Goal: Information Seeking & Learning: Learn about a topic

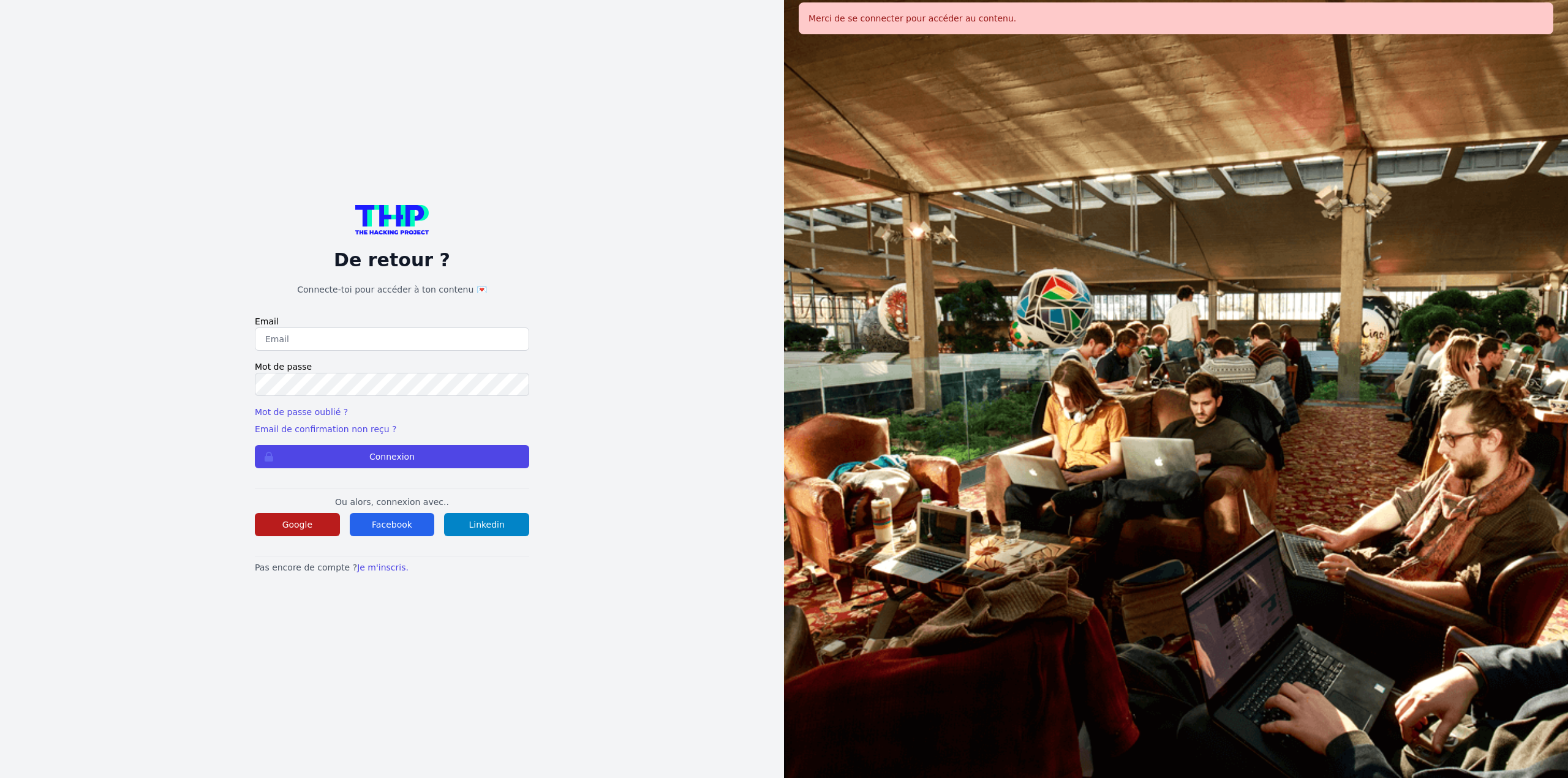
click at [305, 520] on button "Google" at bounding box center [298, 524] width 85 height 23
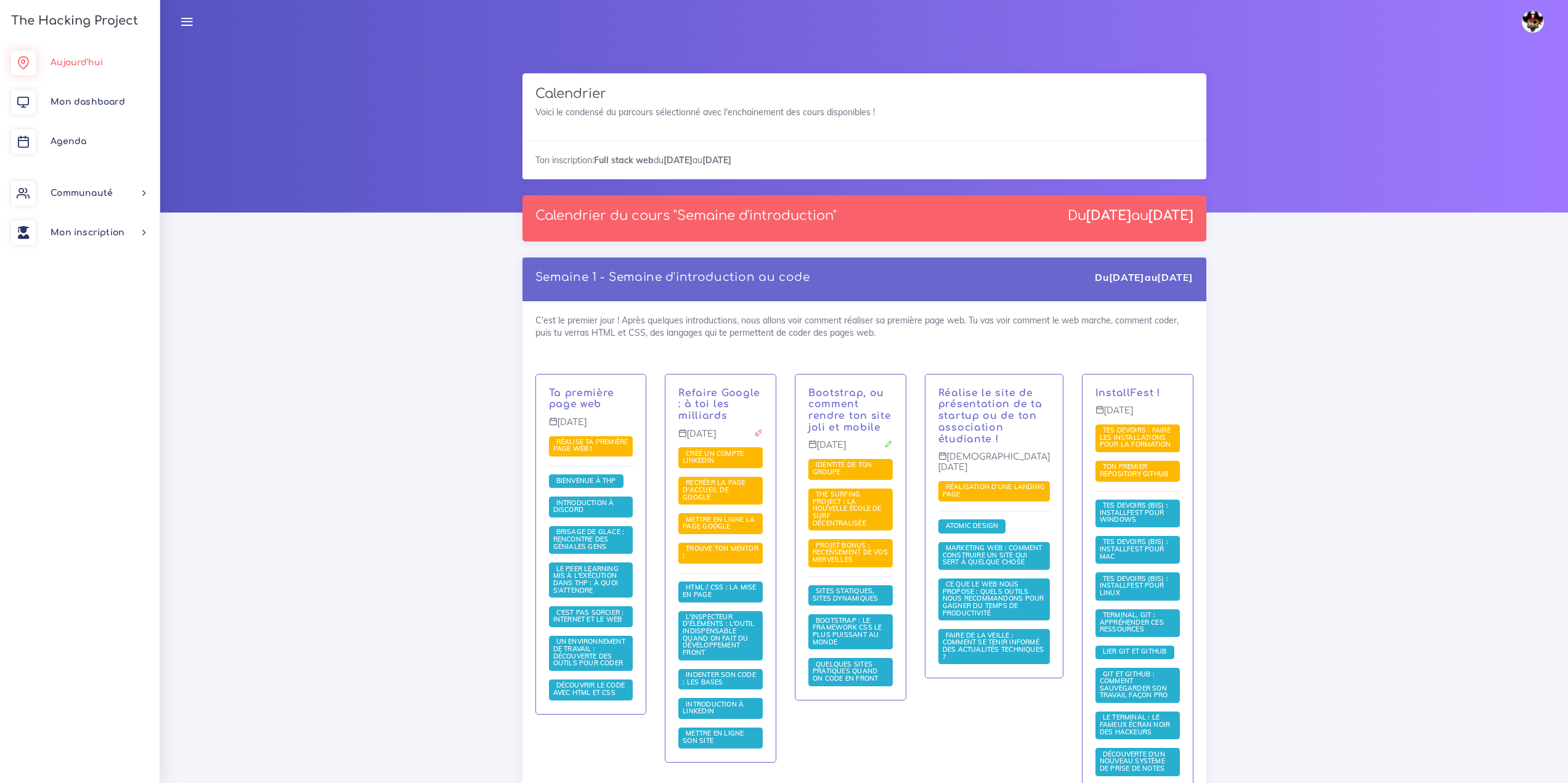
click at [114, 66] on link "Aujourd'hui" at bounding box center [80, 62] width 159 height 40
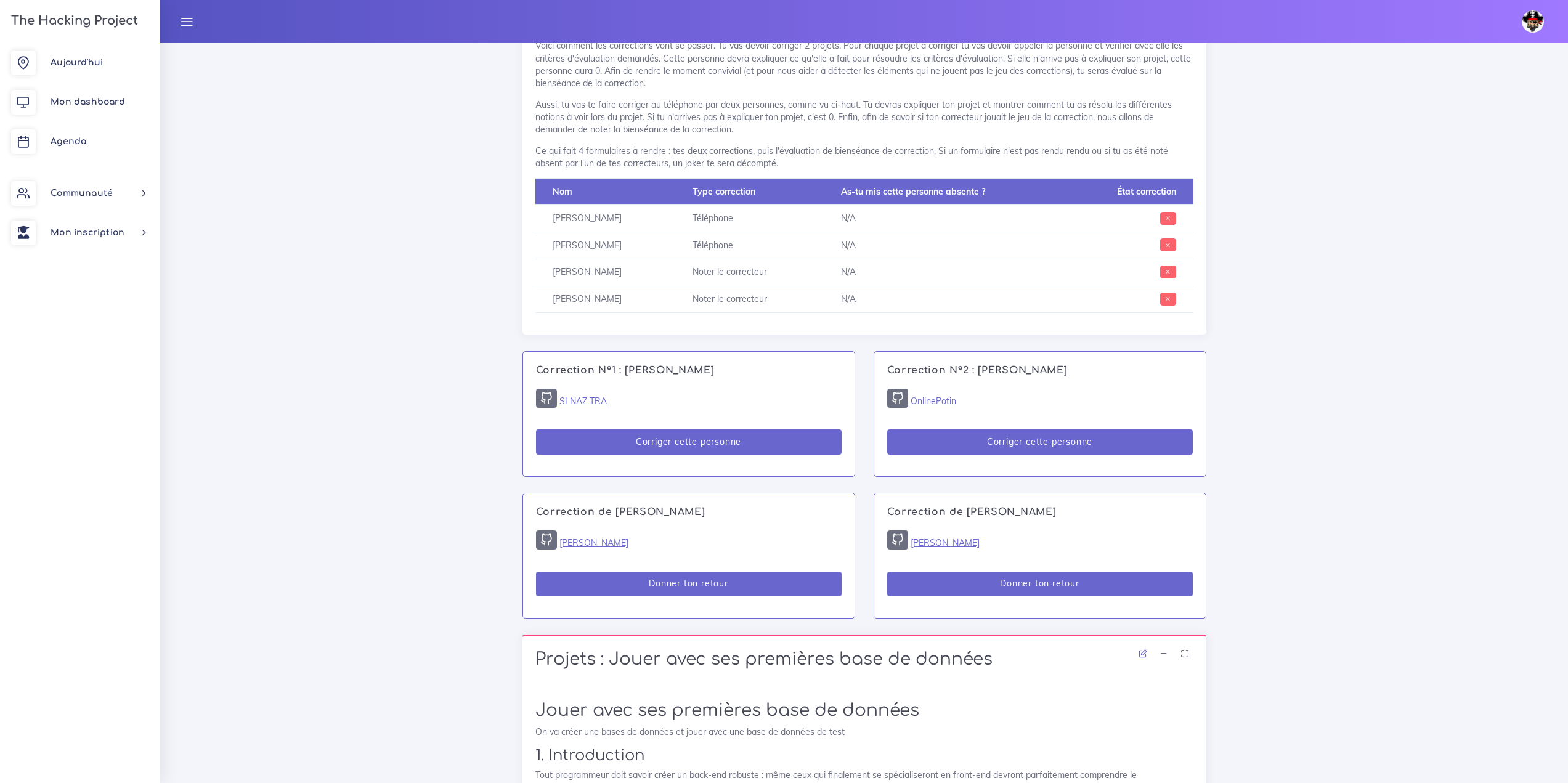
scroll to position [739, 0]
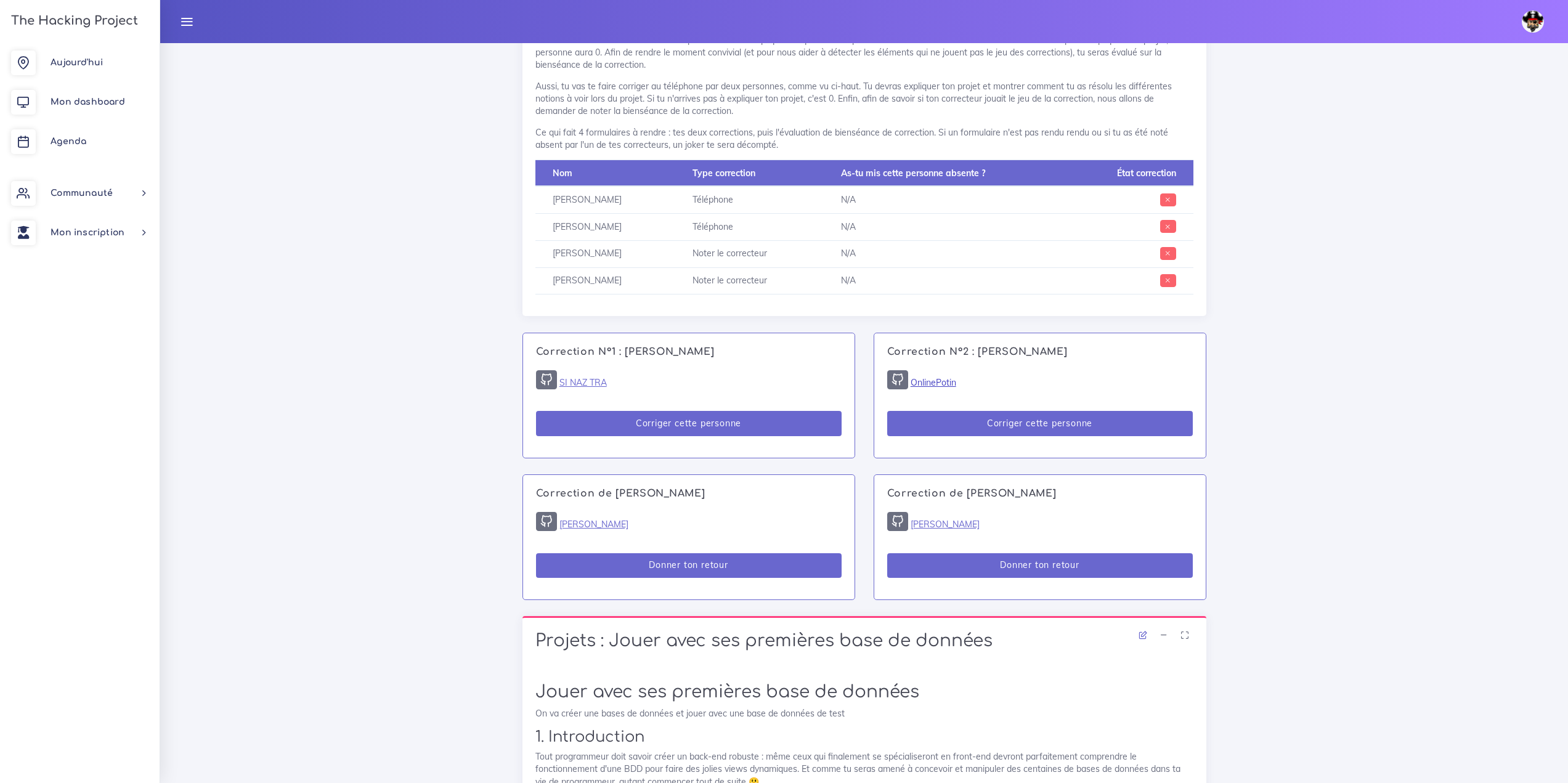
click at [938, 384] on link "OnlinePotin" at bounding box center [934, 382] width 46 height 11
click at [66, 147] on link "Agenda" at bounding box center [80, 141] width 159 height 40
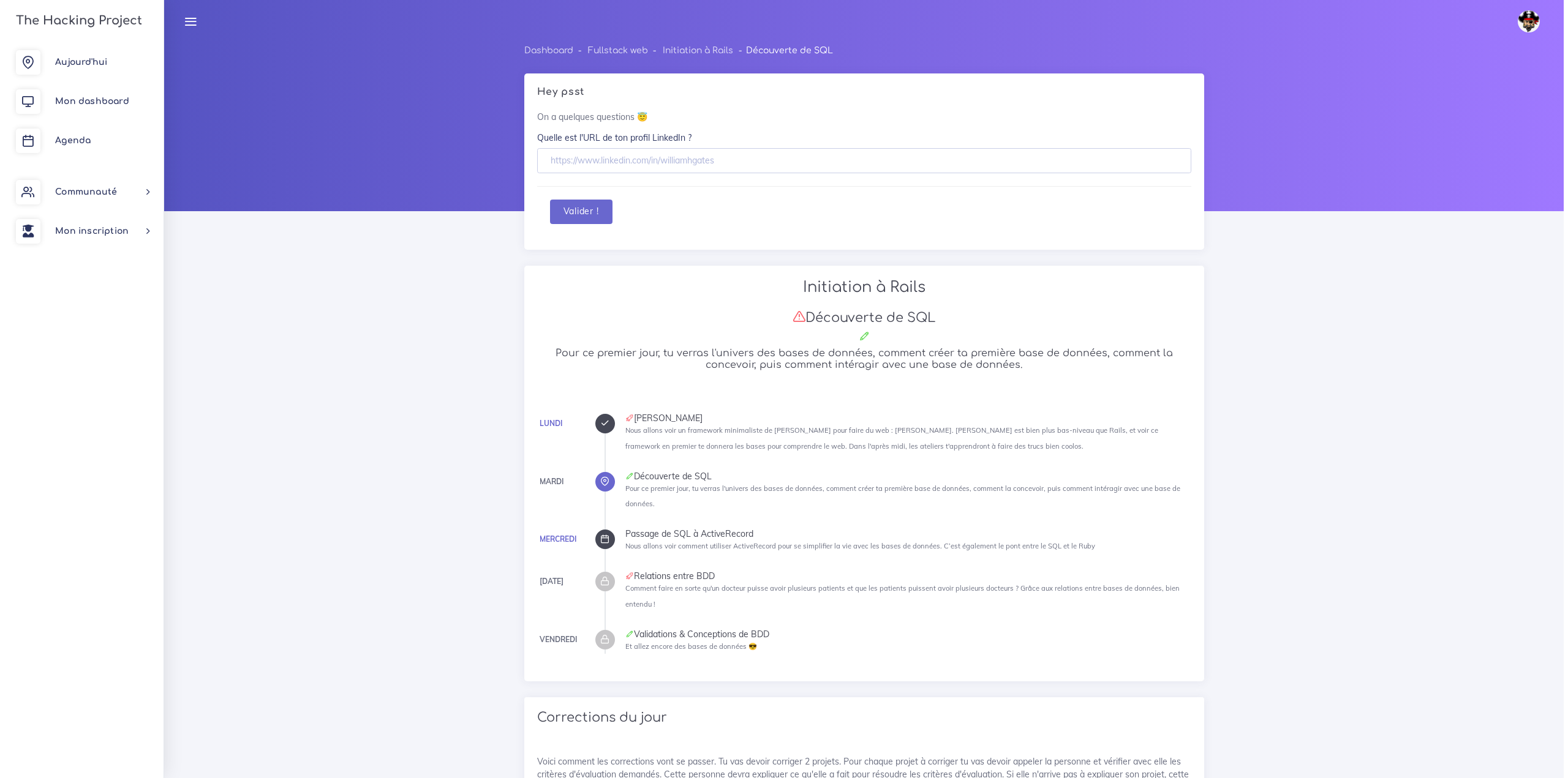
scroll to position [735, 0]
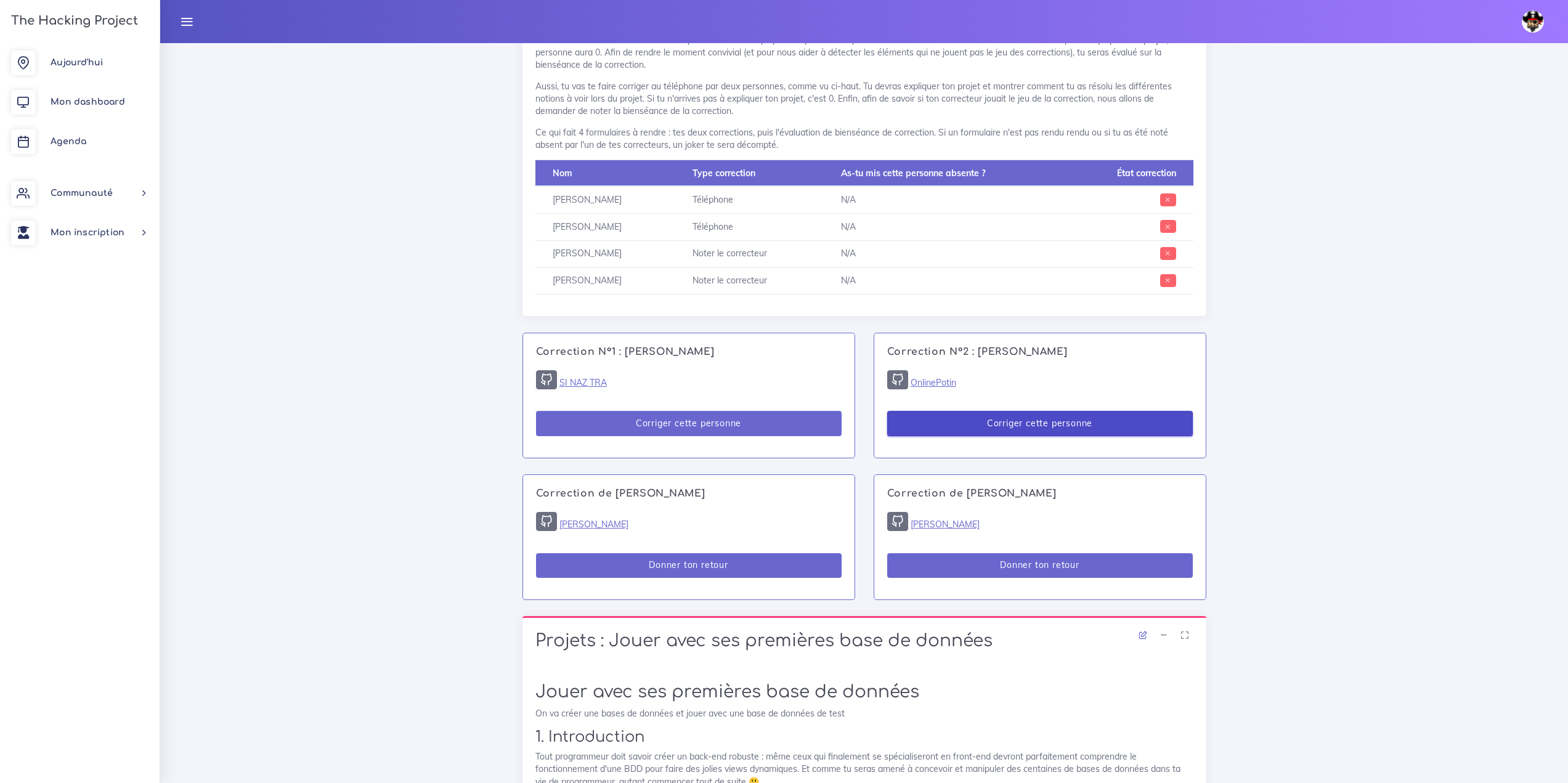
click at [987, 421] on button "Corriger cette personne" at bounding box center [1040, 424] width 305 height 25
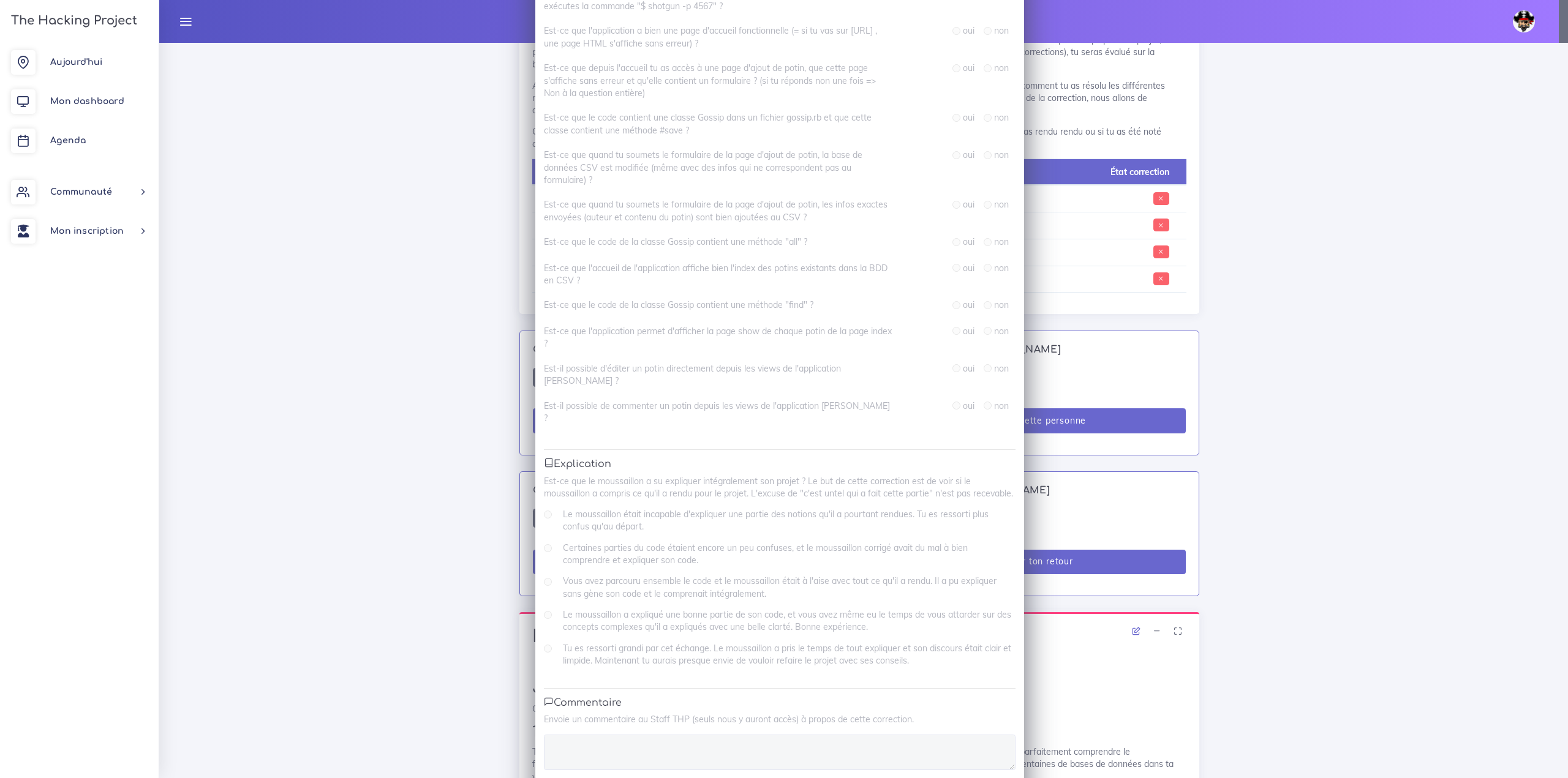
scroll to position [737, 0]
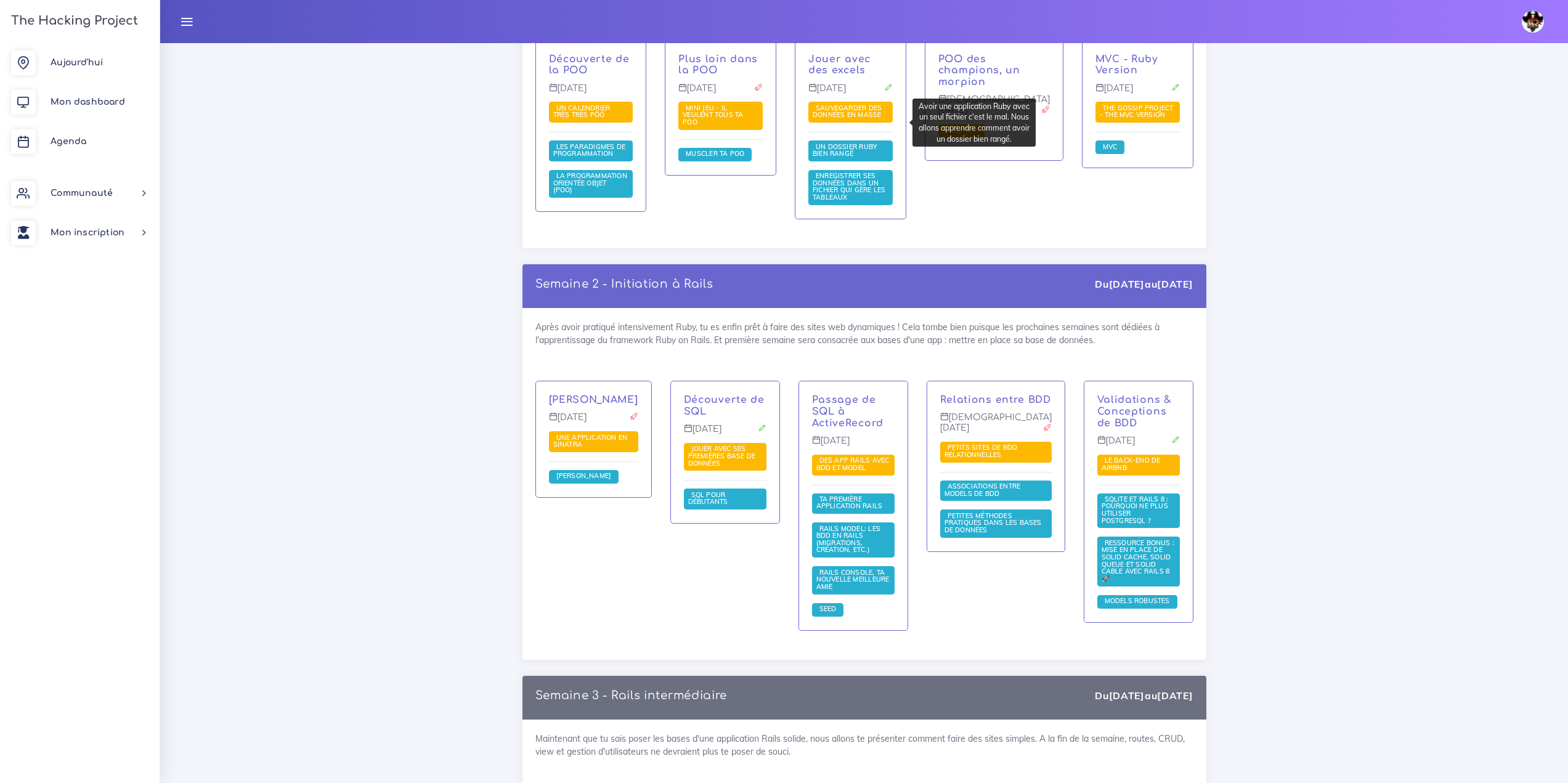
scroll to position [1849, 0]
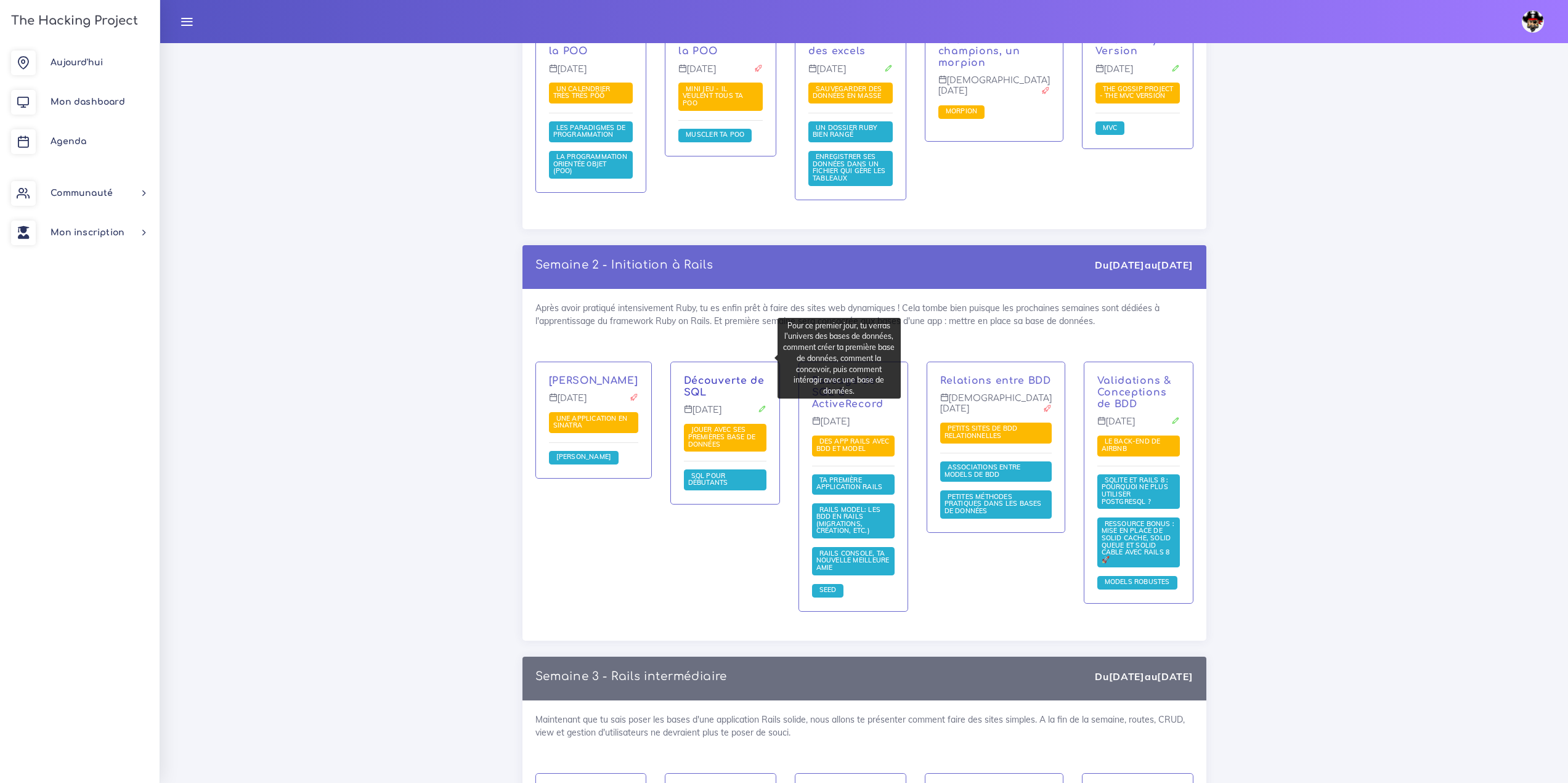
click at [737, 375] on link "Découverte de SQL" at bounding box center [724, 386] width 81 height 23
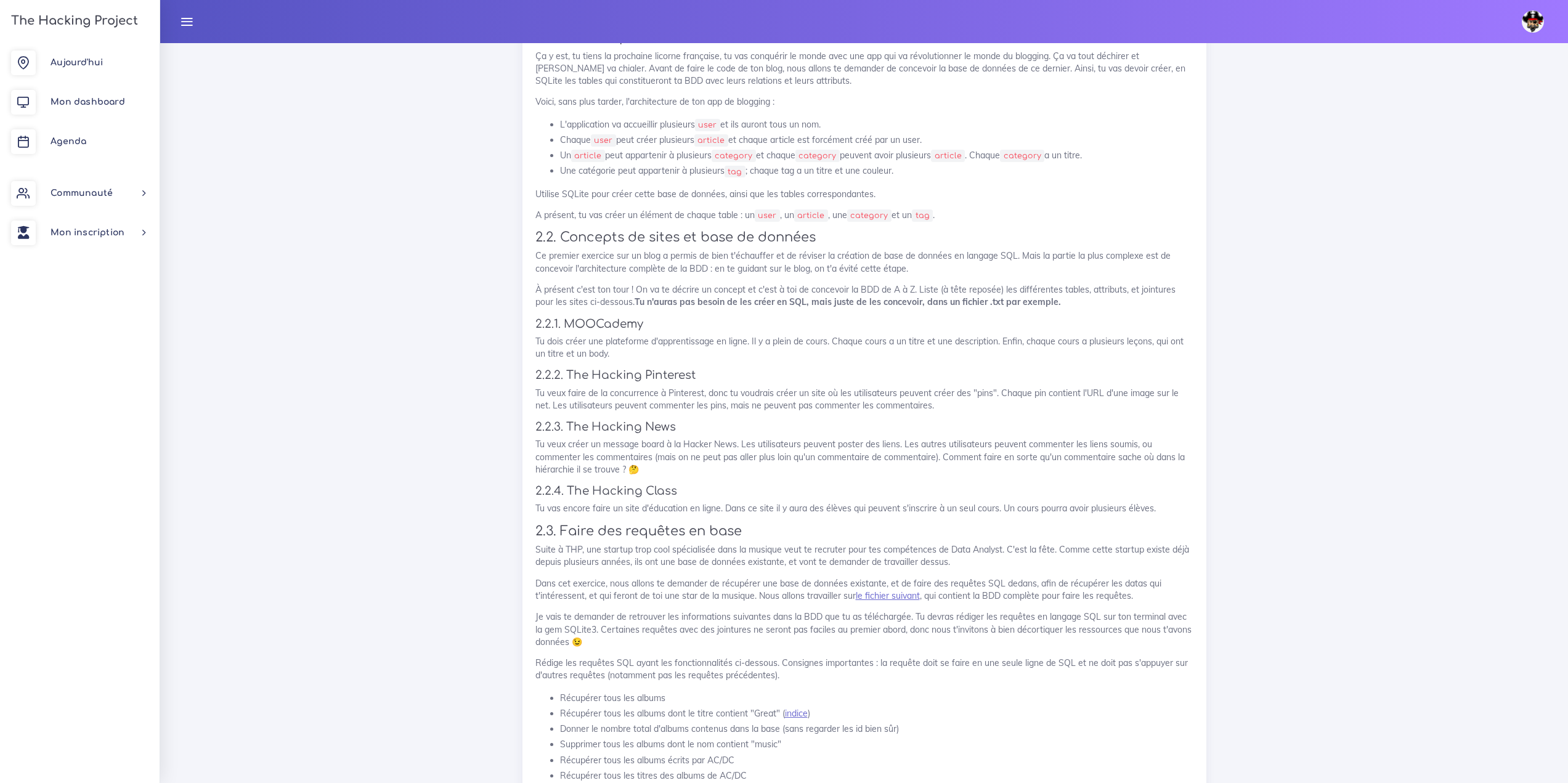
scroll to position [1541, 0]
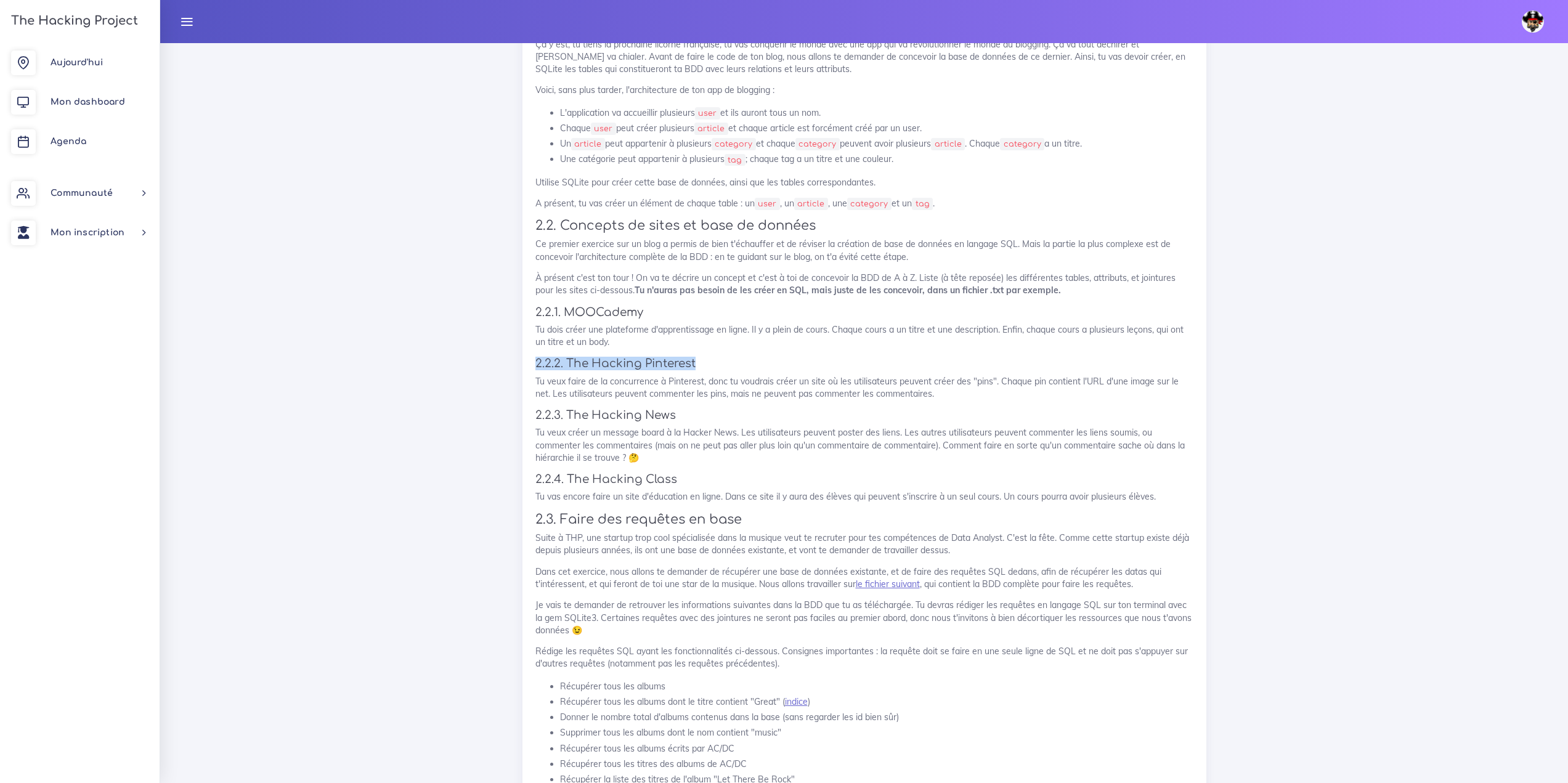
drag, startPoint x: 847, startPoint y: 369, endPoint x: 802, endPoint y: 346, distance: 50.5
click at [802, 346] on div "Jouer avec ses premières base de données On va créer une bases de données et jo…" at bounding box center [864, 433] width 658 height 1105
click at [797, 330] on p "Tu dois créer une plateforme d'apprentissage en ligne. Il y a plein de cours. C…" at bounding box center [864, 336] width 658 height 25
click at [790, 311] on h4 "2.2.1. MOOCademy" at bounding box center [864, 312] width 658 height 13
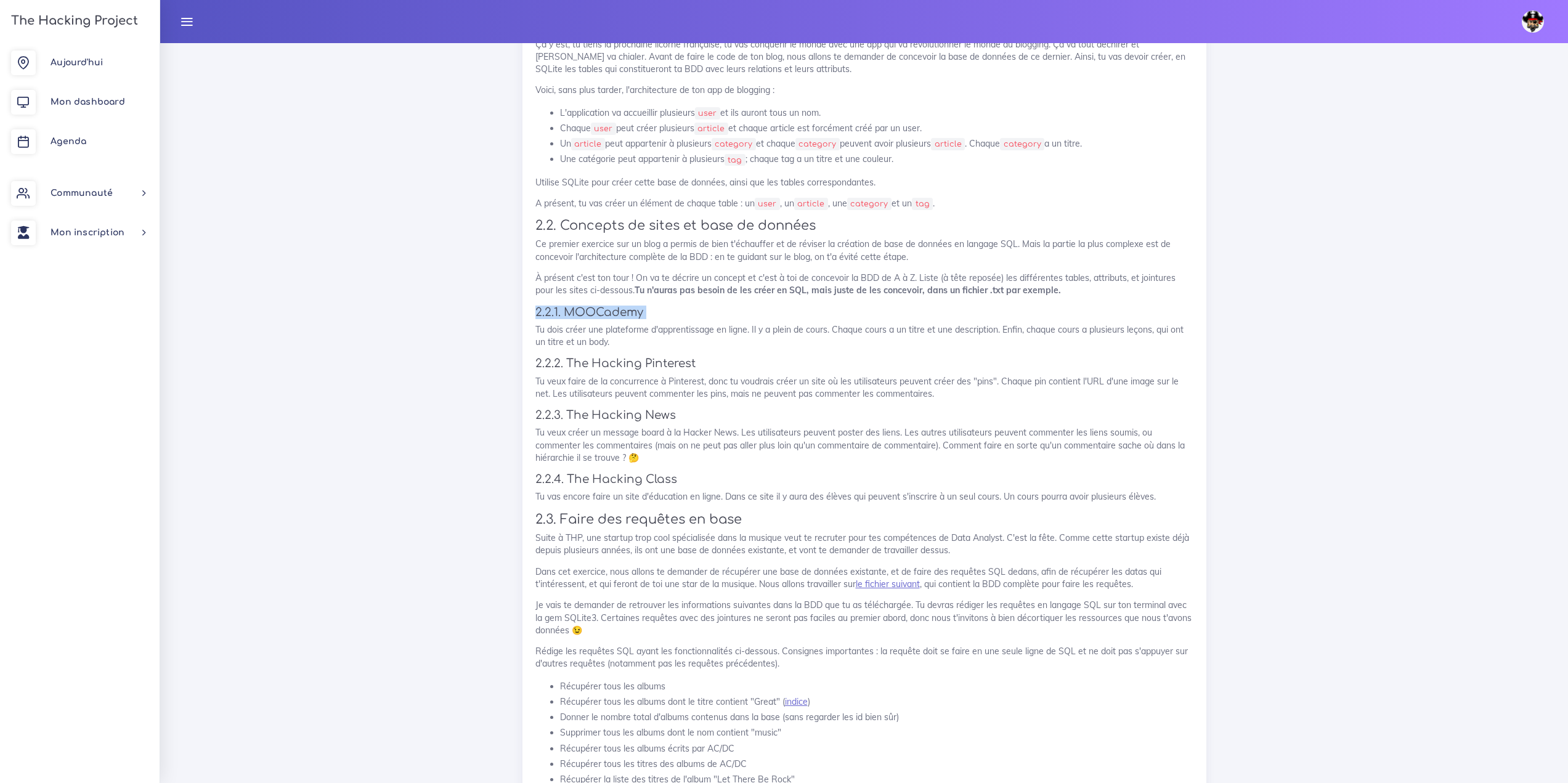
click at [790, 311] on h4 "2.2.1. MOOCademy" at bounding box center [864, 312] width 658 height 13
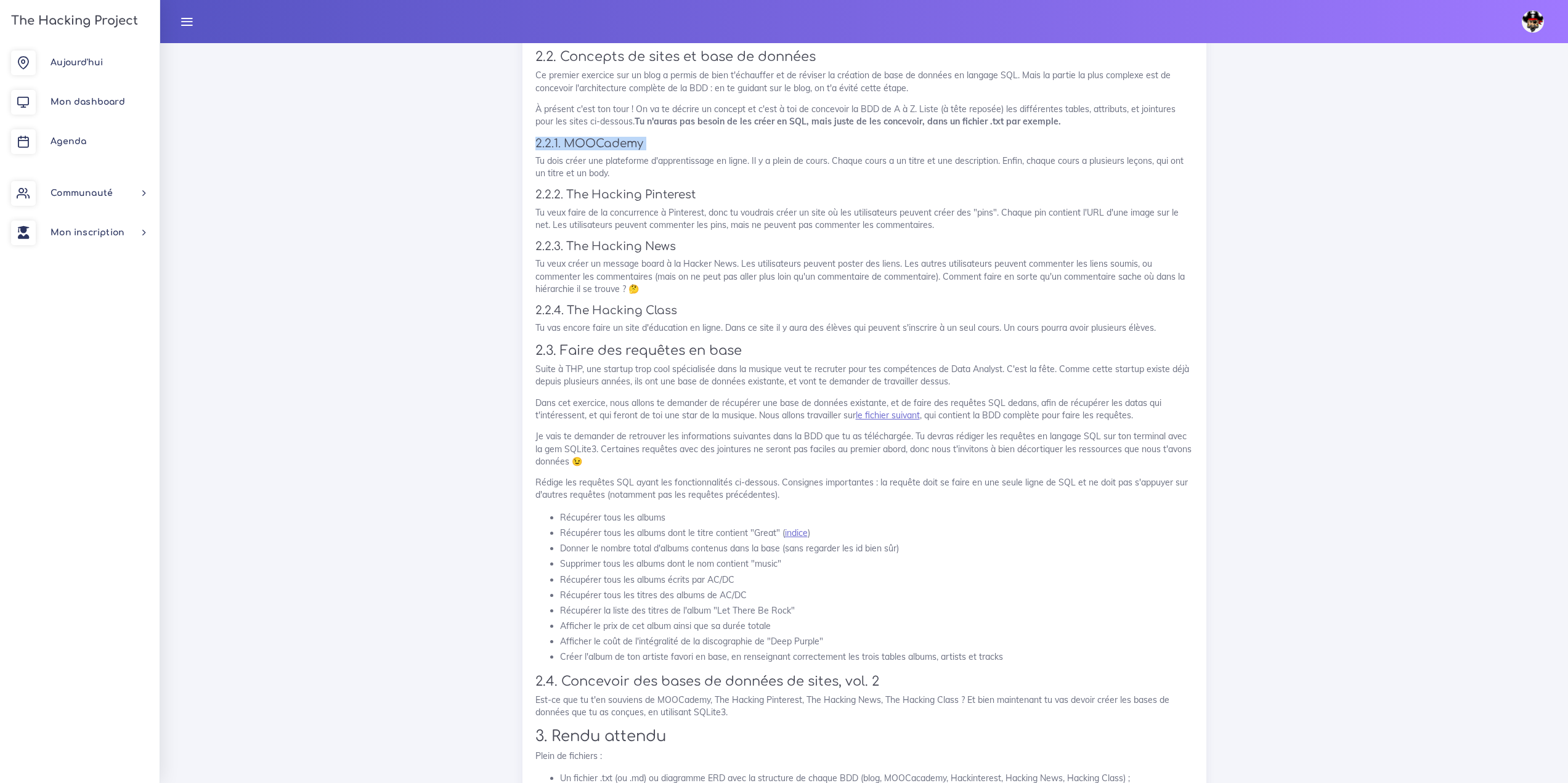
scroll to position [1787, 0]
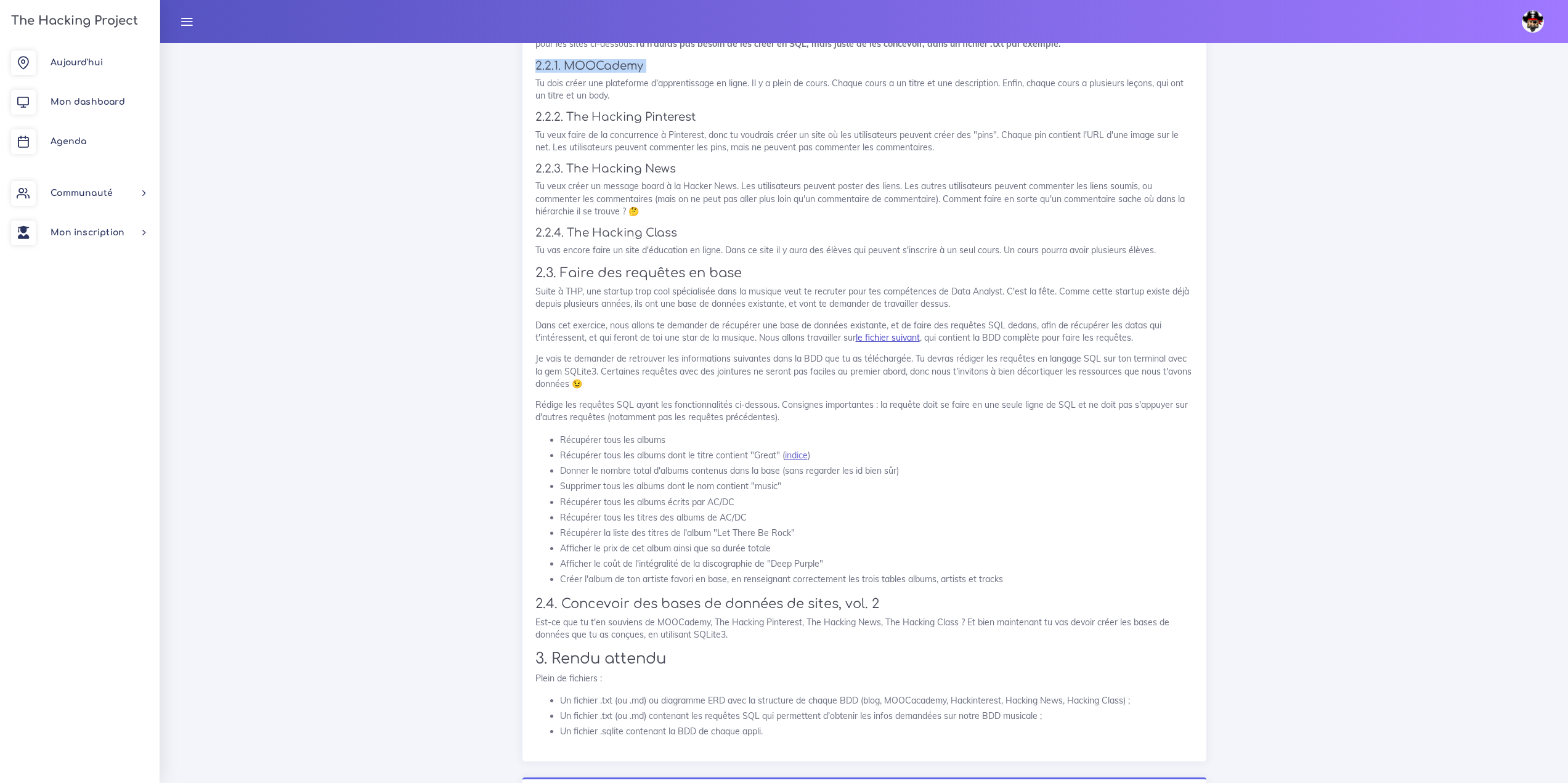
click at [910, 334] on link "le fichier suivant" at bounding box center [888, 338] width 64 height 11
click at [887, 335] on link "le fichier suivant" at bounding box center [888, 338] width 64 height 11
click at [885, 337] on link "le fichier suivant" at bounding box center [888, 338] width 64 height 11
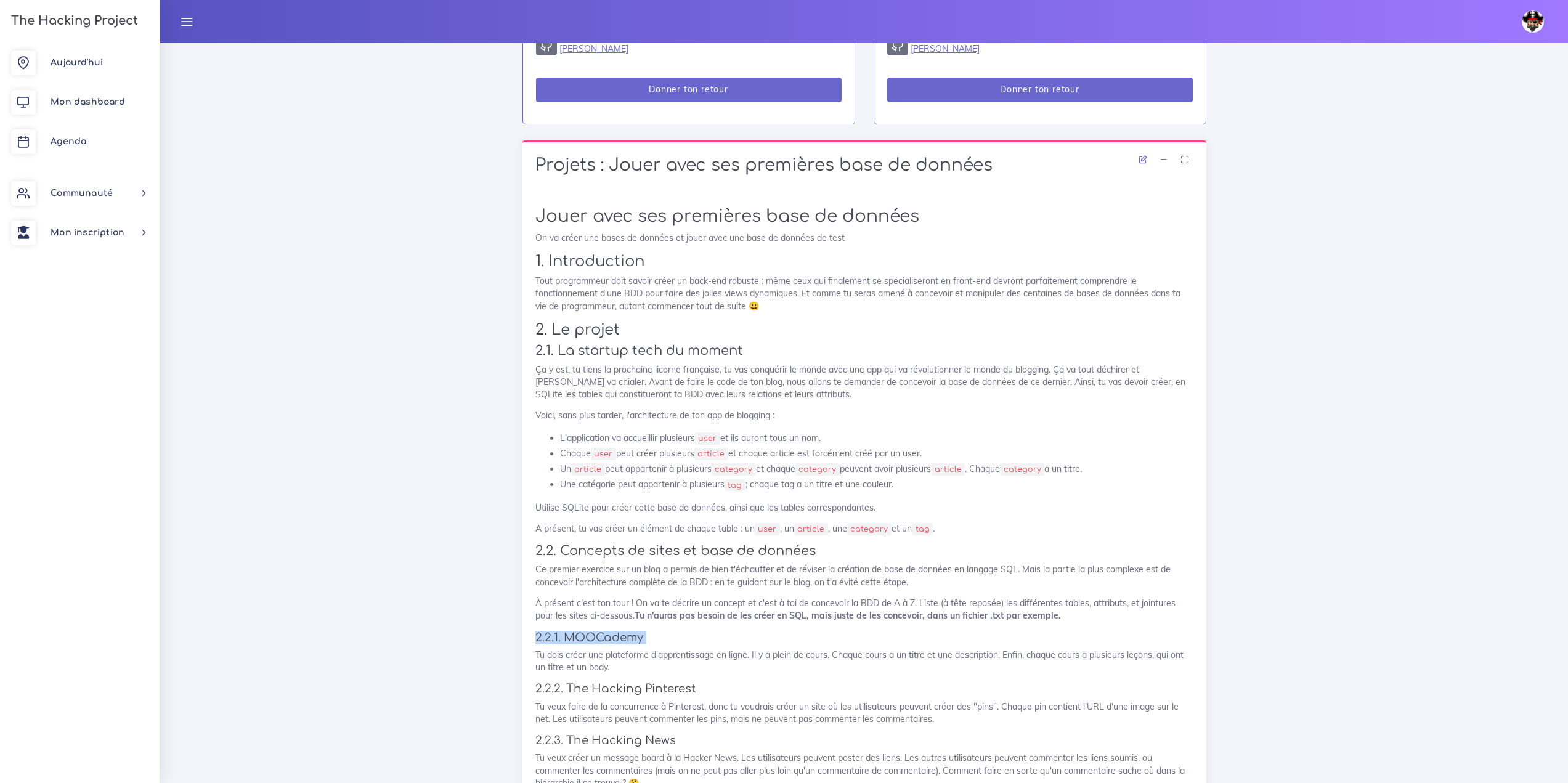
scroll to position [1232, 0]
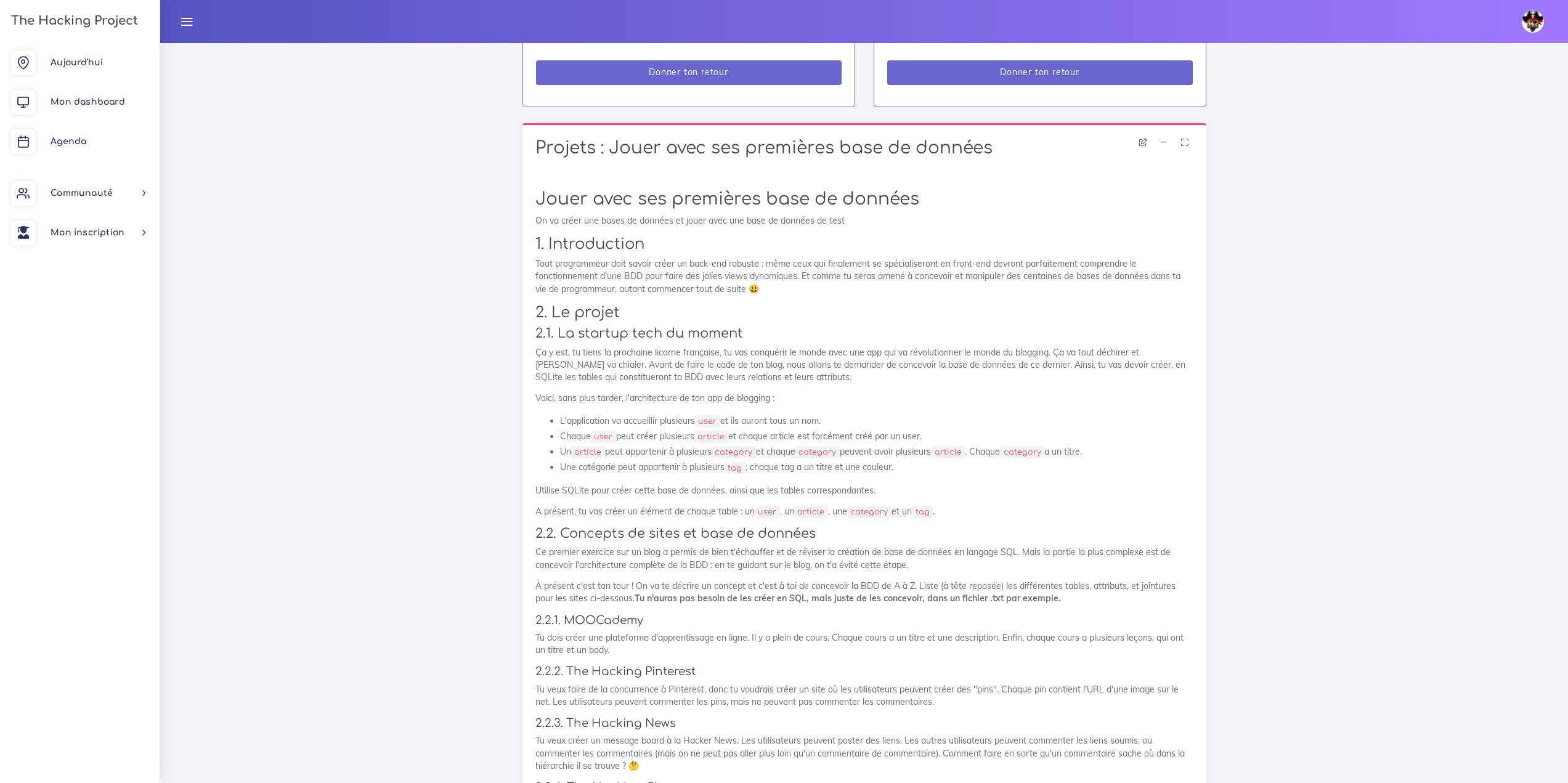
click at [530, 452] on div "Jouer avec ses premières base de données On va créer une bases de données et jo…" at bounding box center [864, 746] width 684 height 1140
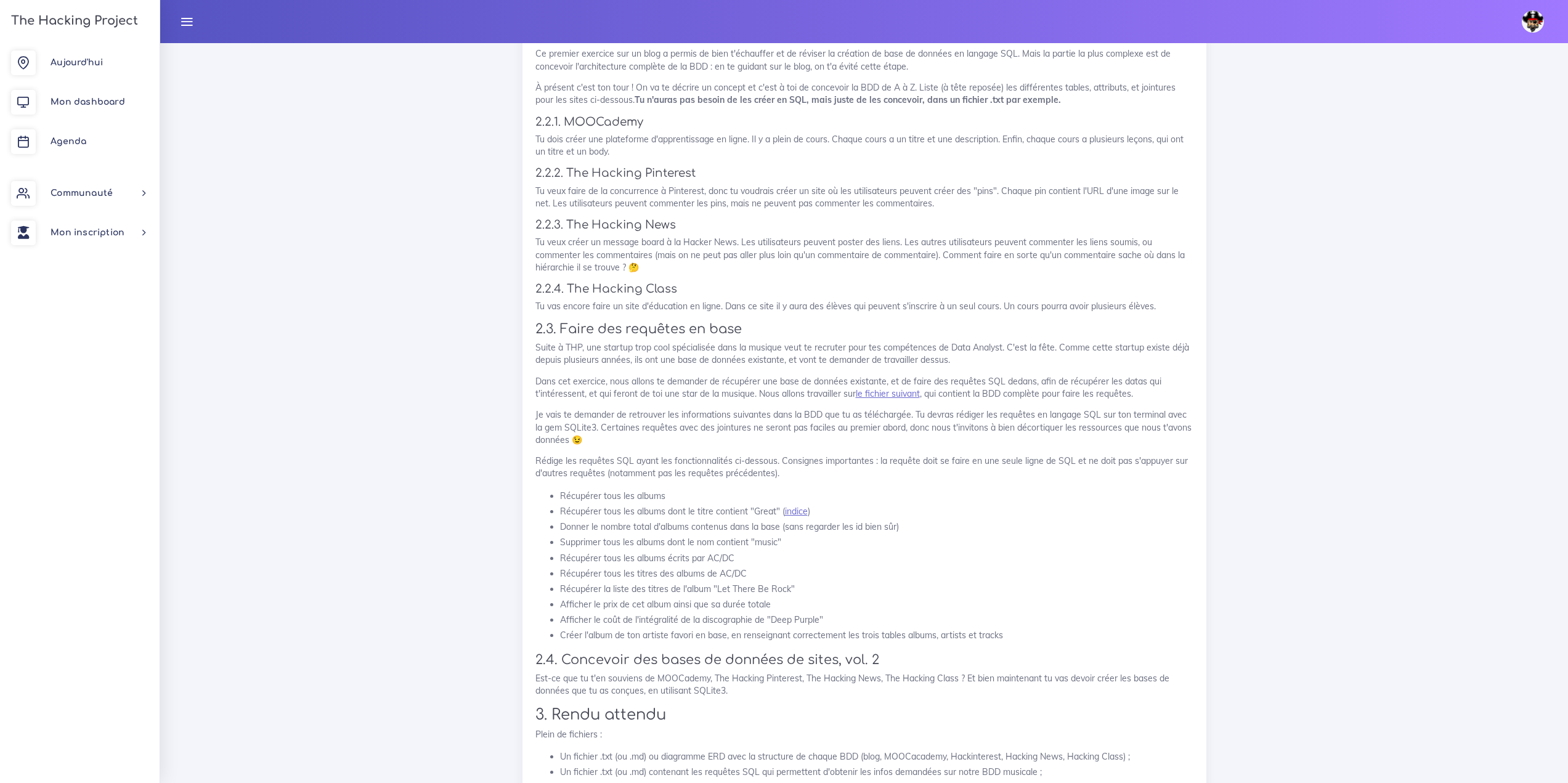
scroll to position [1787, 0]
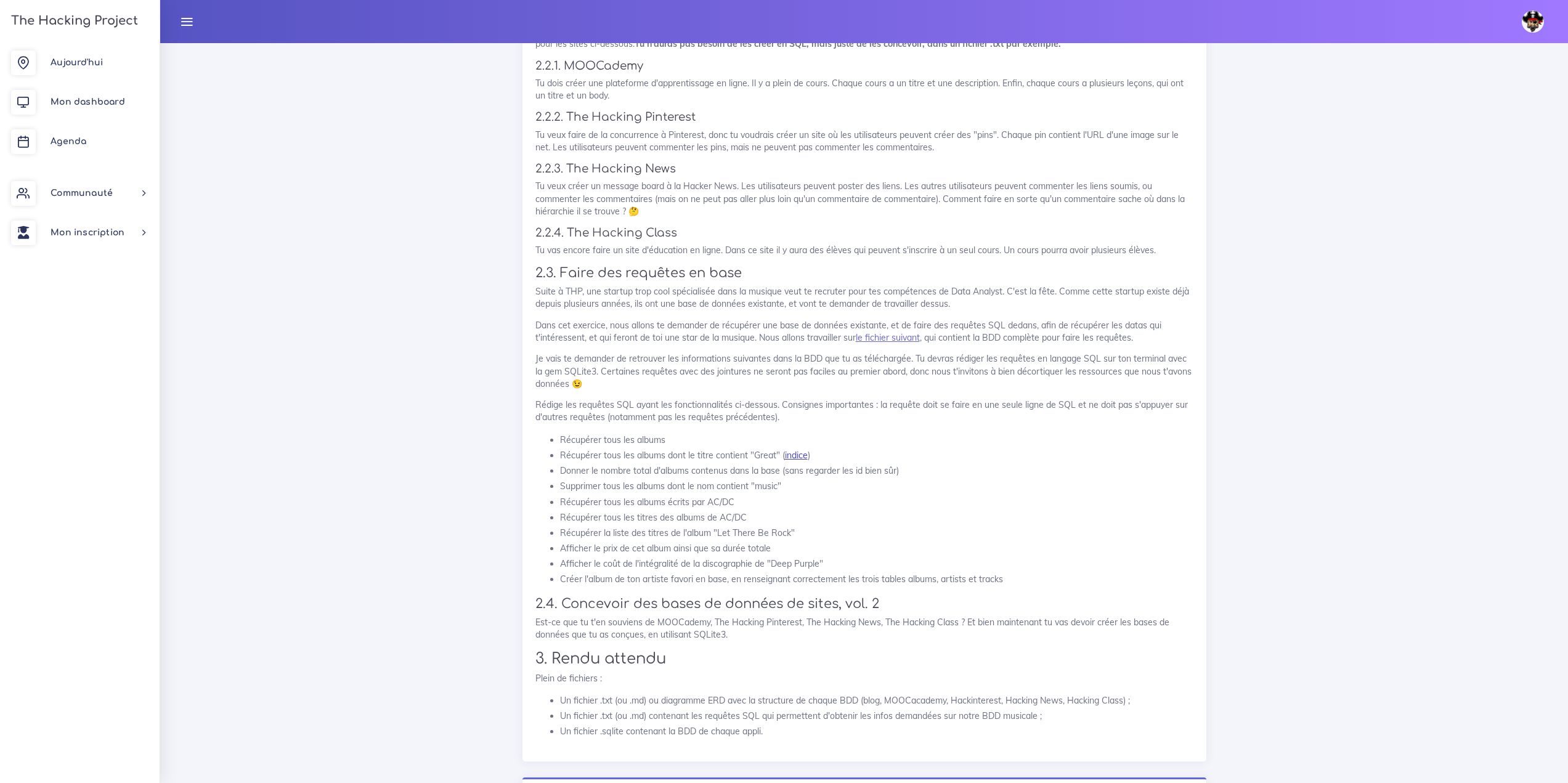
click at [802, 458] on link "indice" at bounding box center [796, 455] width 23 height 11
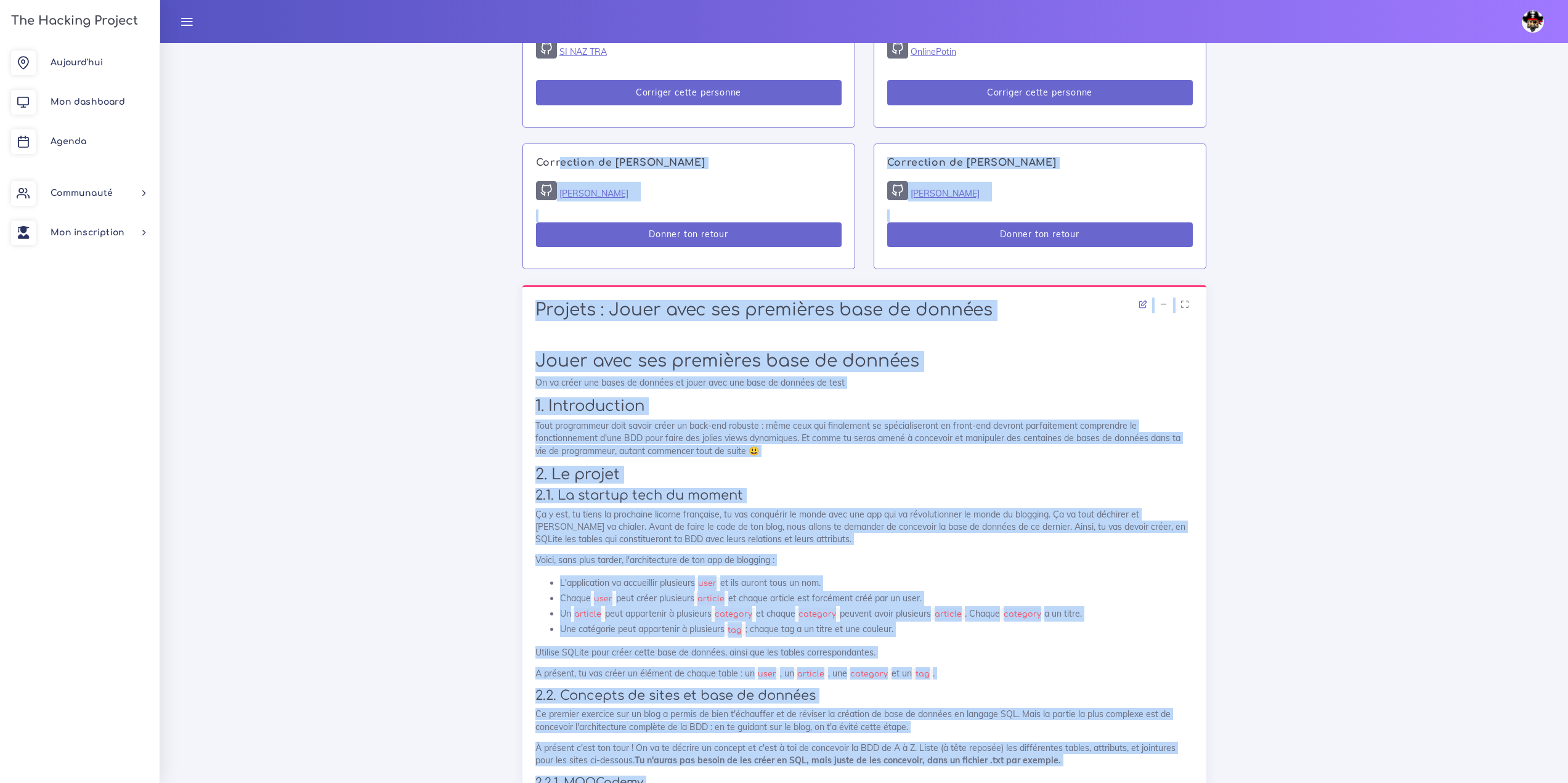
scroll to position [863, 0]
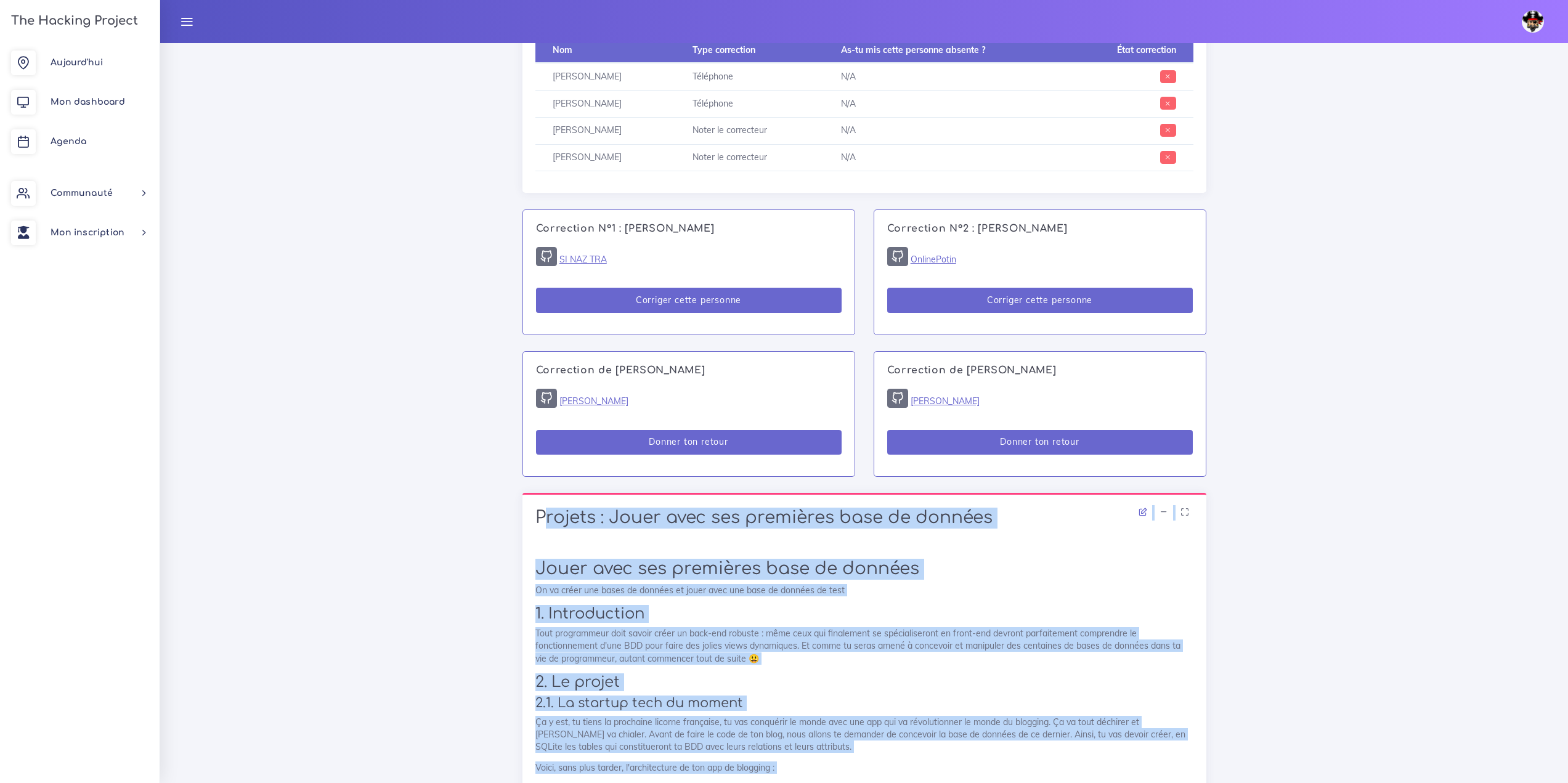
drag, startPoint x: 776, startPoint y: 431, endPoint x: 589, endPoint y: 529, distance: 211.1
copy div "Projets : Jouer avec ses premières base de données Jouer avec ses premières bas…"
click at [953, 571] on h1 "Jouer avec ses premières base de données" at bounding box center [864, 569] width 658 height 21
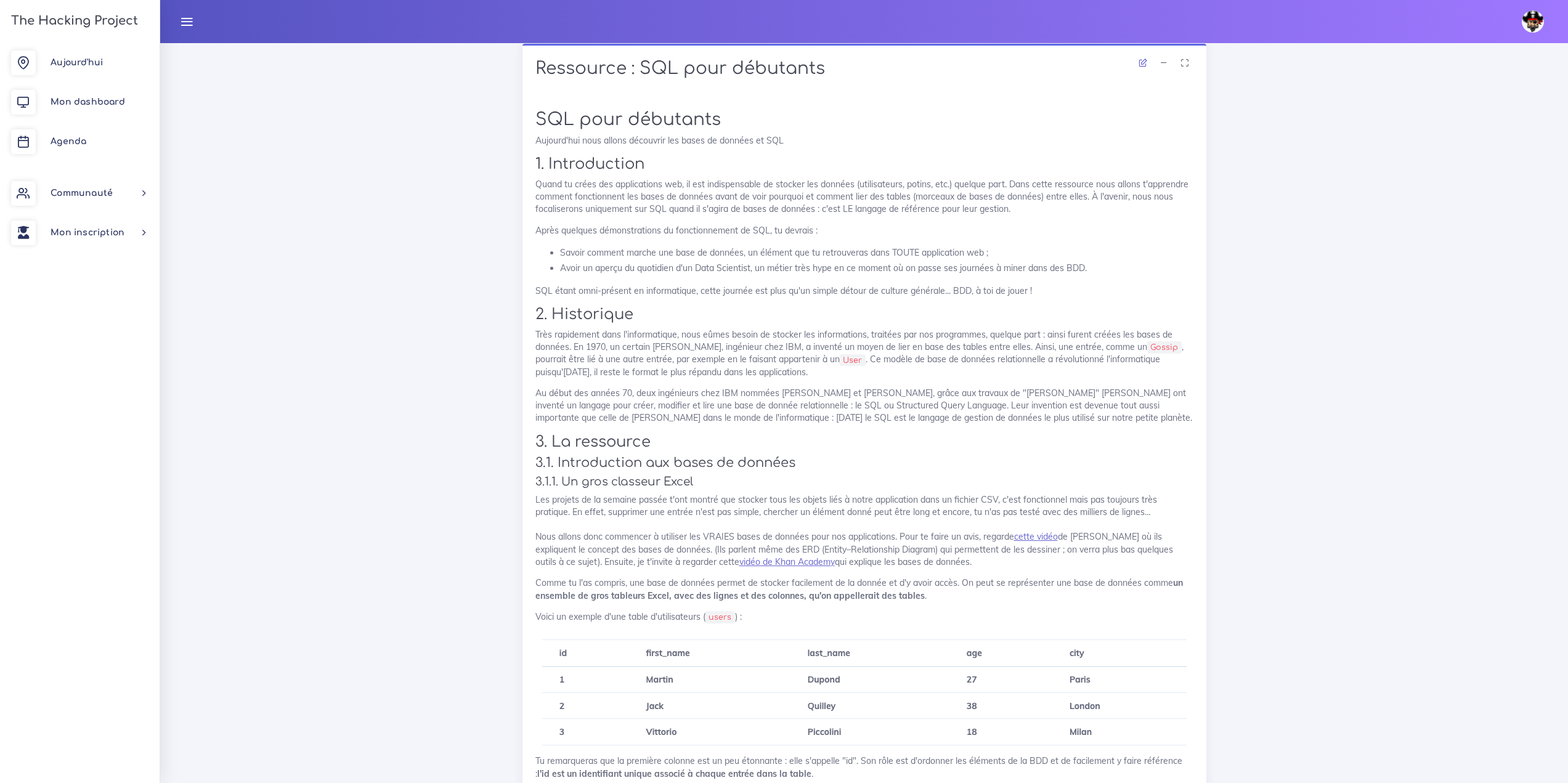
scroll to position [2526, 0]
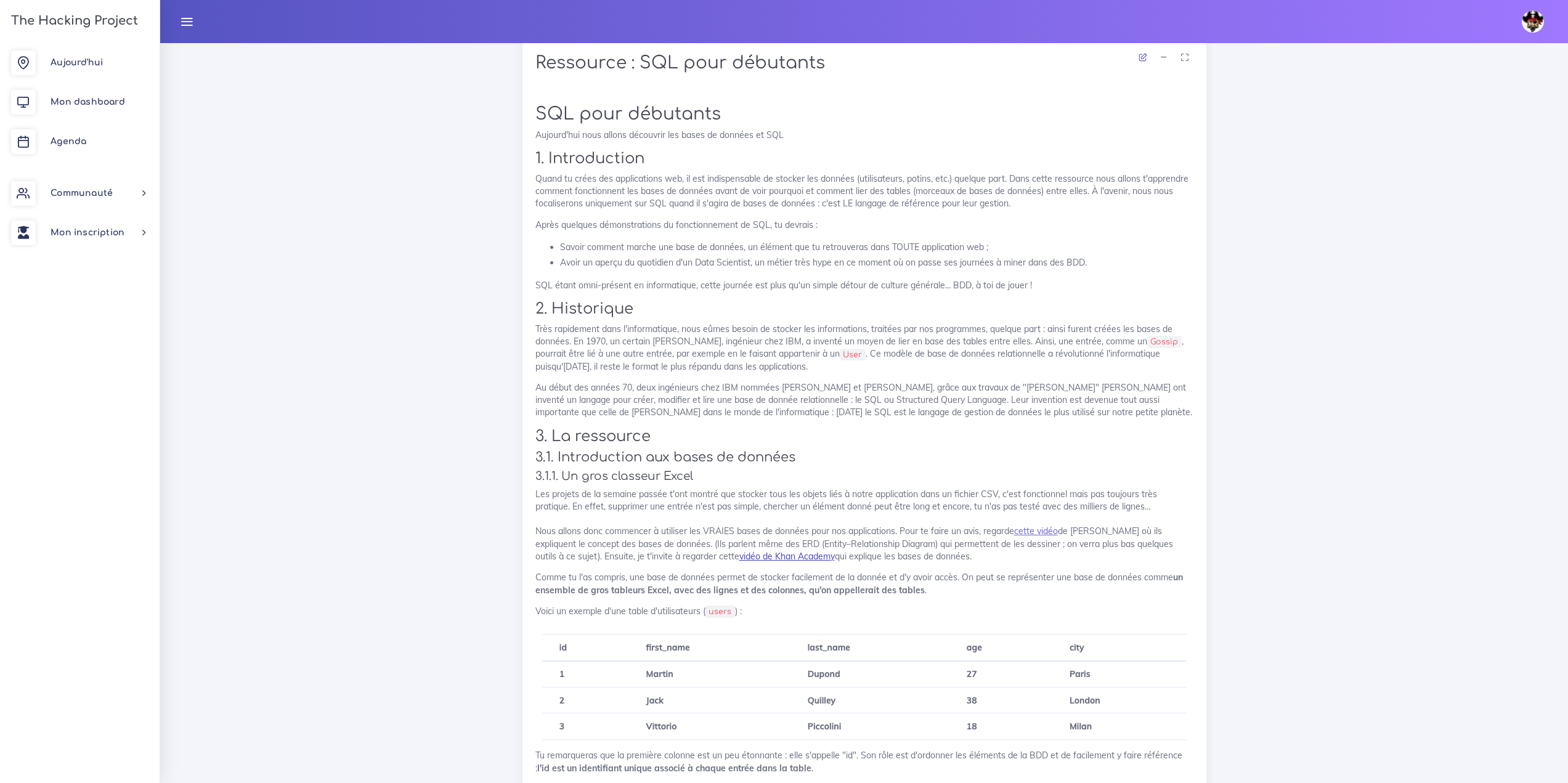
click at [764, 557] on link "vidéo de Khan Academy" at bounding box center [787, 556] width 96 height 11
click at [1048, 535] on link "cette vidéo" at bounding box center [1036, 531] width 44 height 11
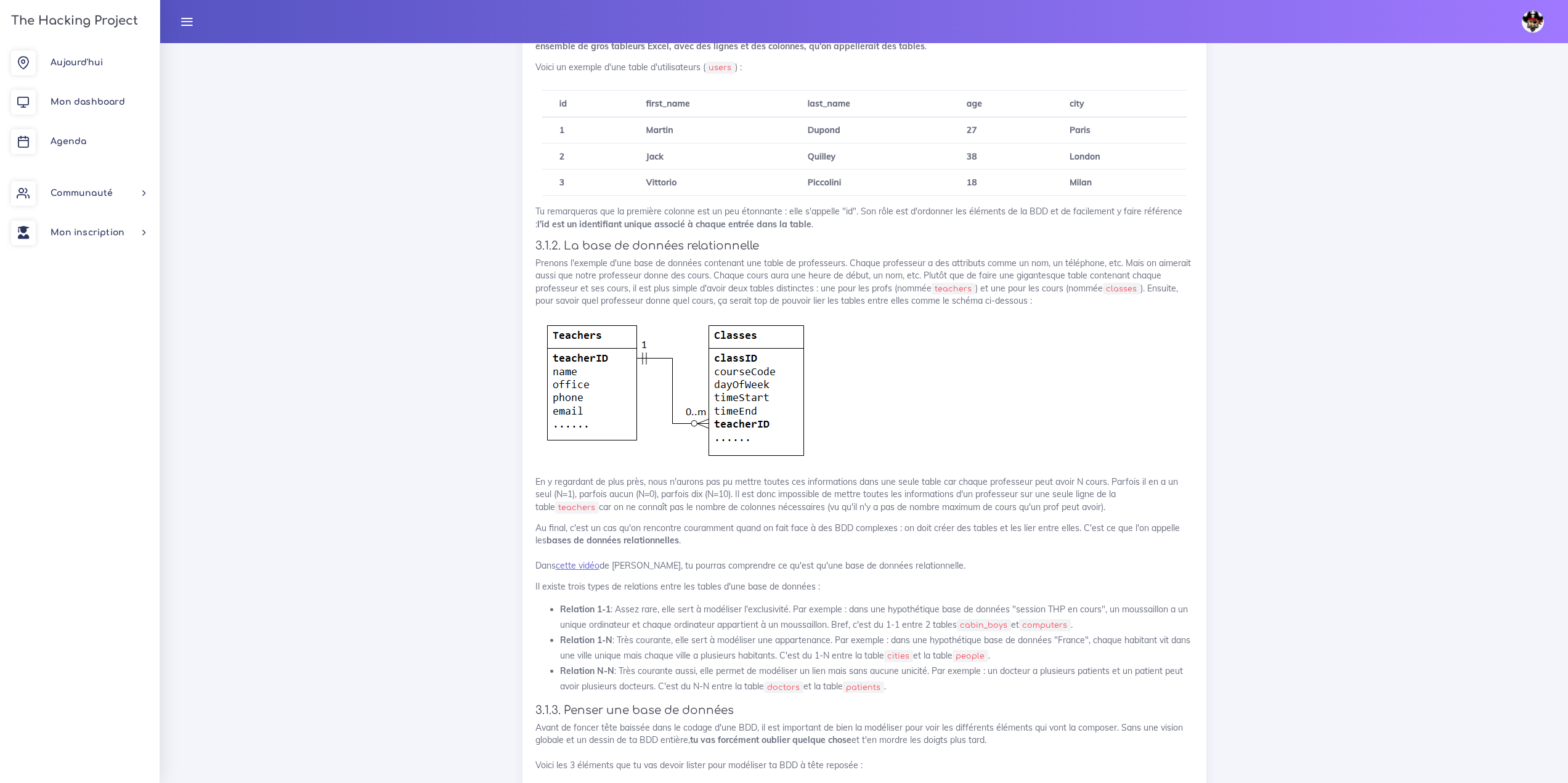
scroll to position [3143, 0]
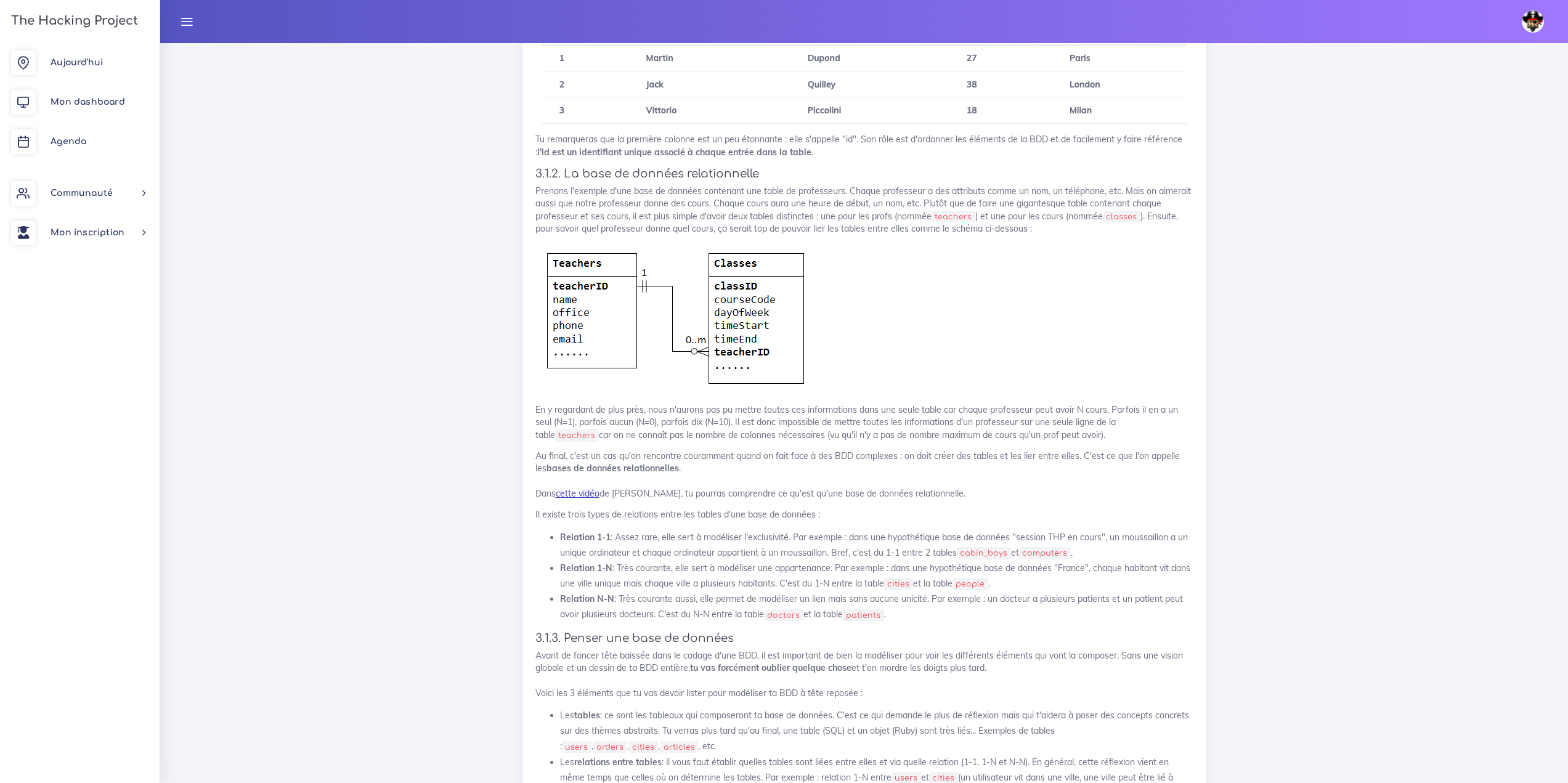
click at [561, 496] on link "cette vidéo" at bounding box center [577, 494] width 44 height 11
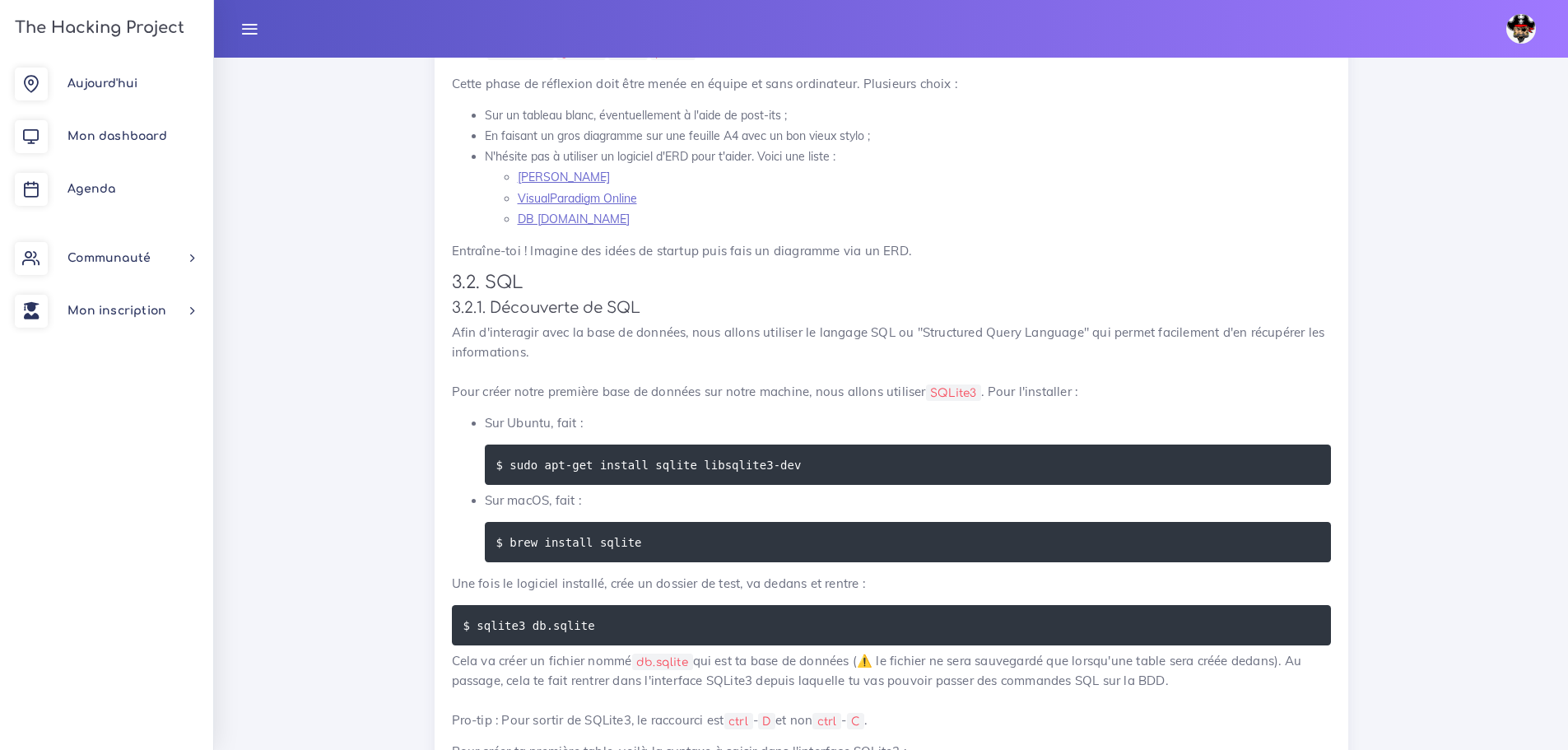
scroll to position [6076, 0]
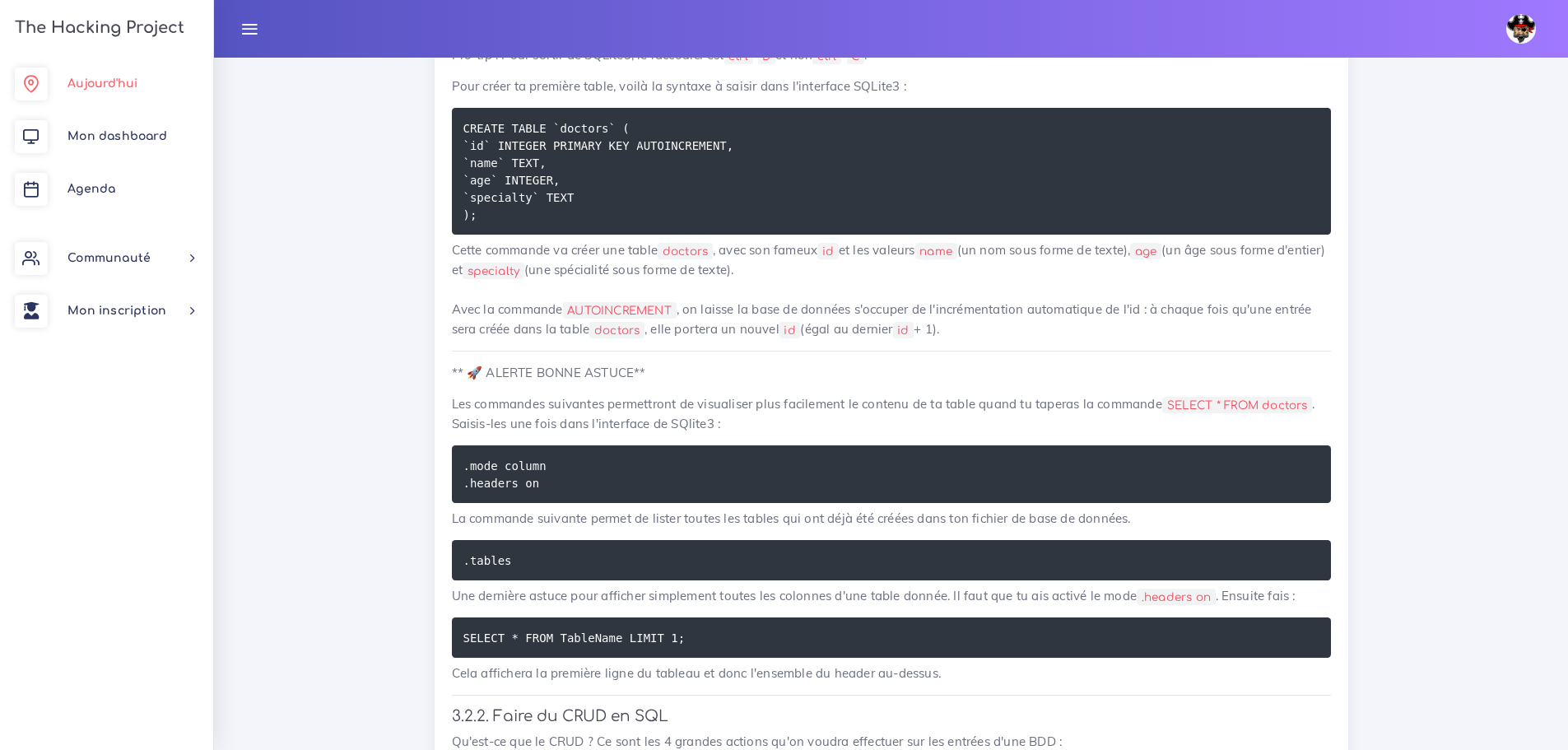
scroll to position [6076, 0]
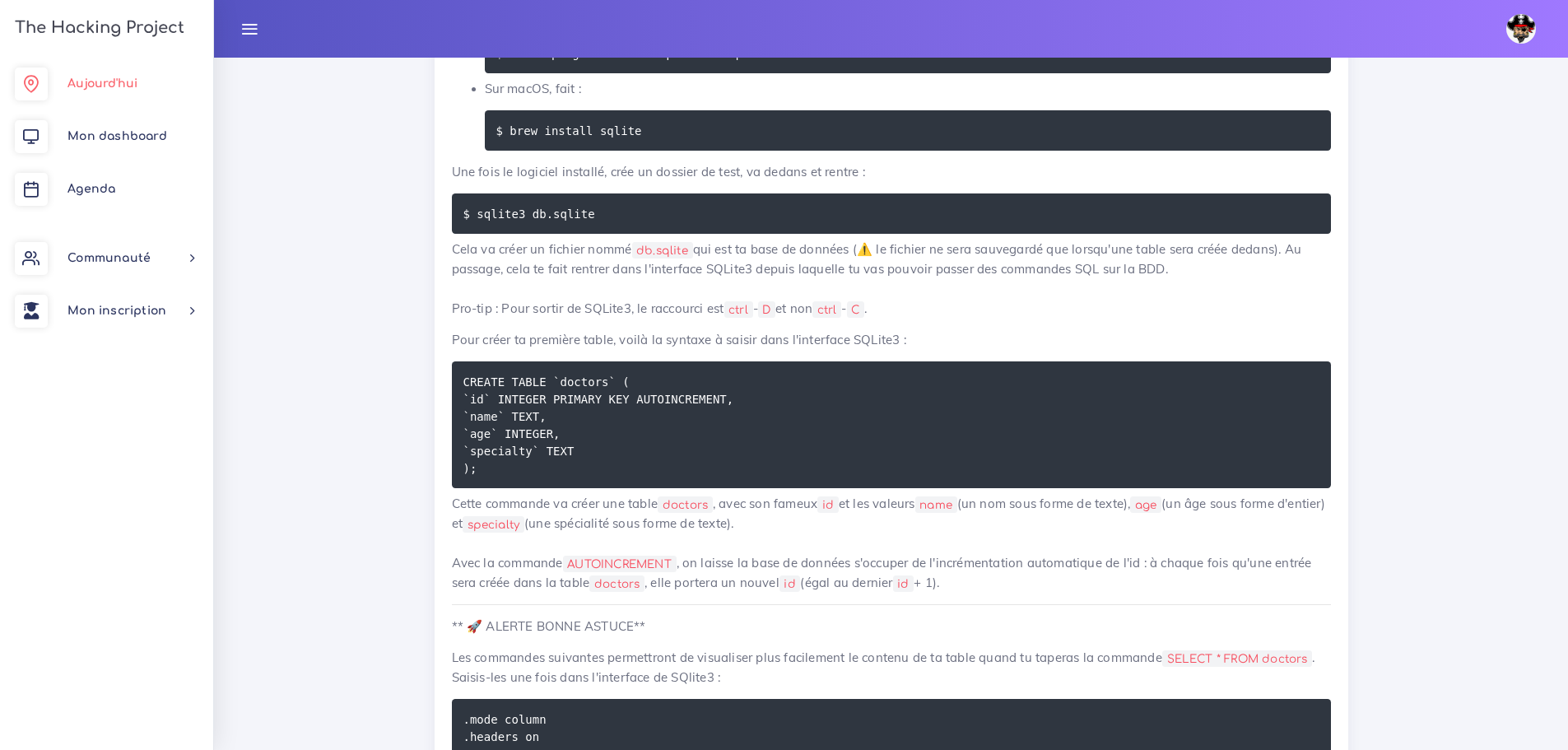
click at [135, 75] on link "Aujourd'hui" at bounding box center [106, 83] width 213 height 53
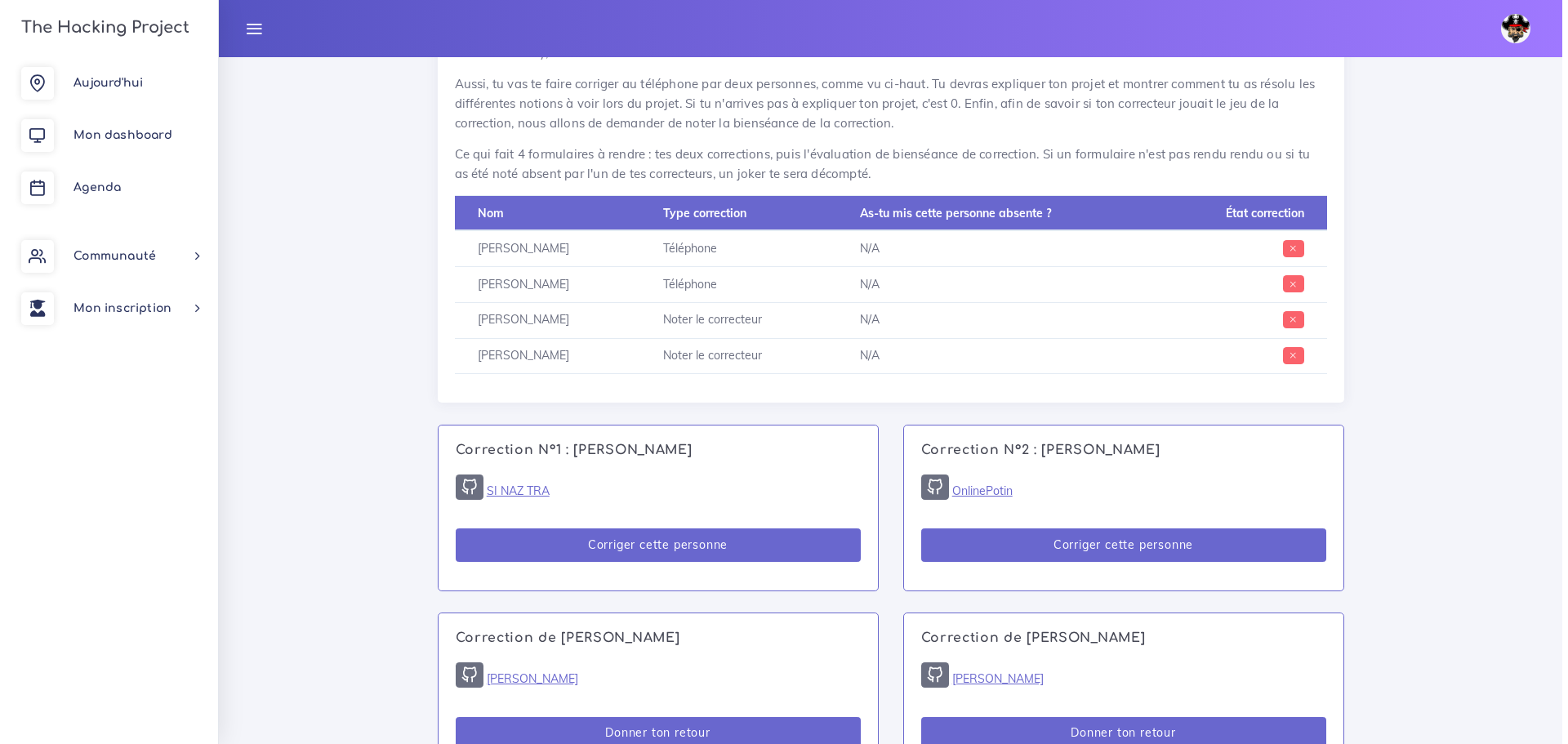
scroll to position [1307, 0]
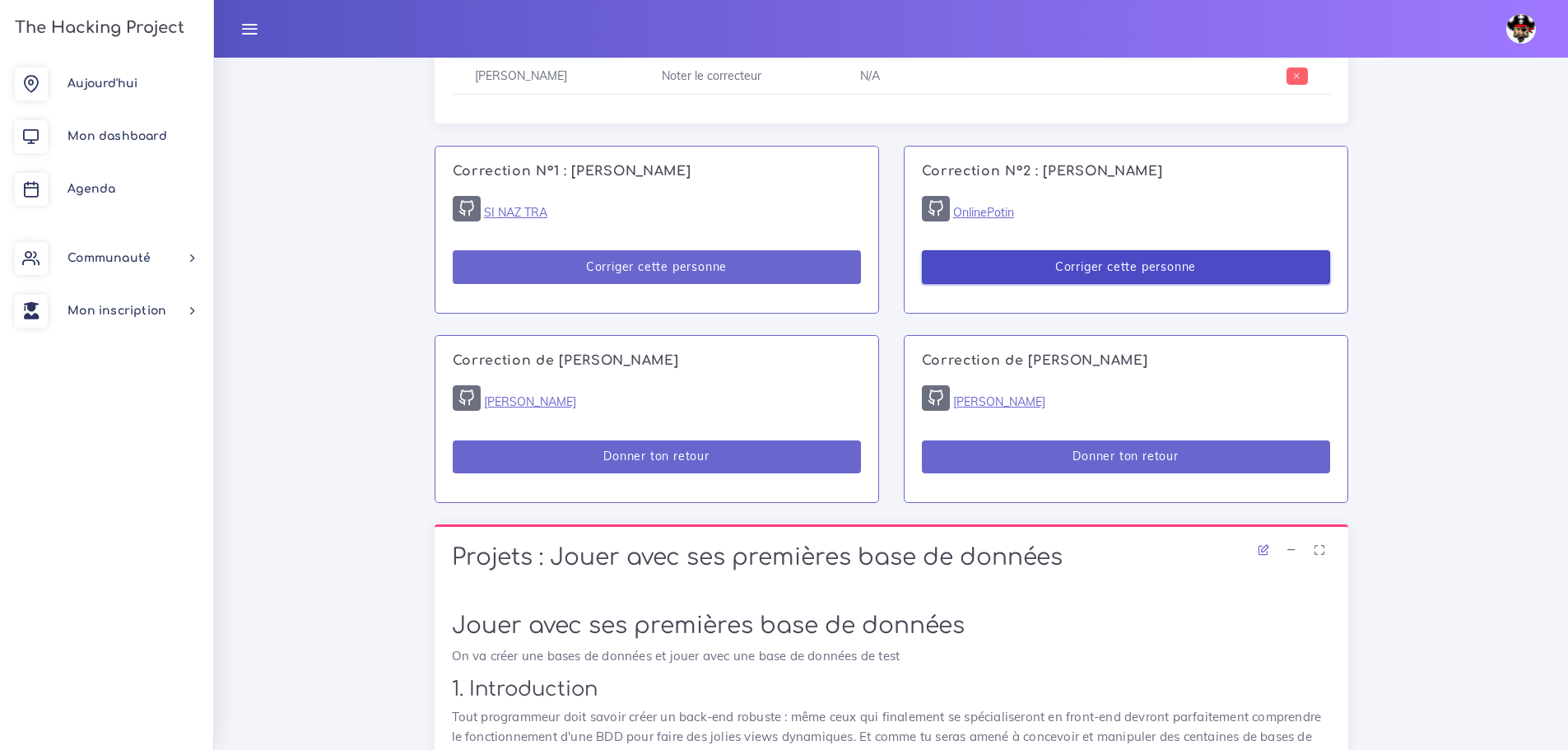
click at [1039, 270] on button "Corriger cette personne" at bounding box center [1125, 268] width 408 height 34
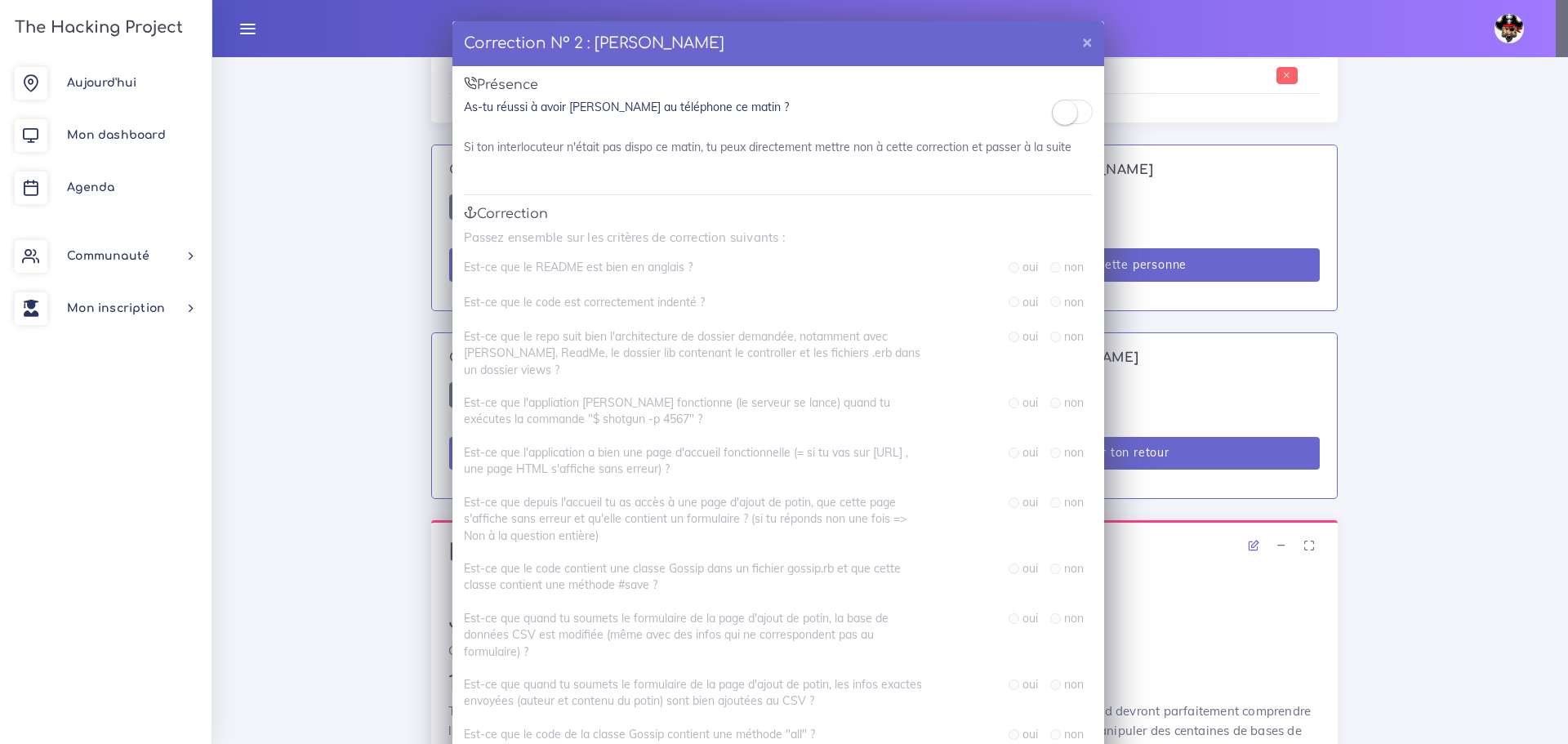
click at [1065, 115] on small at bounding box center [1065, 113] width 25 height 25
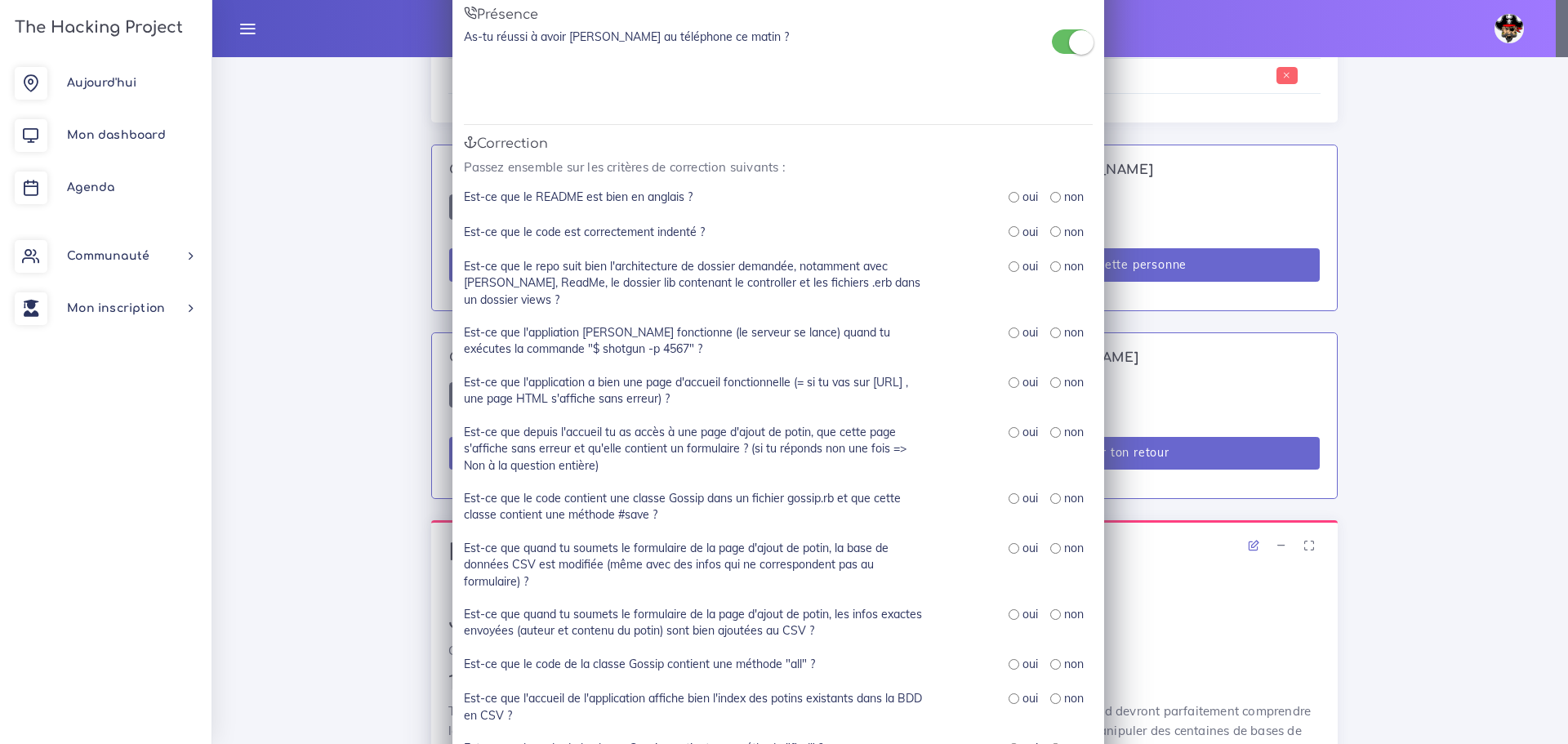
scroll to position [82, 0]
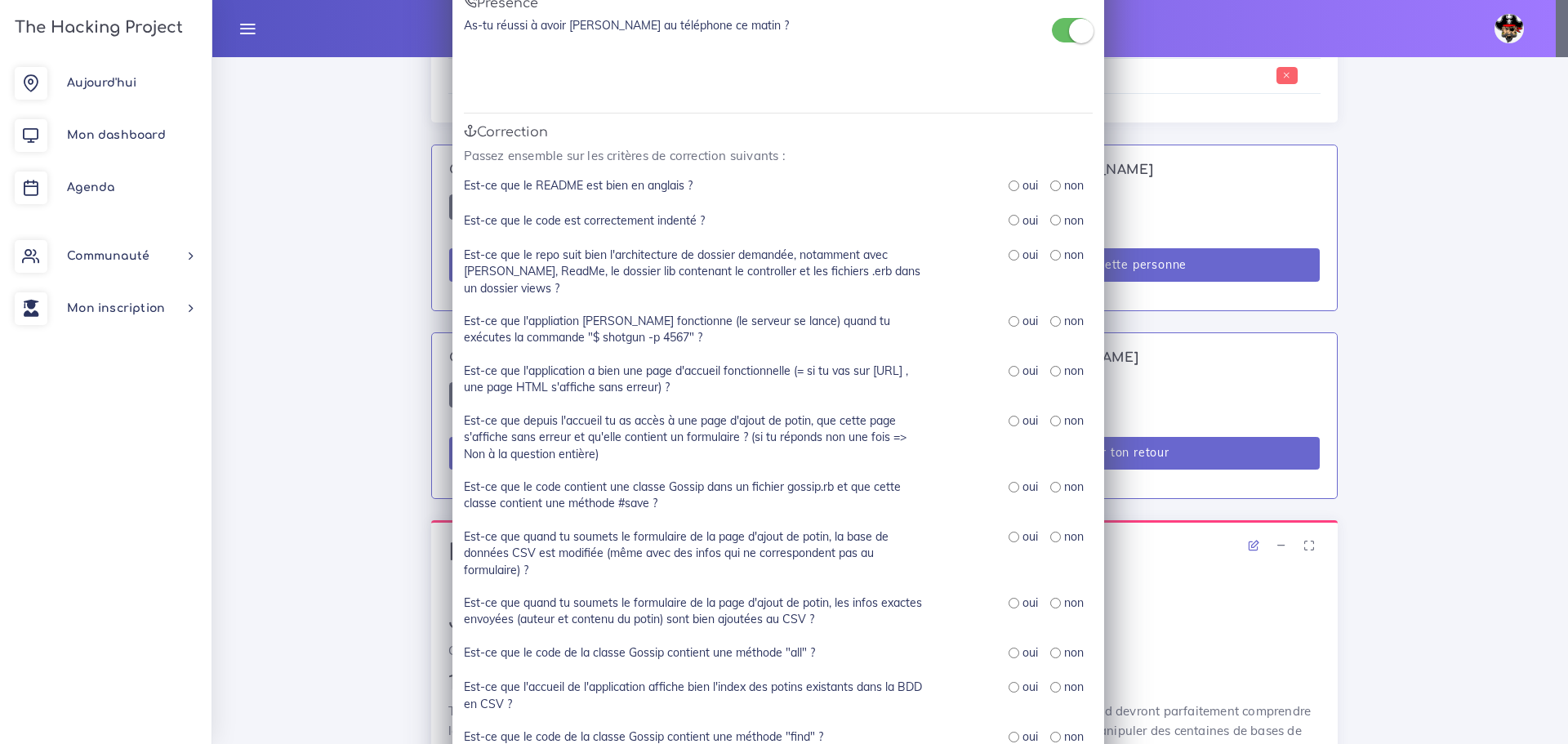
click at [1009, 187] on input "radio" at bounding box center [1014, 186] width 11 height 11
radio input "true"
click at [1009, 219] on input "radio" at bounding box center [1014, 220] width 11 height 11
radio input "true"
click at [1009, 257] on input "radio" at bounding box center [1014, 256] width 11 height 11
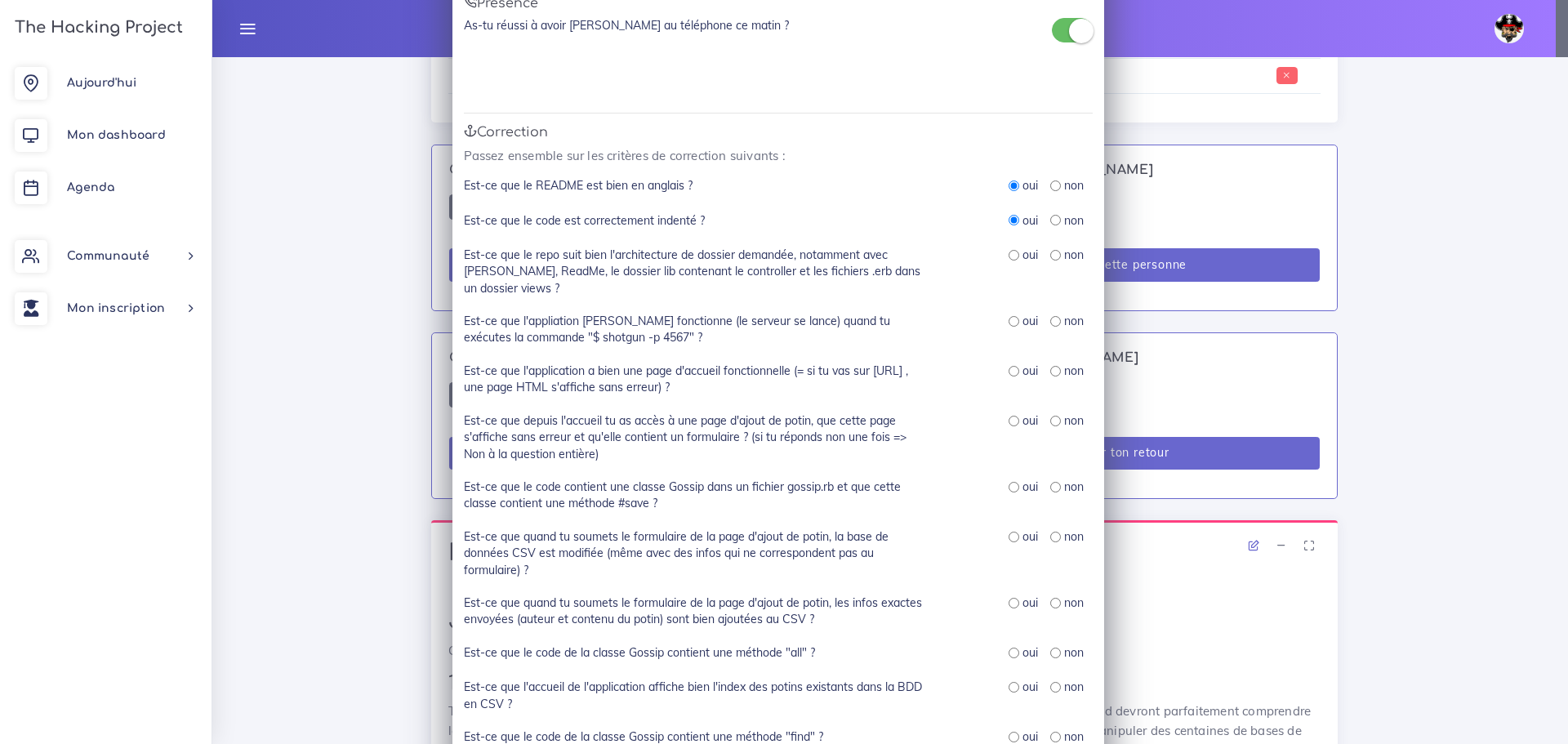
radio input "true"
drag, startPoint x: 675, startPoint y: 271, endPoint x: 796, endPoint y: 281, distance: 121.4
click at [791, 282] on label "Est-ce que le repo suit bien l'architecture de dossier demandée, notamment avec…" at bounding box center [697, 272] width 465 height 50
click at [789, 286] on label "Est-ce que le repo suit bien l'architecture de dossier demandée, notamment avec…" at bounding box center [697, 272] width 465 height 50
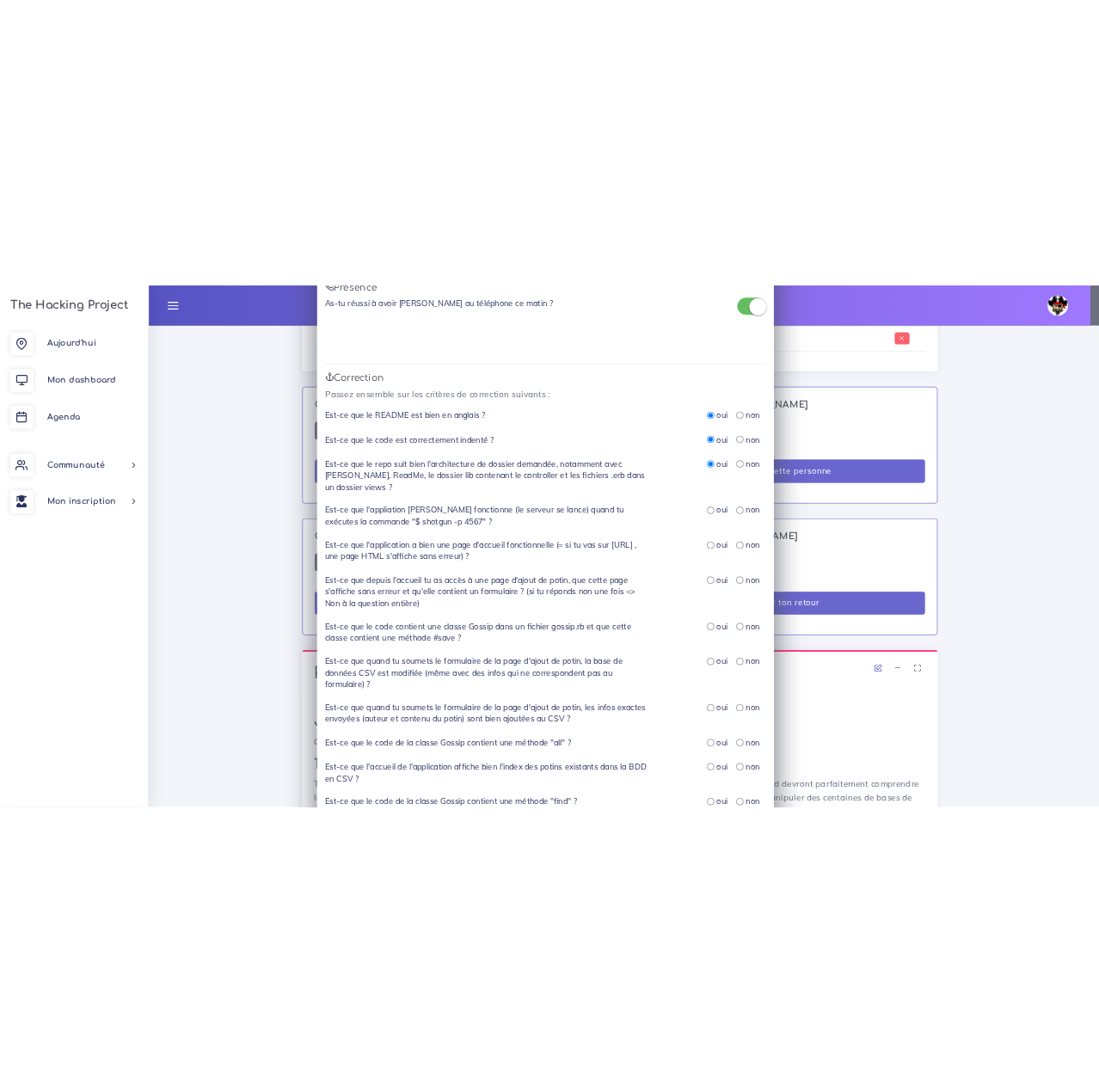
scroll to position [1387, 0]
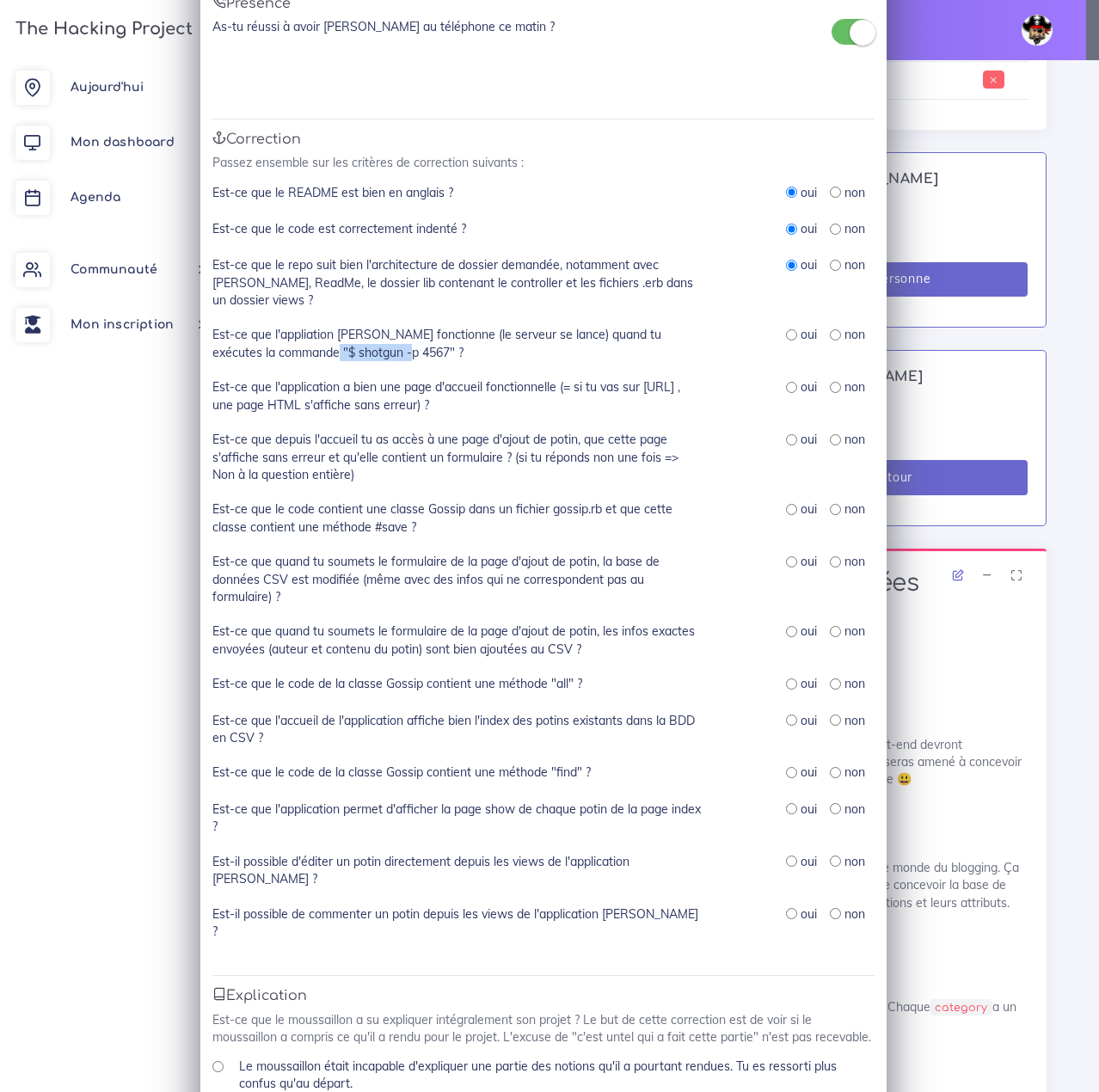
drag, startPoint x: 376, startPoint y: 354, endPoint x: 298, endPoint y: 349, distance: 78.2
click at [298, 349] on label "Est-ce que l'appliation [PERSON_NAME] fonctionne (le serveur se lance) quand tu…" at bounding box center [457, 344] width 490 height 36
click at [462, 347] on label "Est-ce que l'appliation [PERSON_NAME] fonctionne (le serveur se lance) quand tu…" at bounding box center [457, 344] width 490 height 36
drag, startPoint x: 378, startPoint y: 352, endPoint x: 295, endPoint y: 353, distance: 83.0
click at [295, 353] on label "Est-ce que l'appliation [PERSON_NAME] fonctionne (le serveur se lance) quand tu…" at bounding box center [457, 344] width 490 height 36
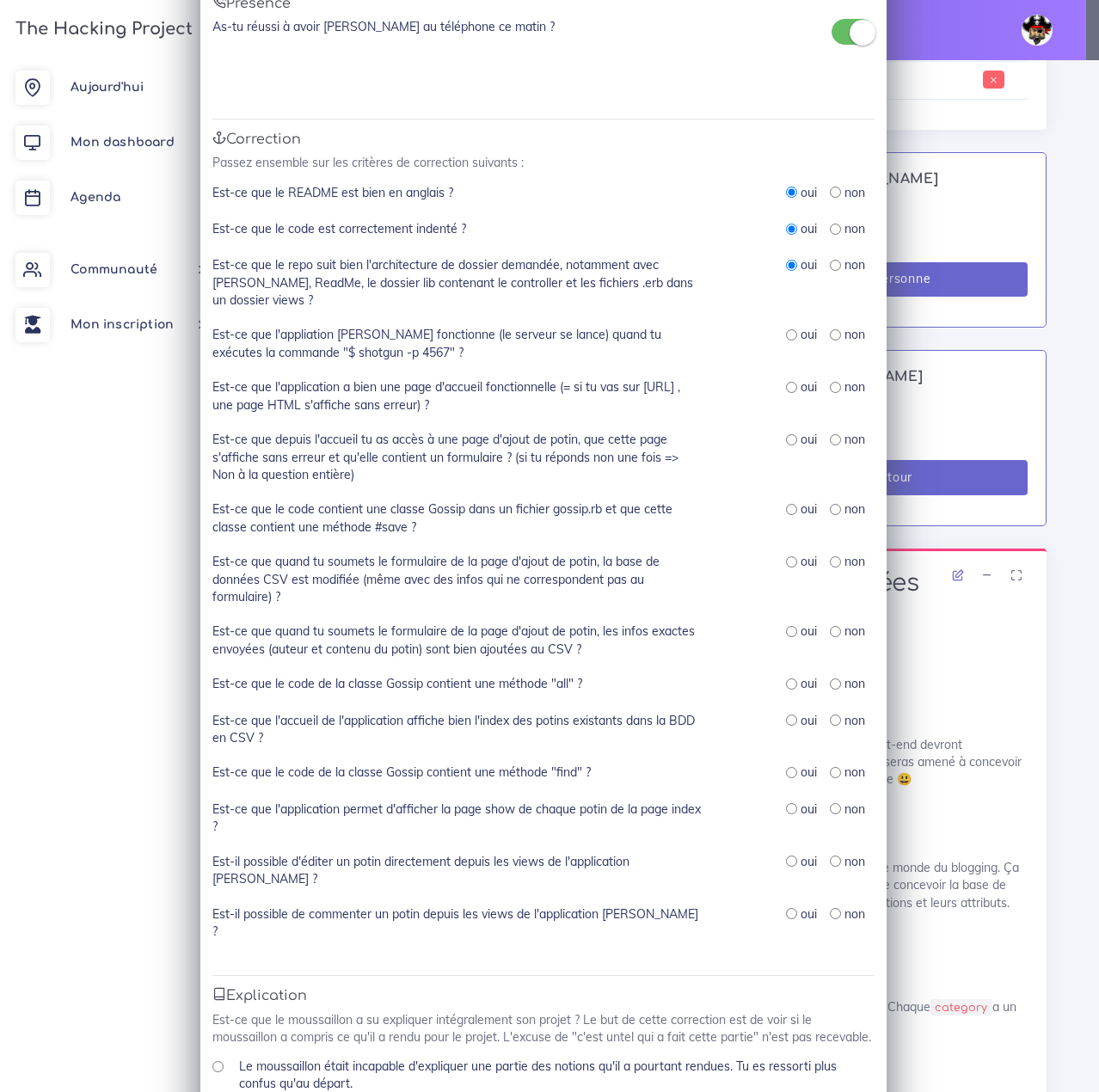
click at [526, 367] on div "Est-ce que l'appliation Sinatra fonctionne (le serveur se lance) quand tu exécu…" at bounding box center [543, 352] width 662 height 52
click at [786, 338] on input "radio" at bounding box center [792, 335] width 11 height 11
radio input "true"
click at [786, 386] on input "radio" at bounding box center [792, 387] width 11 height 11
radio input "true"
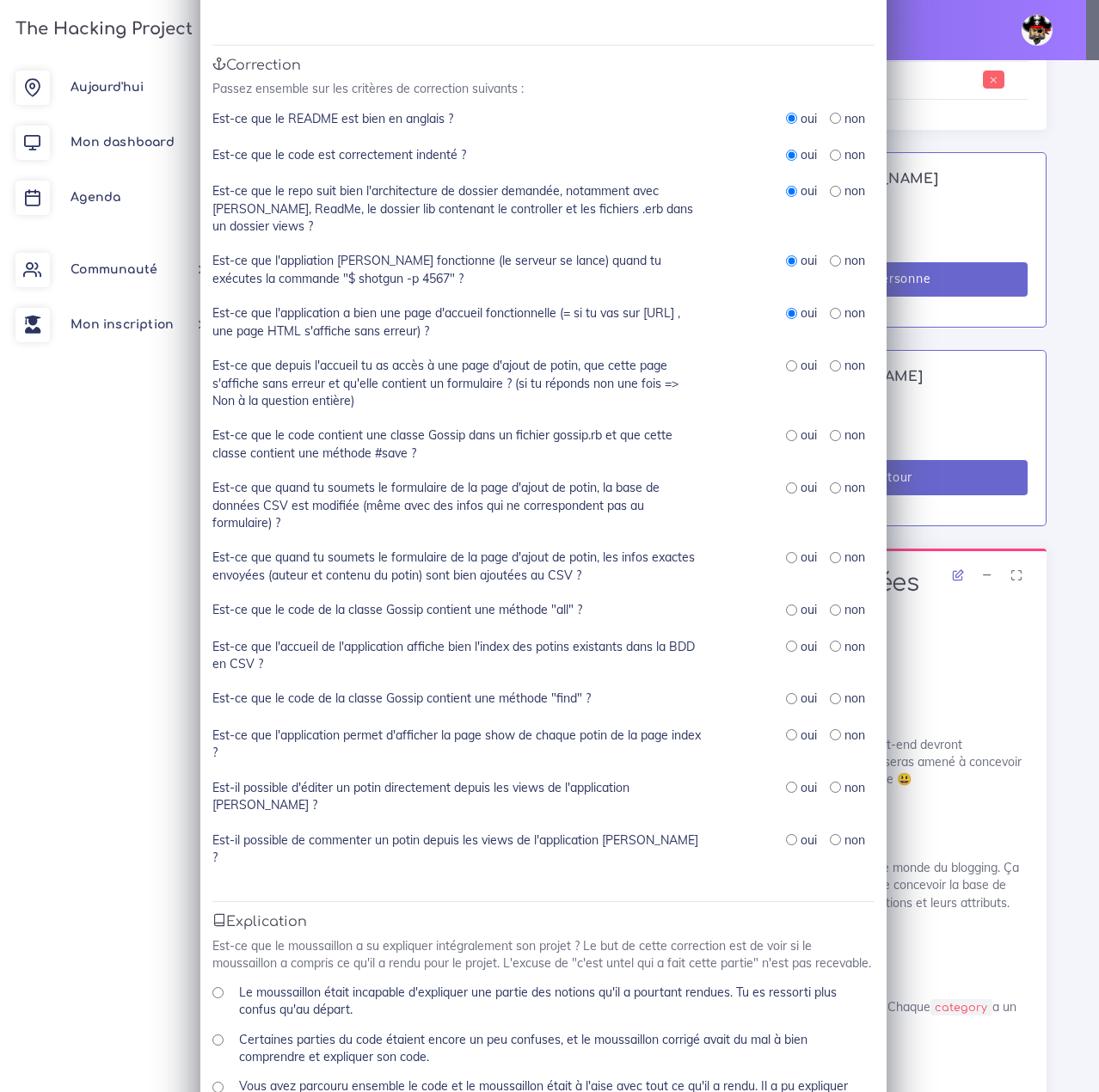
scroll to position [172, 0]
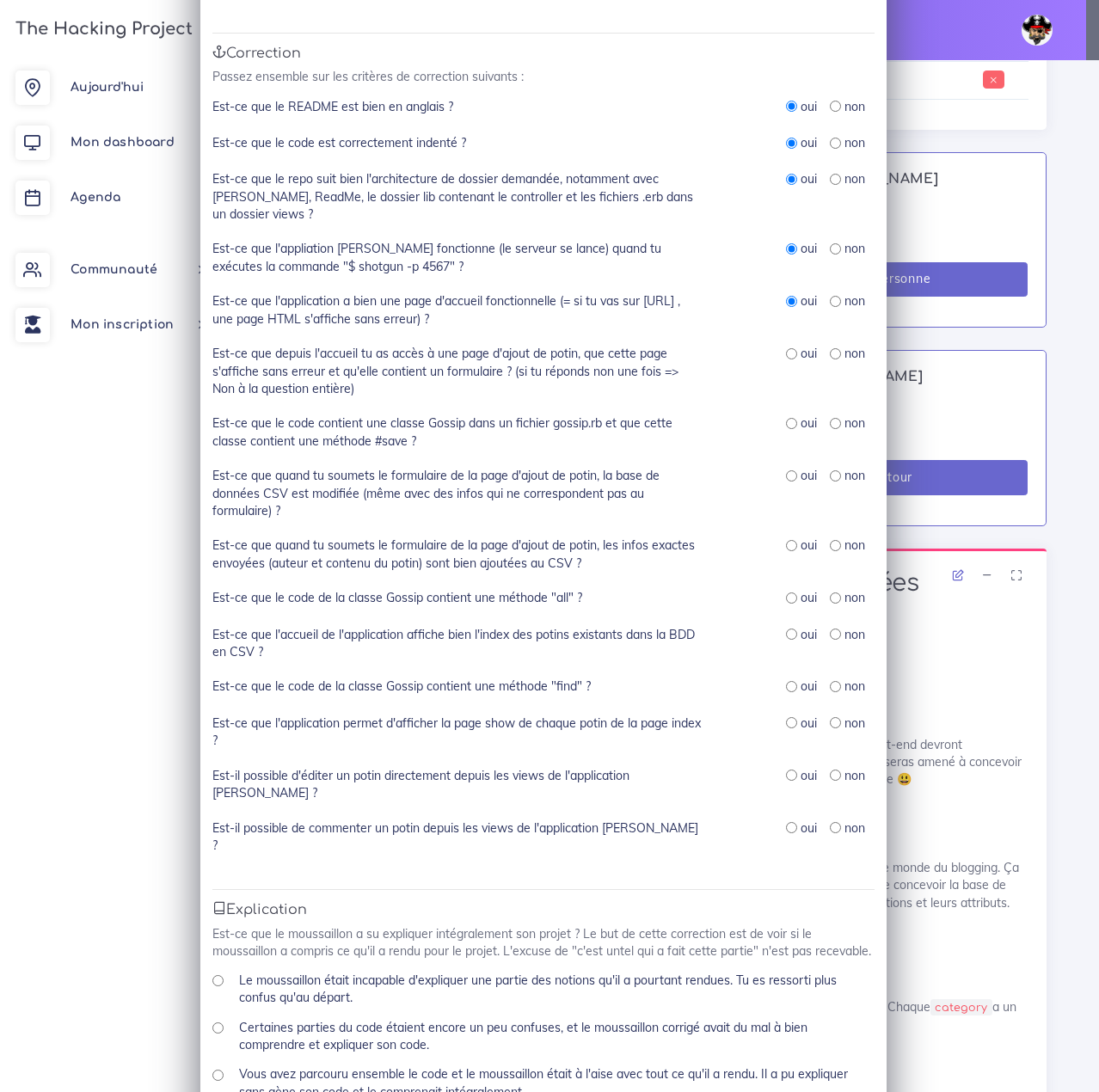
click at [786, 352] on input "radio" at bounding box center [792, 354] width 11 height 11
radio input "true"
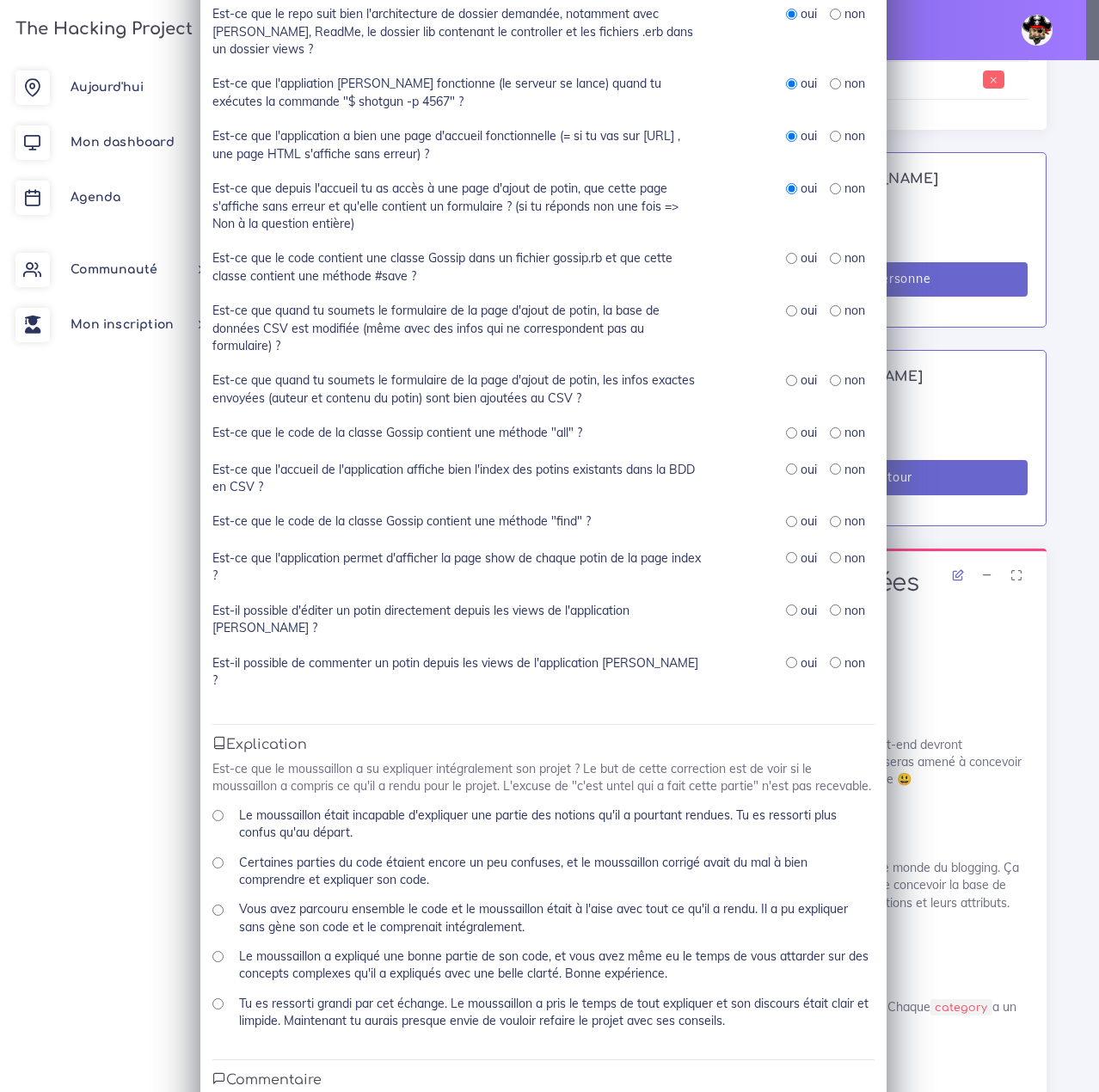
scroll to position [344, 0]
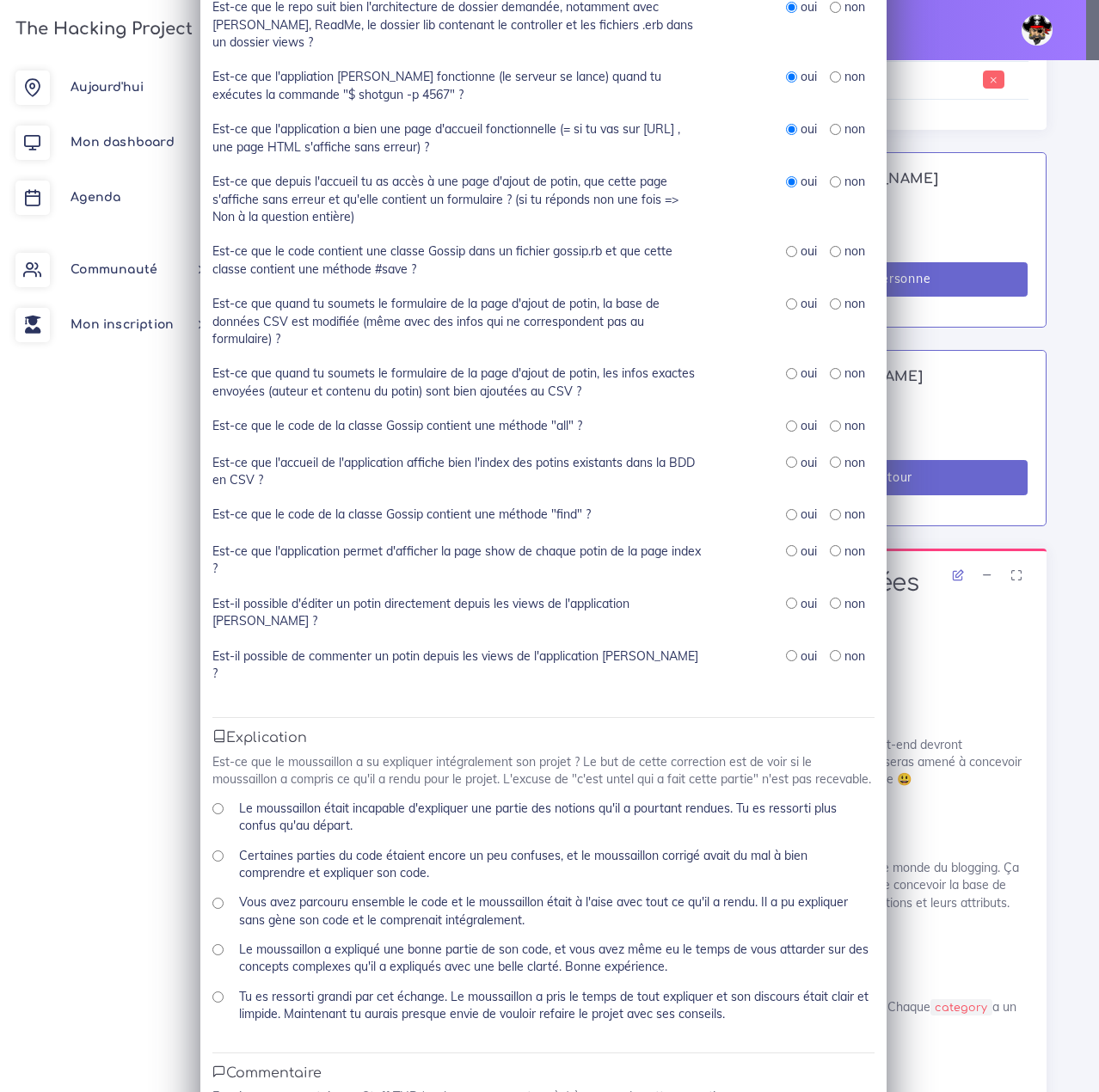
click at [786, 244] on div "oui" at bounding box center [801, 251] width 31 height 17
click at [790, 251] on div "oui" at bounding box center [801, 251] width 31 height 17
click at [789, 252] on input "radio" at bounding box center [792, 251] width 11 height 11
radio input "true"
click at [786, 303] on input "radio" at bounding box center [792, 304] width 11 height 11
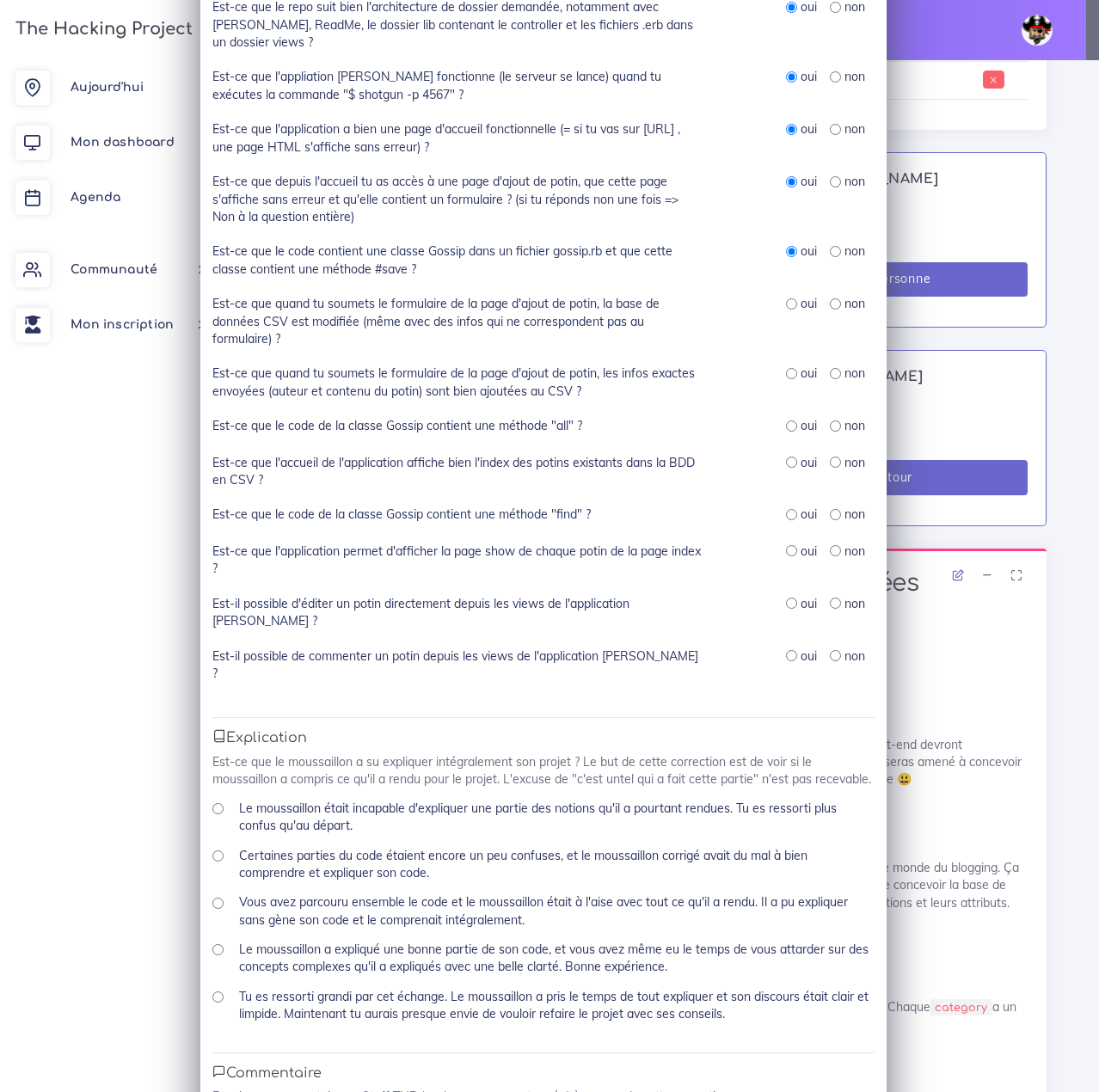
radio input "true"
click at [786, 377] on input "radio" at bounding box center [792, 374] width 11 height 11
radio input "true"
click at [790, 423] on div "oui" at bounding box center [801, 425] width 31 height 17
click at [786, 424] on input "radio" at bounding box center [792, 426] width 11 height 11
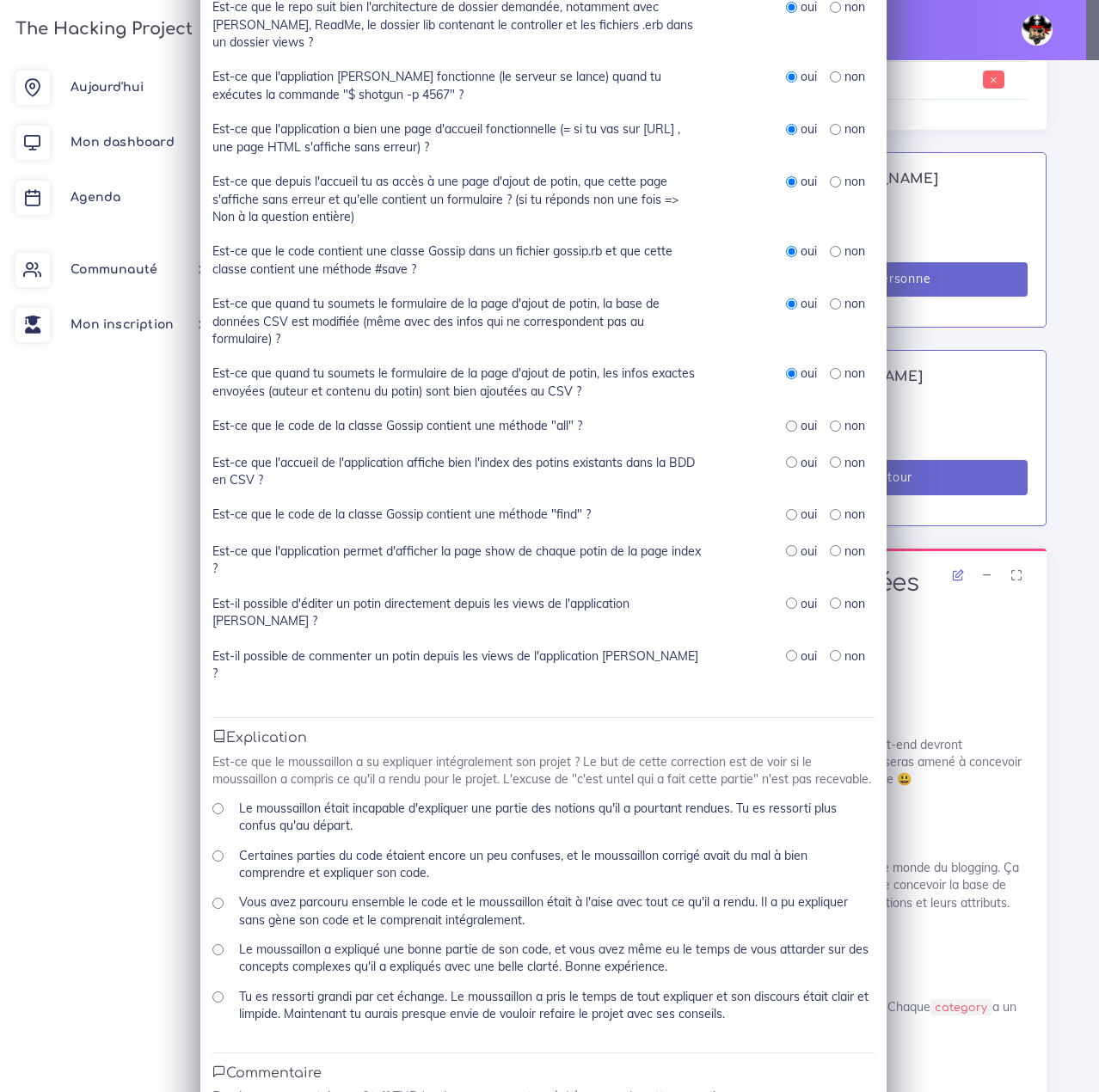
radio input "true"
click at [518, 381] on label "Est-ce que quand tu soumets le formulaire de la page d'ajout de potin, les info…" at bounding box center [457, 382] width 490 height 36
click at [786, 464] on input "radio" at bounding box center [792, 463] width 11 height 11
radio input "true"
drag, startPoint x: 583, startPoint y: 461, endPoint x: 262, endPoint y: 468, distance: 321.1
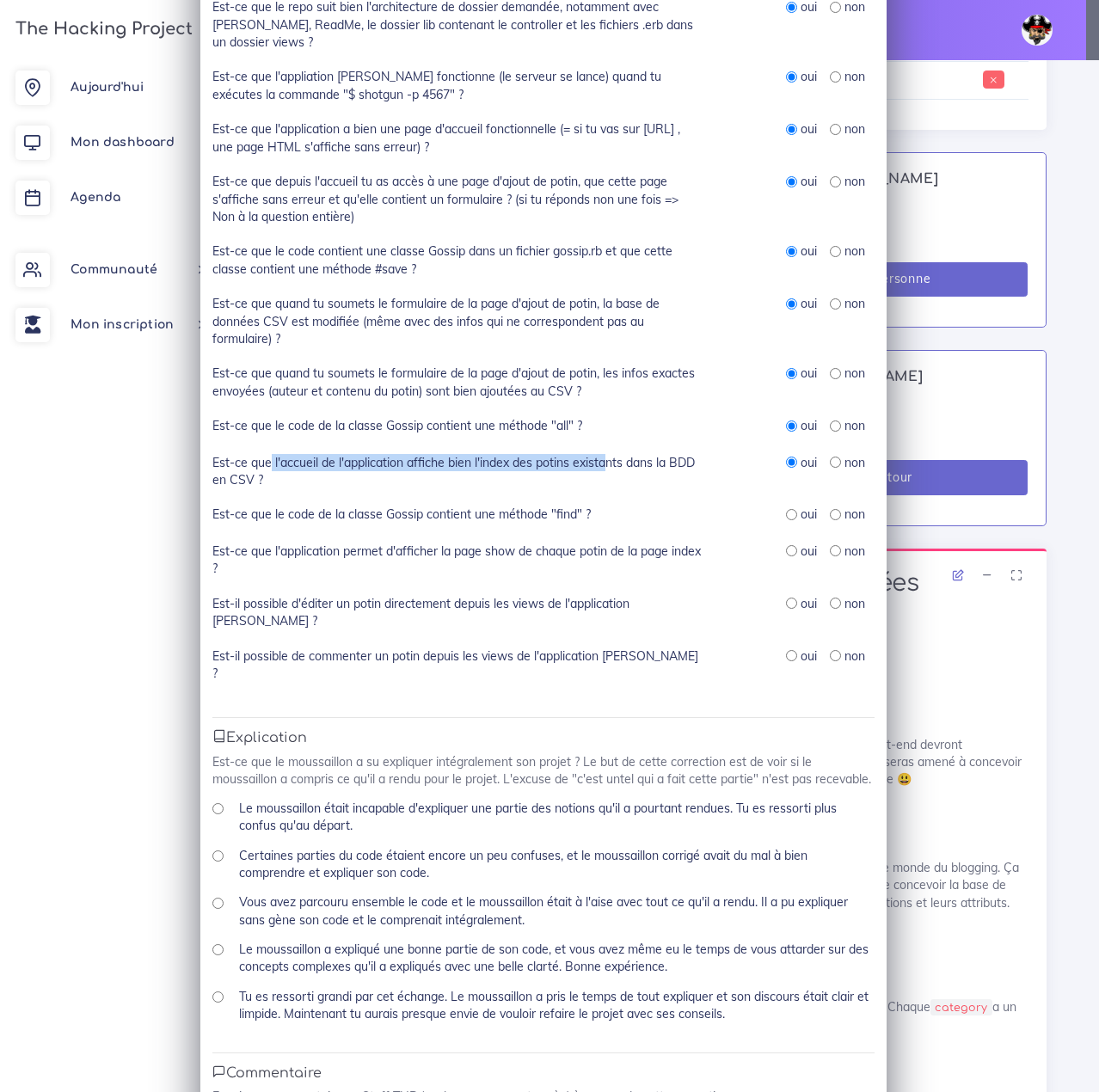
click at [262, 468] on label "Est-ce que l'accueil de l'application affiche bien l'index des potins existants…" at bounding box center [457, 472] width 490 height 36
click at [594, 464] on label "Est-ce que l'accueil de l'application affiche bien l'index des potins existants…" at bounding box center [457, 472] width 490 height 36
click at [786, 519] on input "radio" at bounding box center [792, 515] width 11 height 11
radio input "true"
click at [791, 550] on div "oui" at bounding box center [801, 552] width 31 height 17
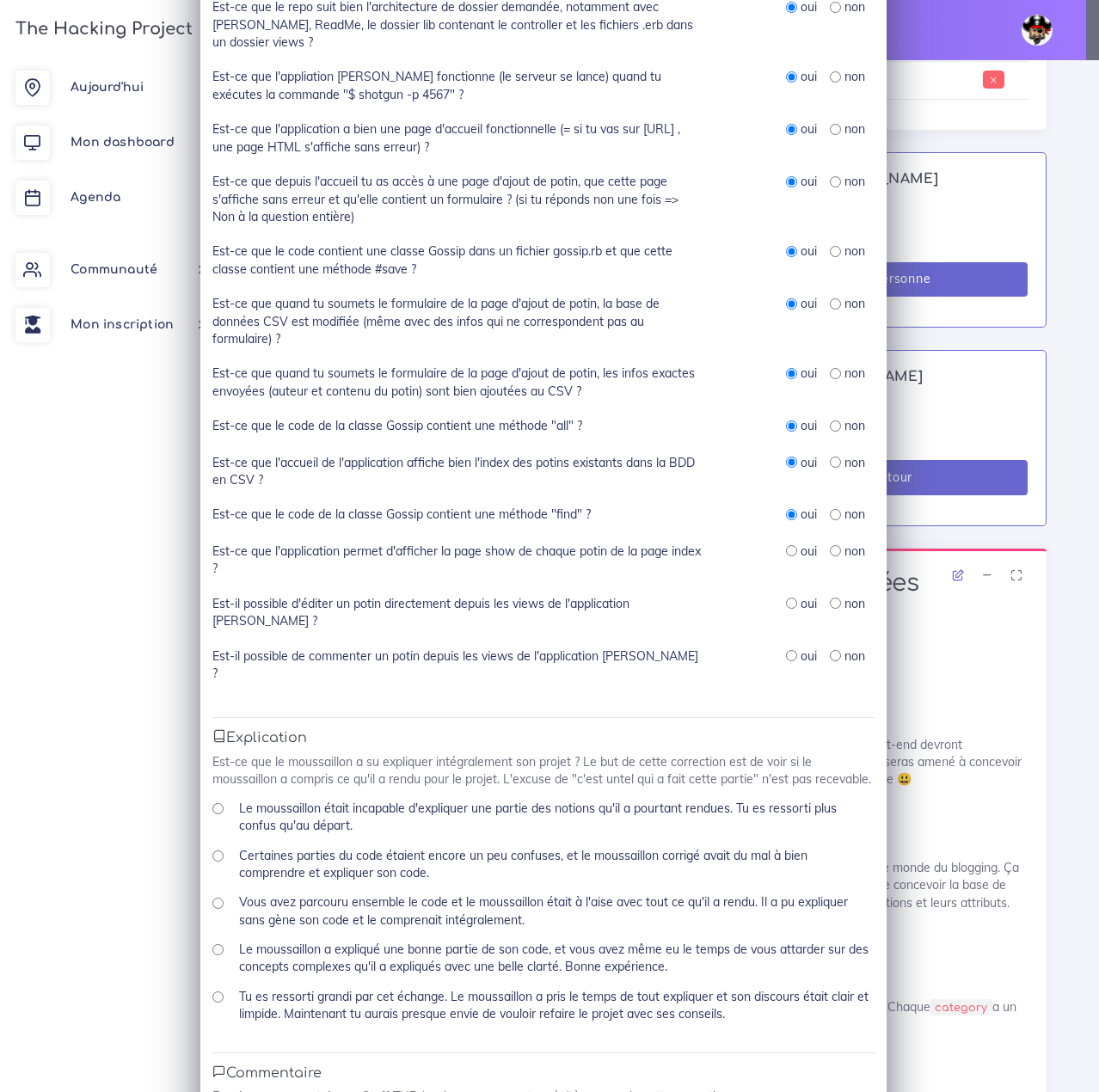
click at [800, 555] on label "oui" at bounding box center [807, 552] width 16 height 17
click at [786, 553] on input "radio" at bounding box center [792, 551] width 11 height 11
radio input "true"
click at [671, 607] on label "Est-il possible d'éditer un potin directement depuis les views de l'application…" at bounding box center [457, 613] width 490 height 36
click at [786, 609] on input "radio" at bounding box center [792, 603] width 11 height 11
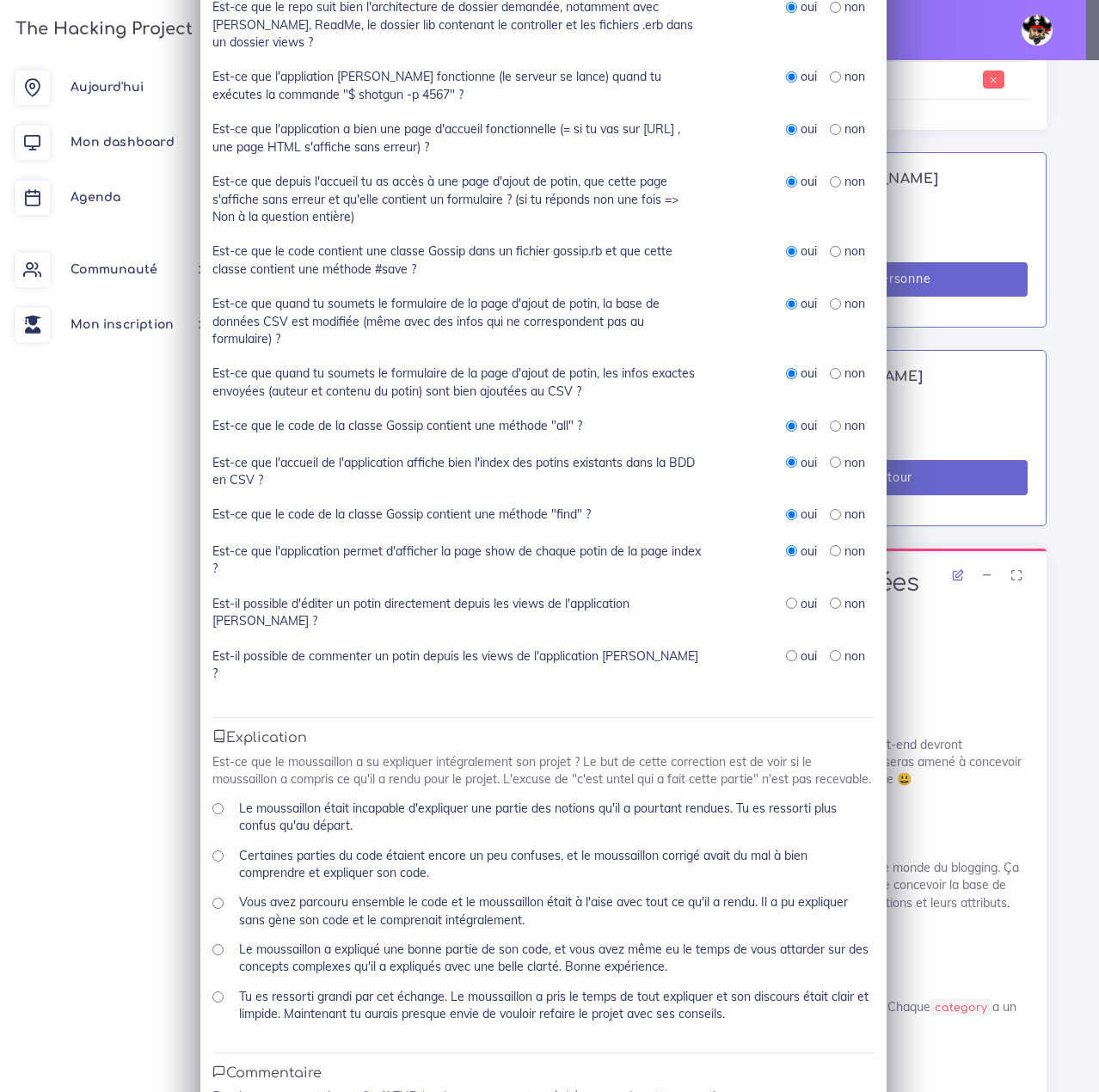
radio input "true"
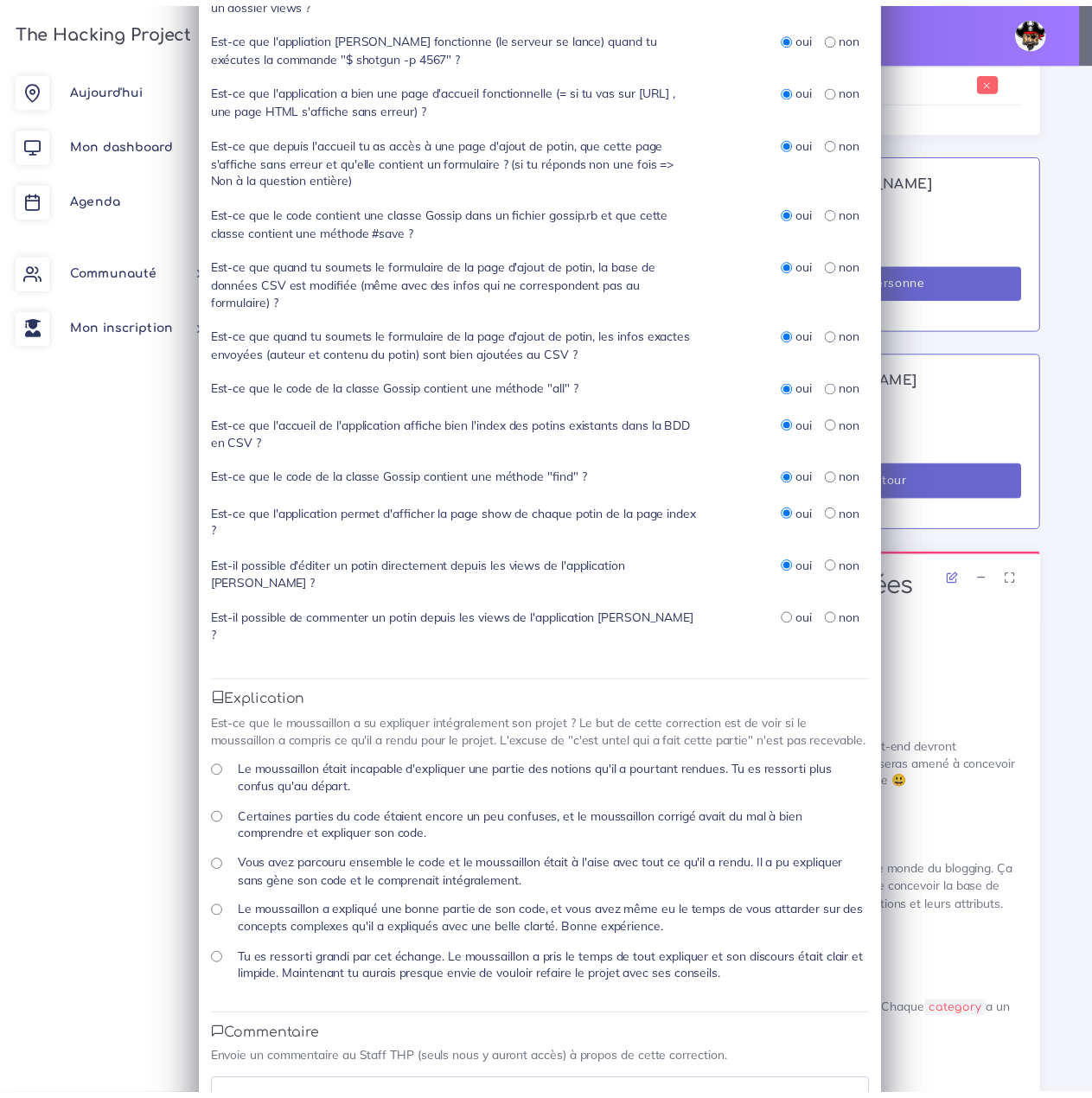
scroll to position [484, 0]
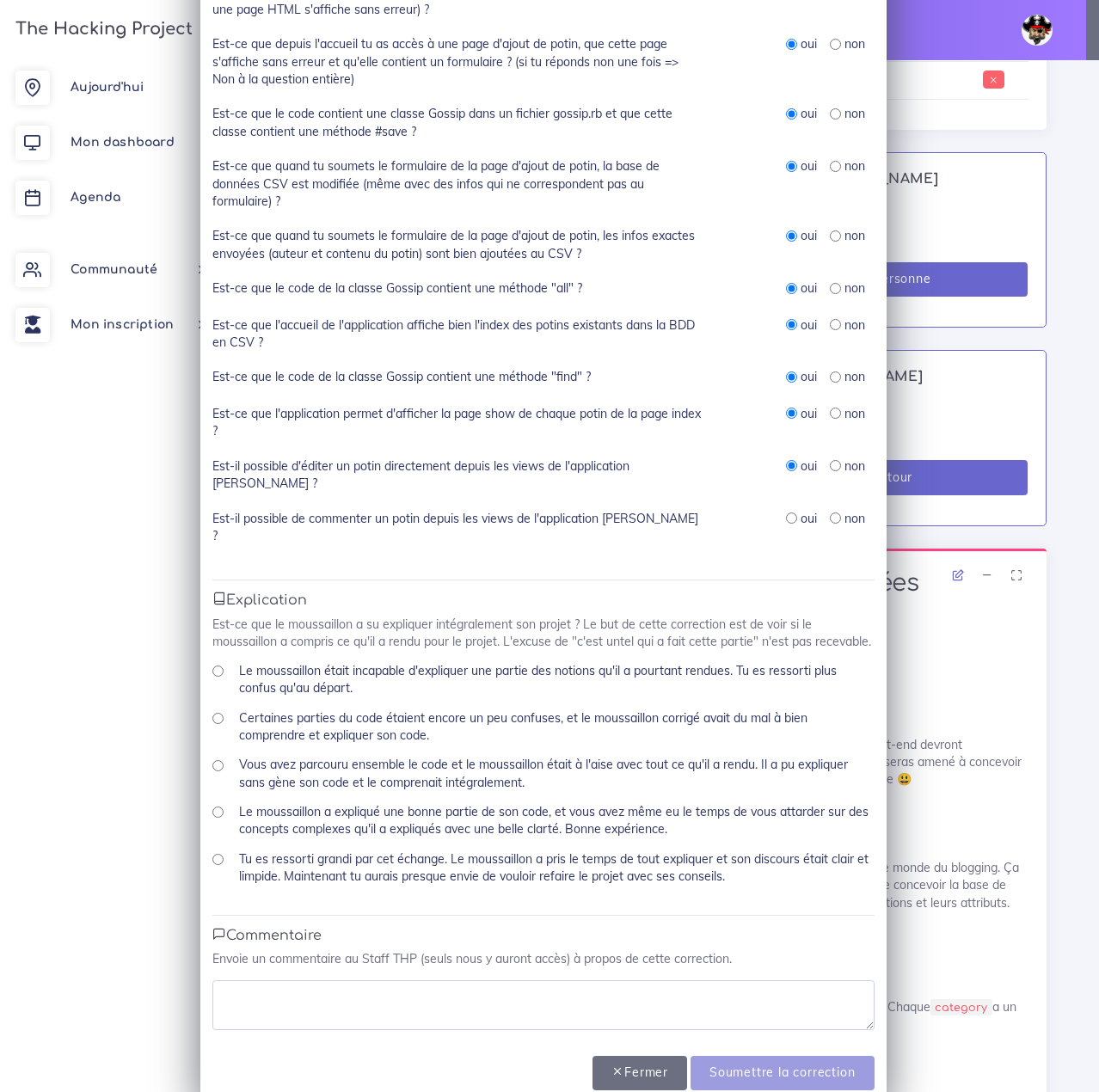
click at [786, 512] on input "radio" at bounding box center [792, 518] width 11 height 11
radio input "true"
drag, startPoint x: 823, startPoint y: 467, endPoint x: 823, endPoint y: 476, distance: 9.0
click at [830, 467] on input "radio" at bounding box center [835, 466] width 11 height 11
radio input "true"
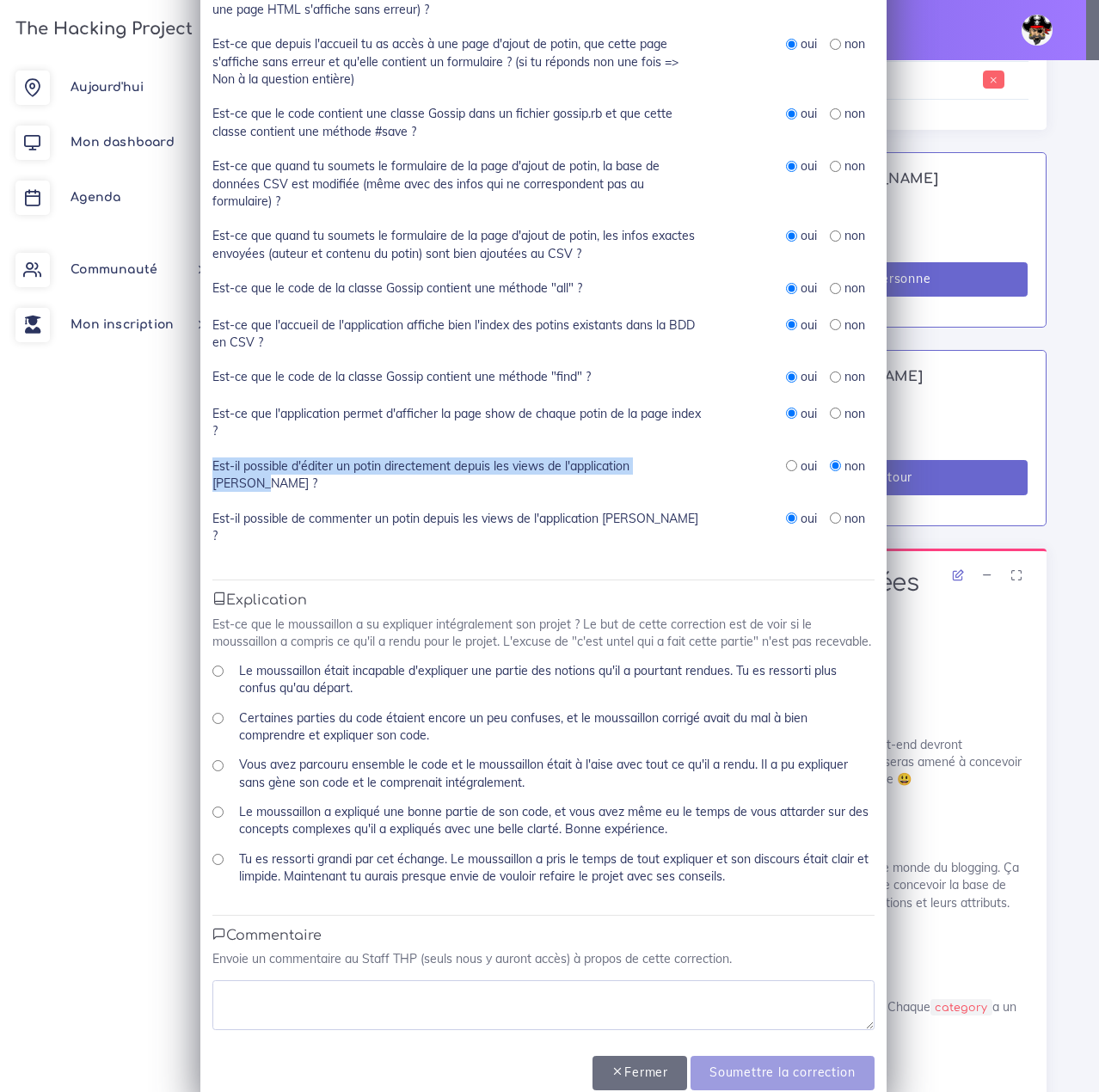
drag, startPoint x: 609, startPoint y: 460, endPoint x: 202, endPoint y: 467, distance: 407.1
click at [202, 467] on div "Est-il possible d'éditer un potin directement depuis les views de l'application…" at bounding box center [457, 475] width 516 height 36
click at [651, 489] on div "Est-il possible d'éditer un potin directement depuis les views de l'application…" at bounding box center [543, 483] width 662 height 52
click at [786, 463] on input "radio" at bounding box center [792, 466] width 11 height 11
radio input "true"
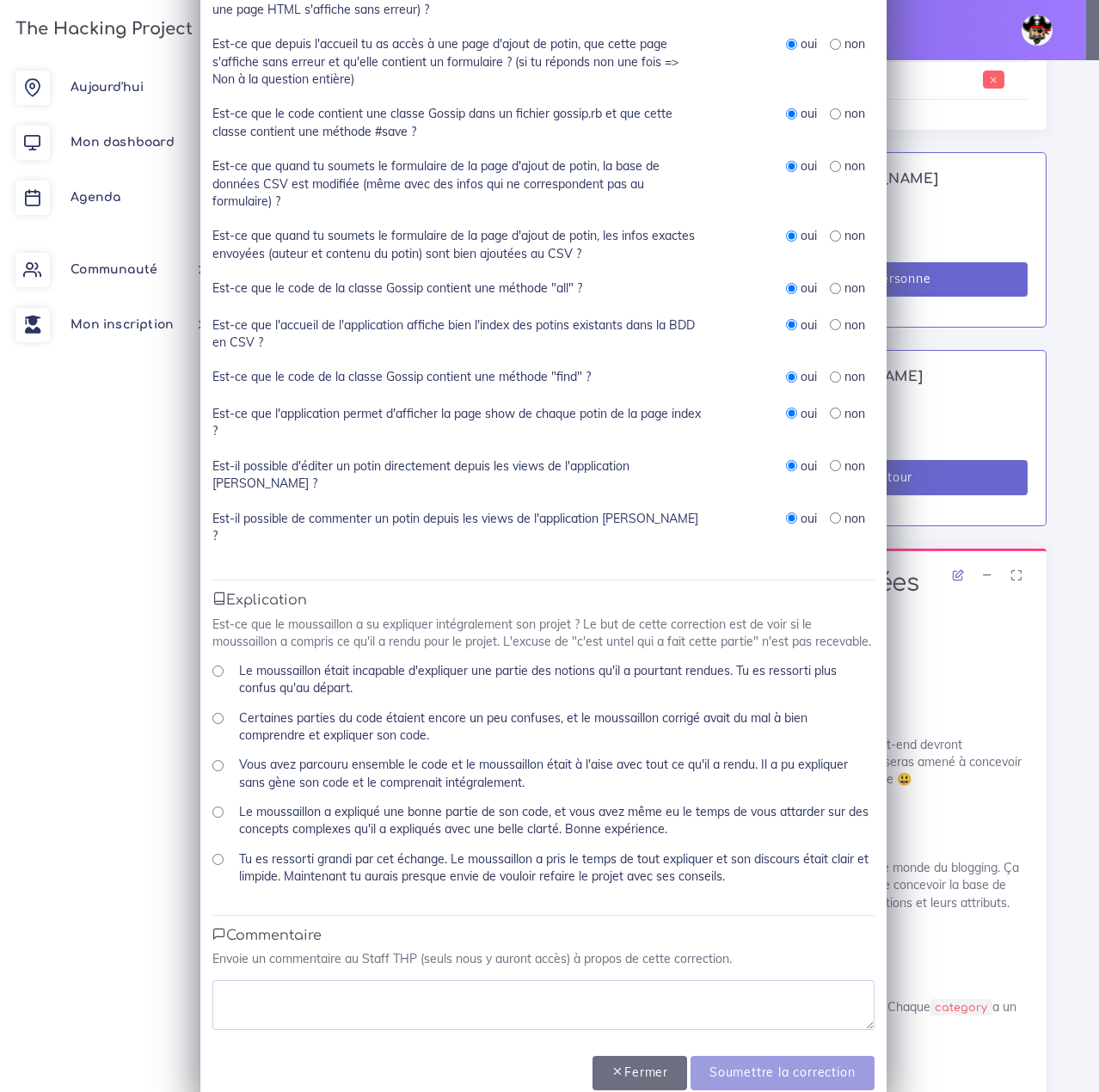
click at [836, 510] on div "non" at bounding box center [848, 519] width 36 height 17
click at [831, 512] on input "radio" at bounding box center [835, 518] width 11 height 11
radio input "true"
drag, startPoint x: 636, startPoint y: 461, endPoint x: 391, endPoint y: 510, distance: 249.9
click at [390, 510] on div "Est-ce que le README est bien en anglais ? oui non Est-ce que le code est corre…" at bounding box center [543, 176] width 662 height 774
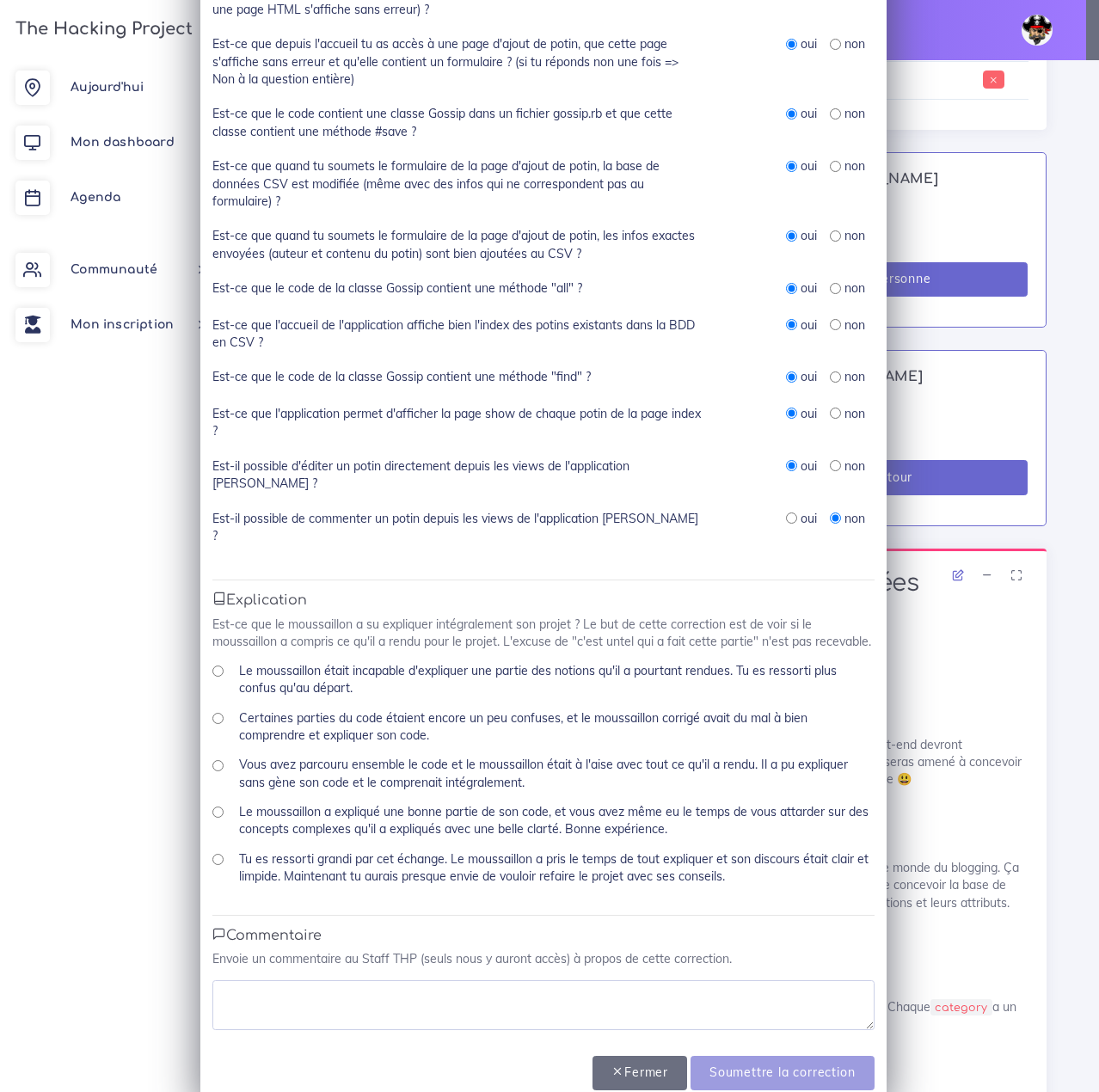
click at [664, 510] on div "Est-il possible de commenter un potin depuis les views de l'application [PERSON…" at bounding box center [457, 528] width 516 height 36
click at [212, 783] on div "Tu es ressorti grandi par cet échange. Le moussaillon a pris le temps de tout e…" at bounding box center [543, 874] width 662 height 48
click at [212, 783] on input "Tu es ressorti grandi par cet échange. Le moussaillon a pris le temps de tout e…" at bounding box center [218, 860] width 11 height 11
radio input "true"
click at [375, 783] on textarea at bounding box center [543, 1005] width 662 height 50
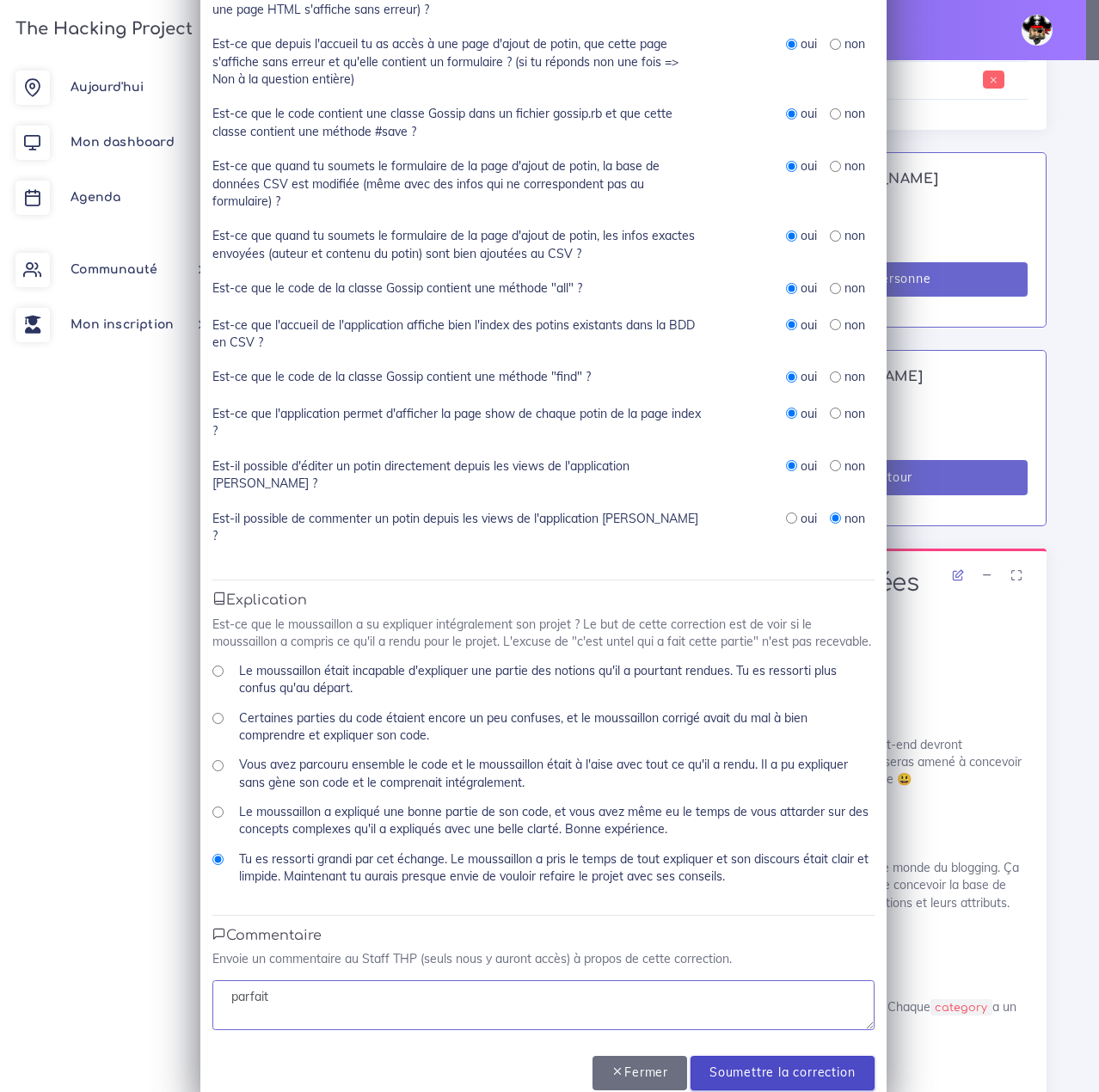
type textarea "parfait"
click at [778, 783] on input "Soumettre la correction" at bounding box center [782, 1074] width 183 height 36
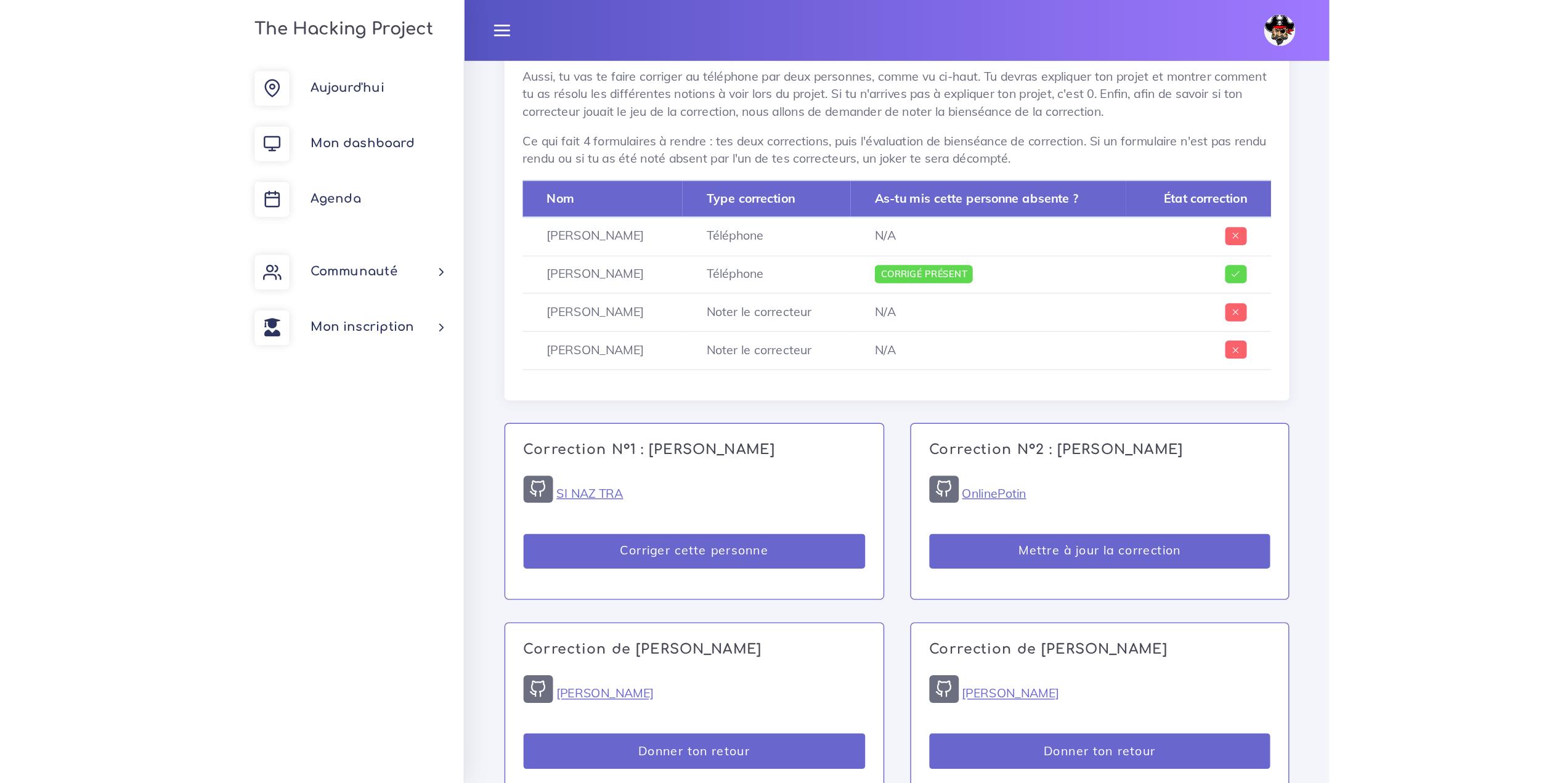
scroll to position [771, 0]
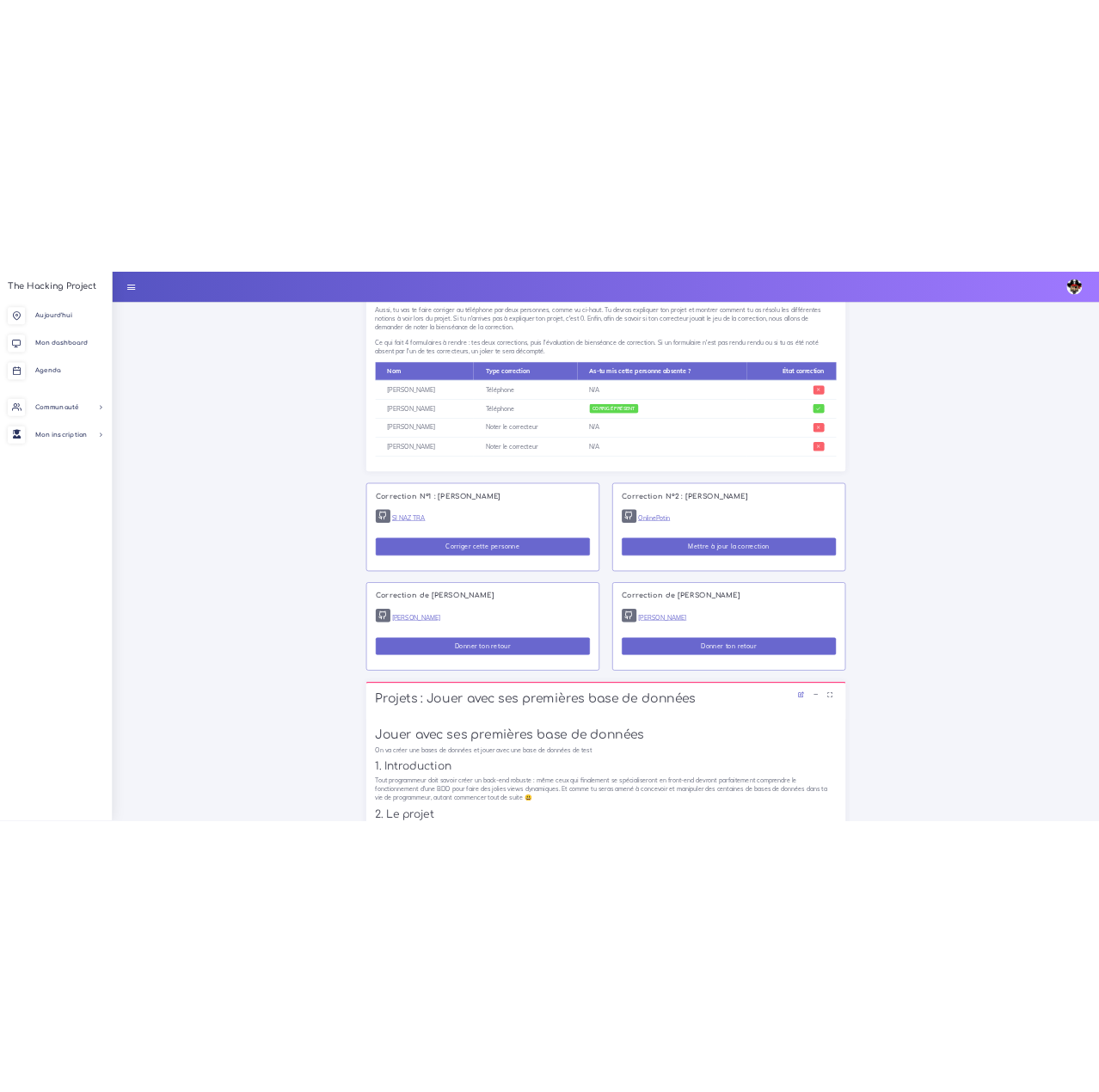
scroll to position [1120, 0]
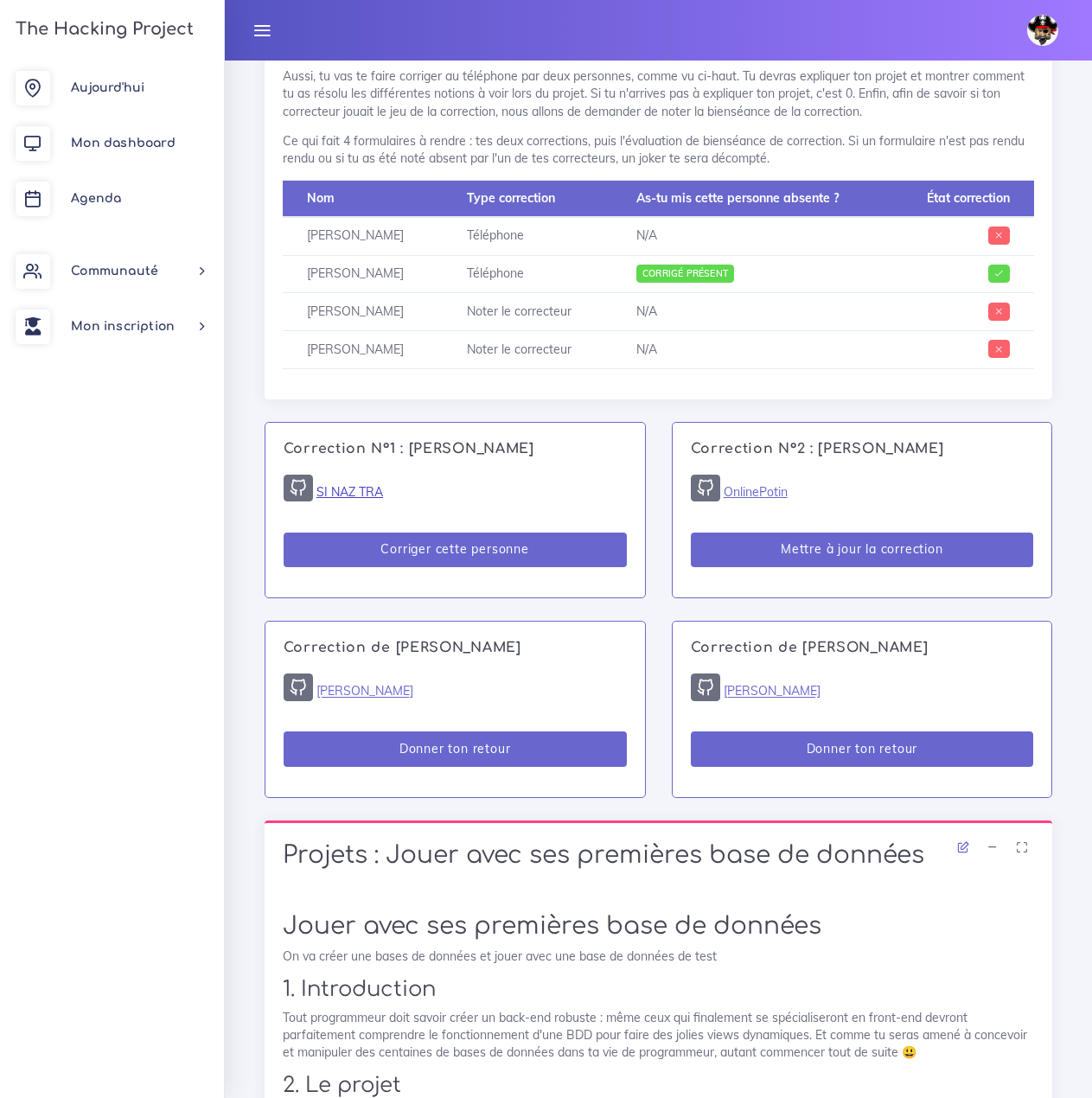
click at [346, 492] on link "SI NAZ TRA" at bounding box center [350, 492] width 67 height 16
click at [434, 542] on button "Corriger cette personne" at bounding box center [455, 551] width 343 height 36
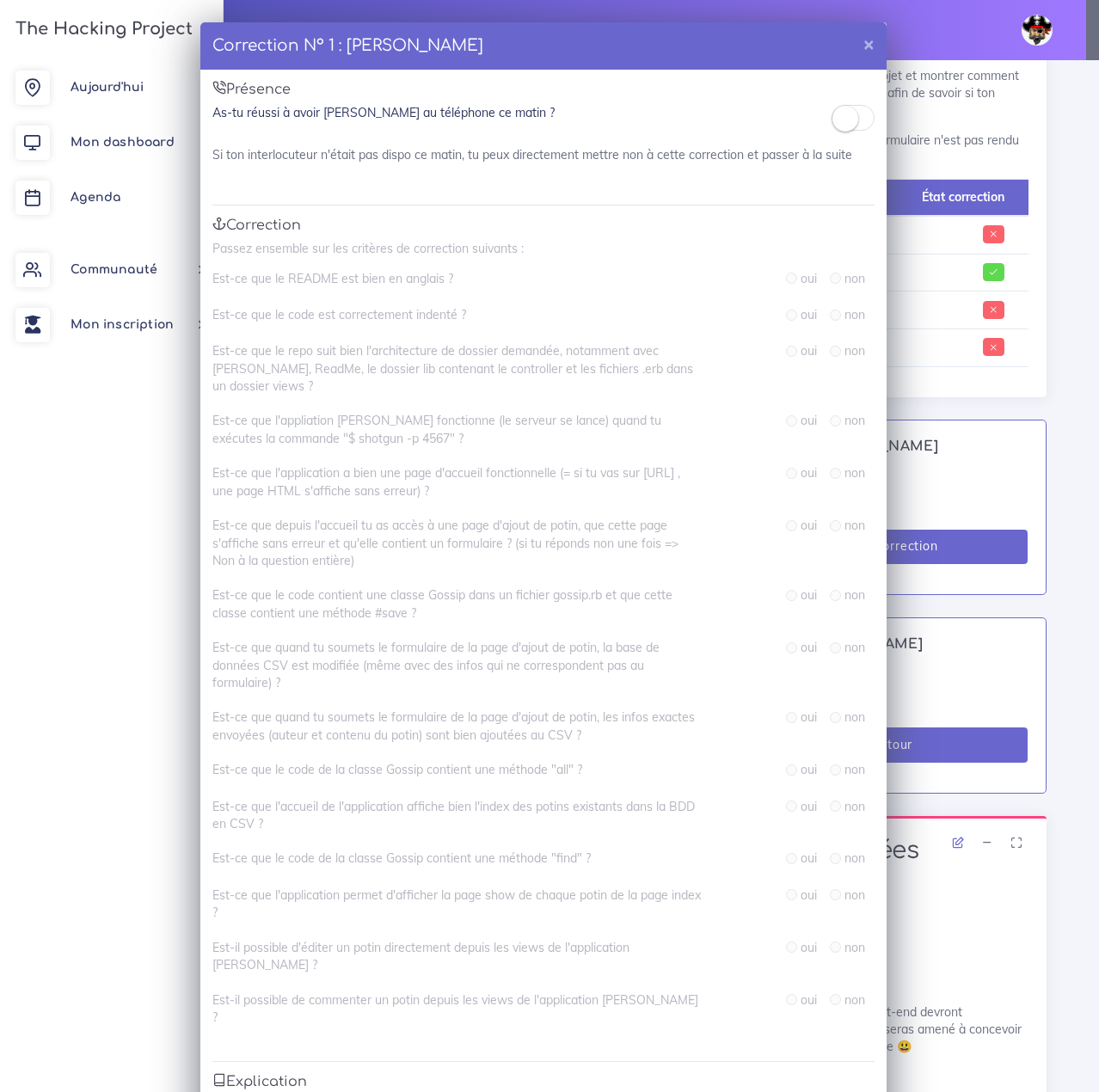
click at [832, 135] on div at bounding box center [853, 121] width 43 height 35
click at [849, 111] on span at bounding box center [853, 118] width 43 height 26
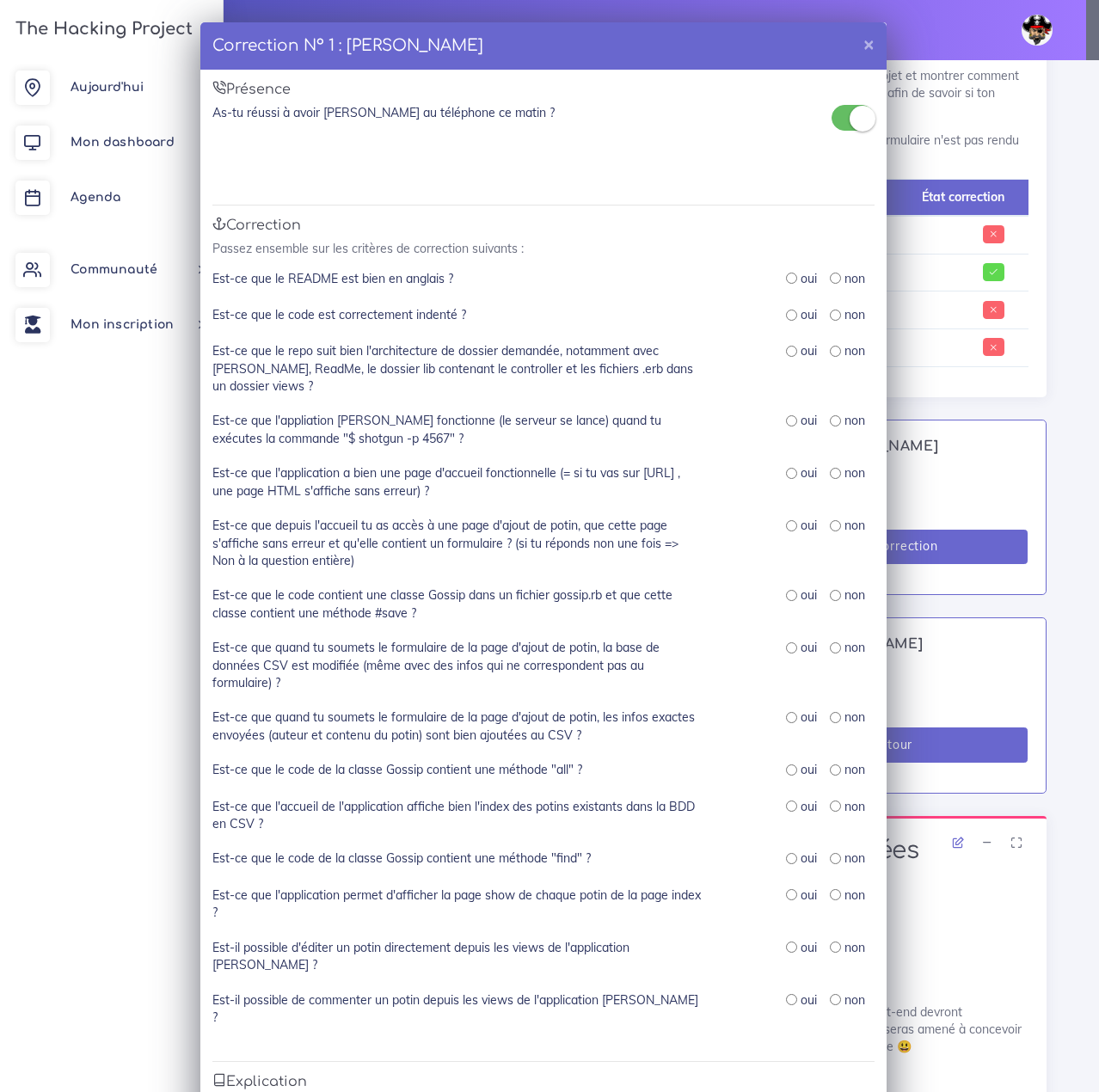
click at [786, 271] on div "oui" at bounding box center [801, 279] width 31 height 17
click at [786, 278] on input "radio" at bounding box center [792, 279] width 11 height 11
radio input "true"
click at [786, 317] on input "radio" at bounding box center [792, 315] width 11 height 11
radio input "true"
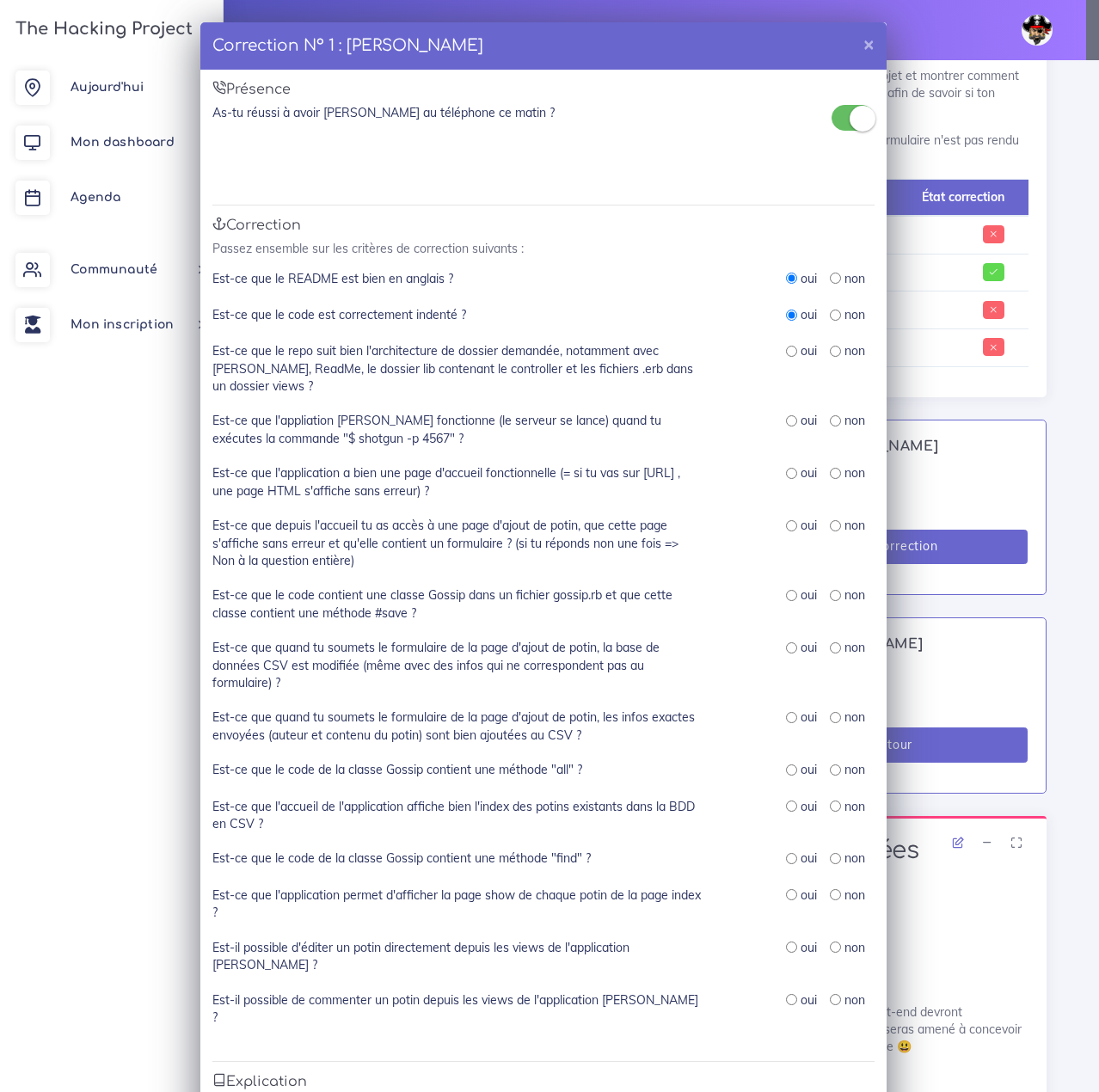
click at [786, 347] on div "oui" at bounding box center [801, 351] width 31 height 17
click at [786, 348] on input "radio" at bounding box center [792, 352] width 11 height 11
radio input "true"
click at [792, 422] on div "oui" at bounding box center [801, 421] width 31 height 17
click at [786, 421] on input "radio" at bounding box center [792, 421] width 11 height 11
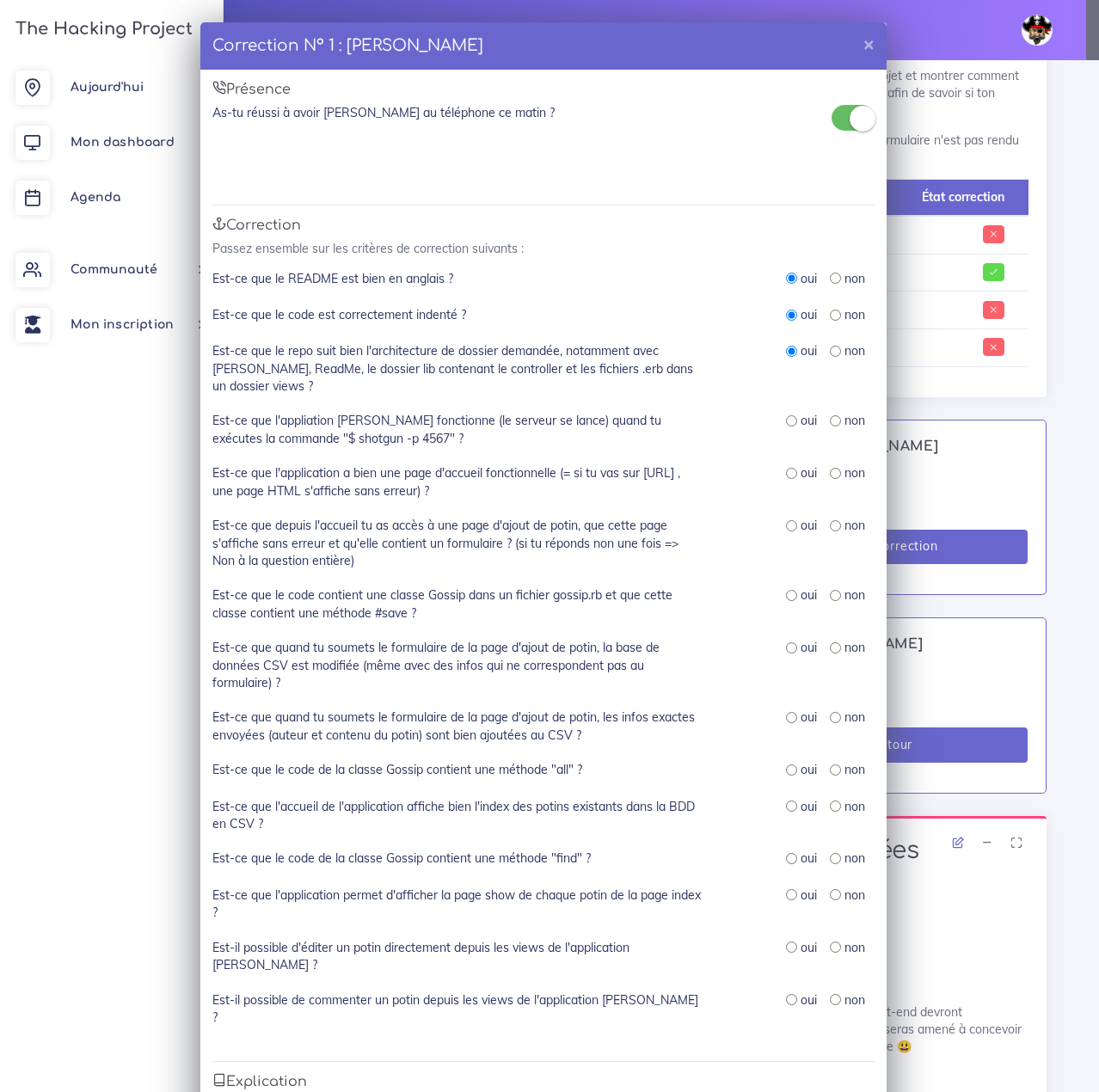
radio input "true"
click at [786, 475] on input "radio" at bounding box center [792, 473] width 11 height 11
radio input "true"
click at [787, 527] on input "radio" at bounding box center [792, 526] width 11 height 11
radio input "true"
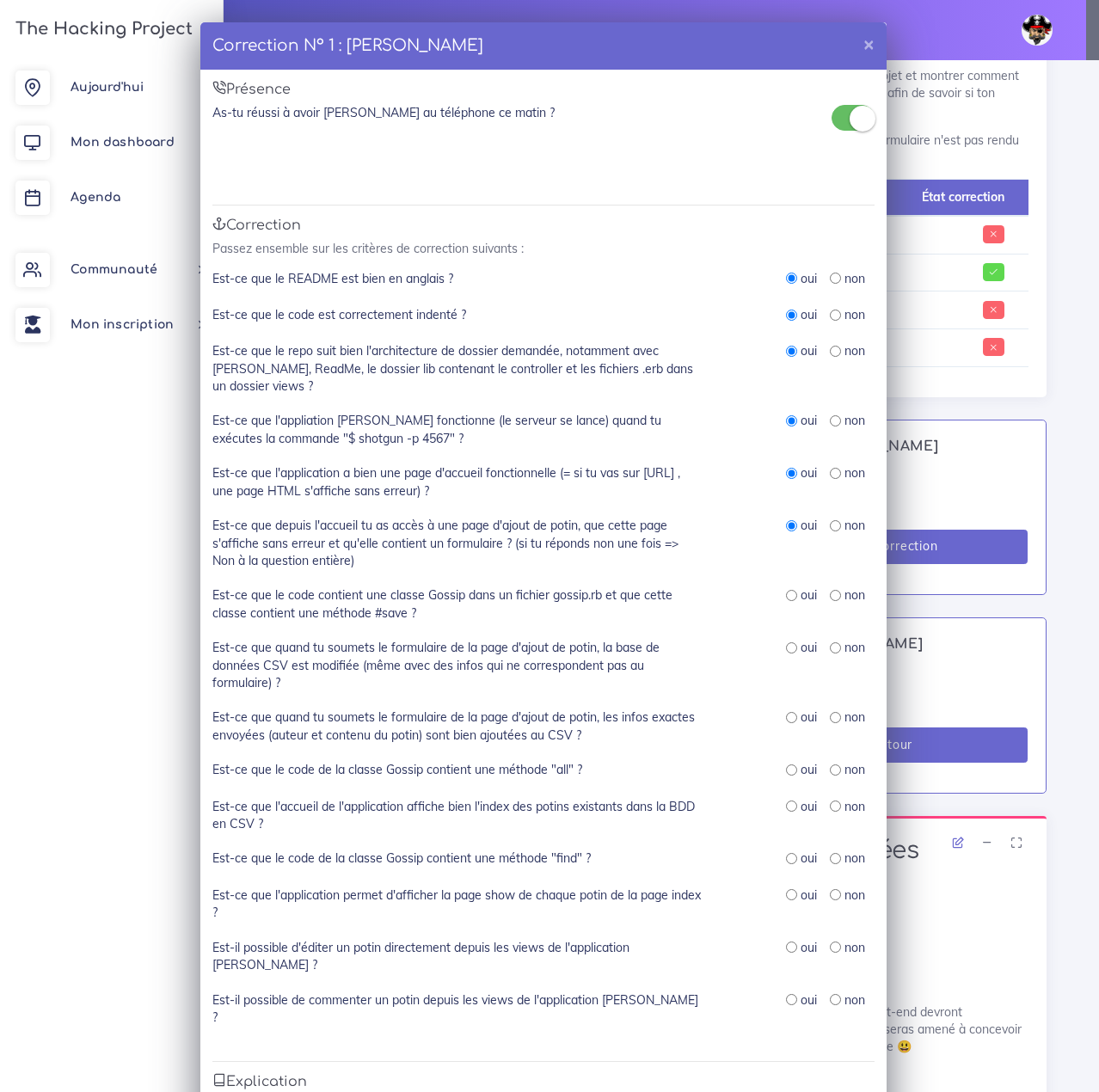
click at [791, 596] on div "oui" at bounding box center [801, 595] width 31 height 17
click at [790, 595] on input "radio" at bounding box center [792, 596] width 11 height 11
radio input "true"
click at [787, 642] on input "radio" at bounding box center [792, 648] width 11 height 11
radio input "true"
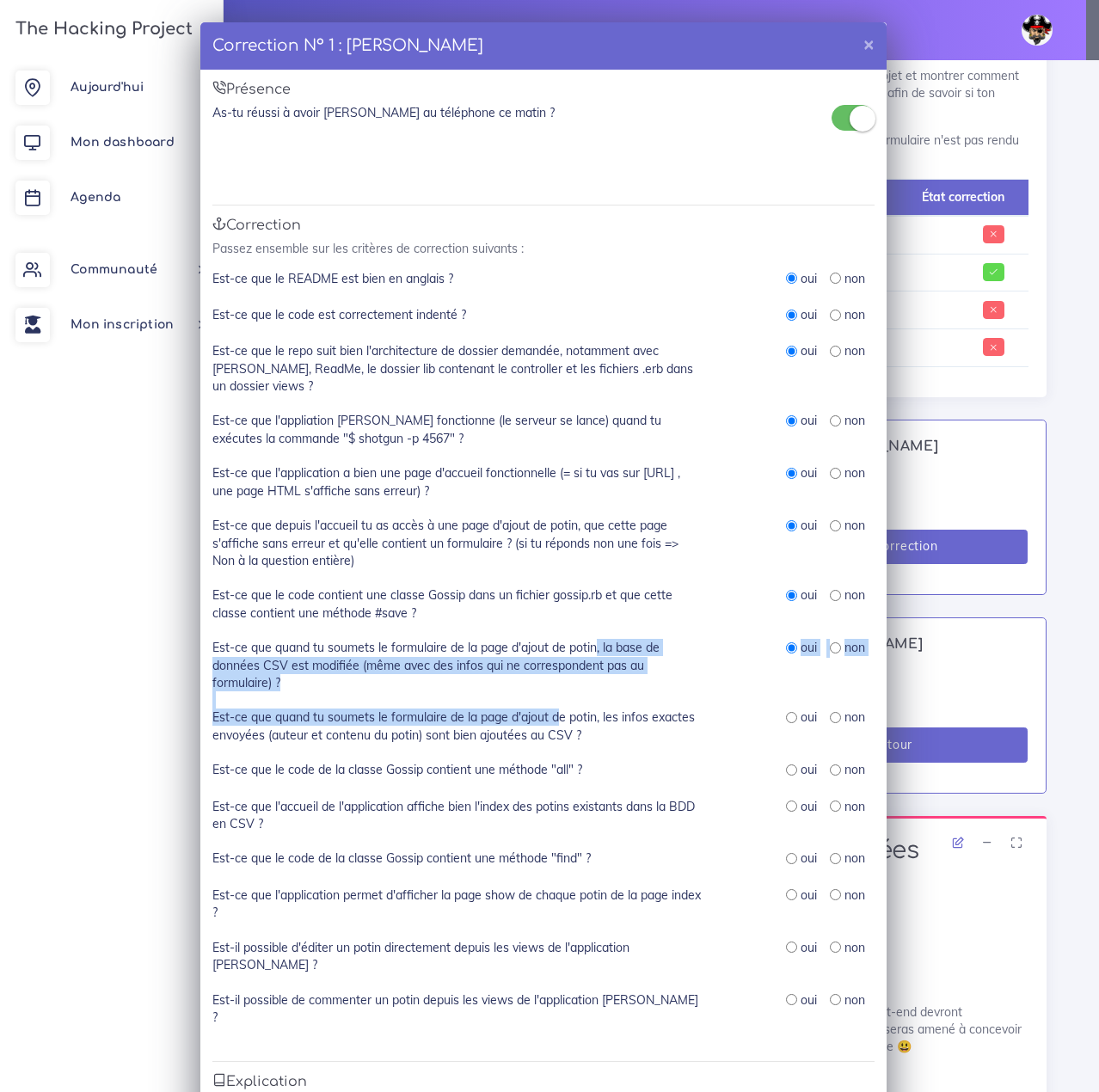
drag, startPoint x: 592, startPoint y: 645, endPoint x: 552, endPoint y: 715, distance: 80.6
click at [552, 715] on div "Est-ce que le README est bien en anglais ? oui non Est-ce que le code est corre…" at bounding box center [543, 657] width 662 height 774
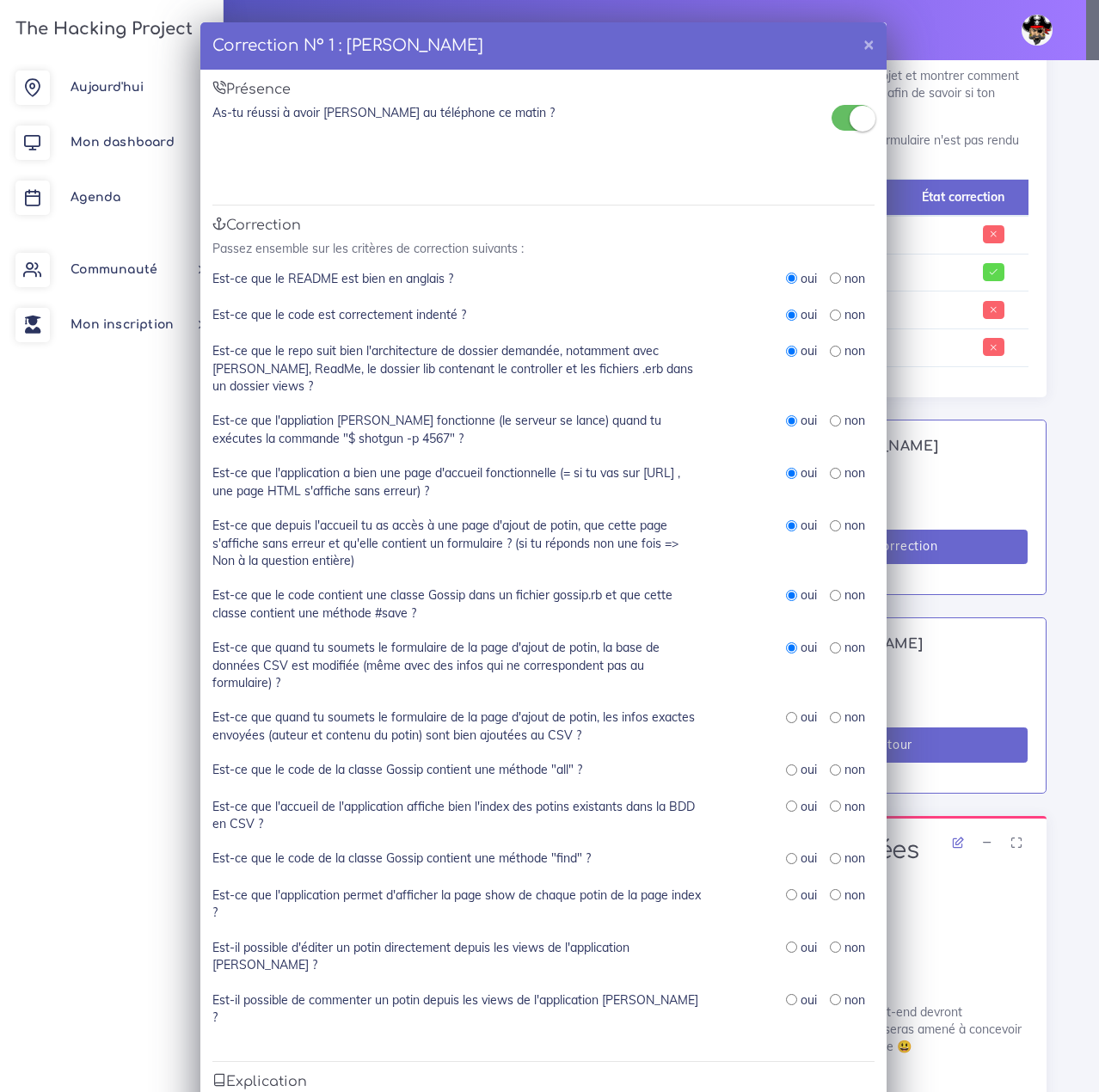
click at [565, 717] on label "Est-ce que quand tu soumets le formulaire de la page d'ajout de potin, les info…" at bounding box center [457, 726] width 490 height 36
click at [777, 717] on div "oui non" at bounding box center [801, 726] width 172 height 36
click at [786, 719] on input "radio" at bounding box center [792, 718] width 11 height 11
radio input "true"
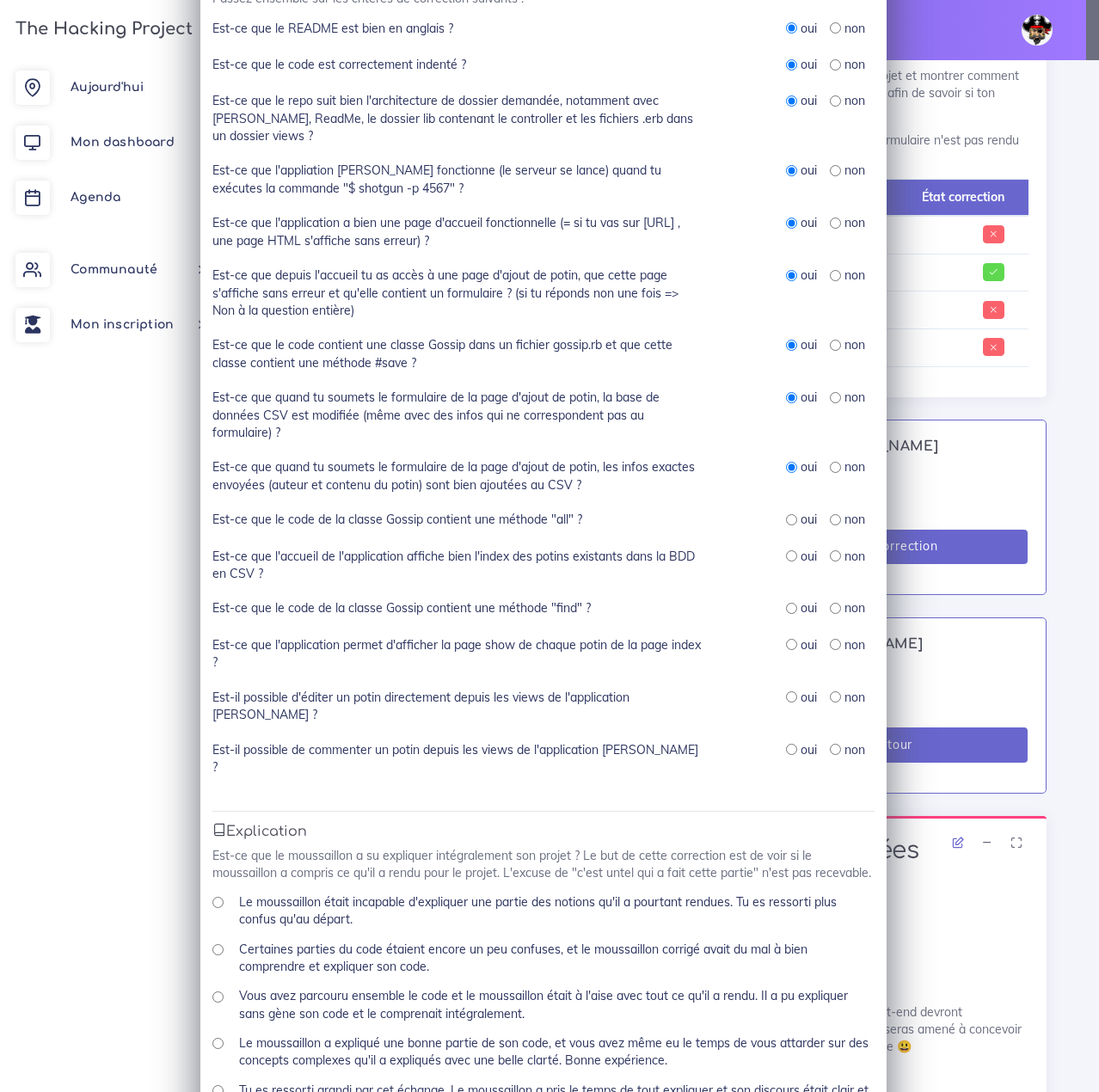
scroll to position [258, 0]
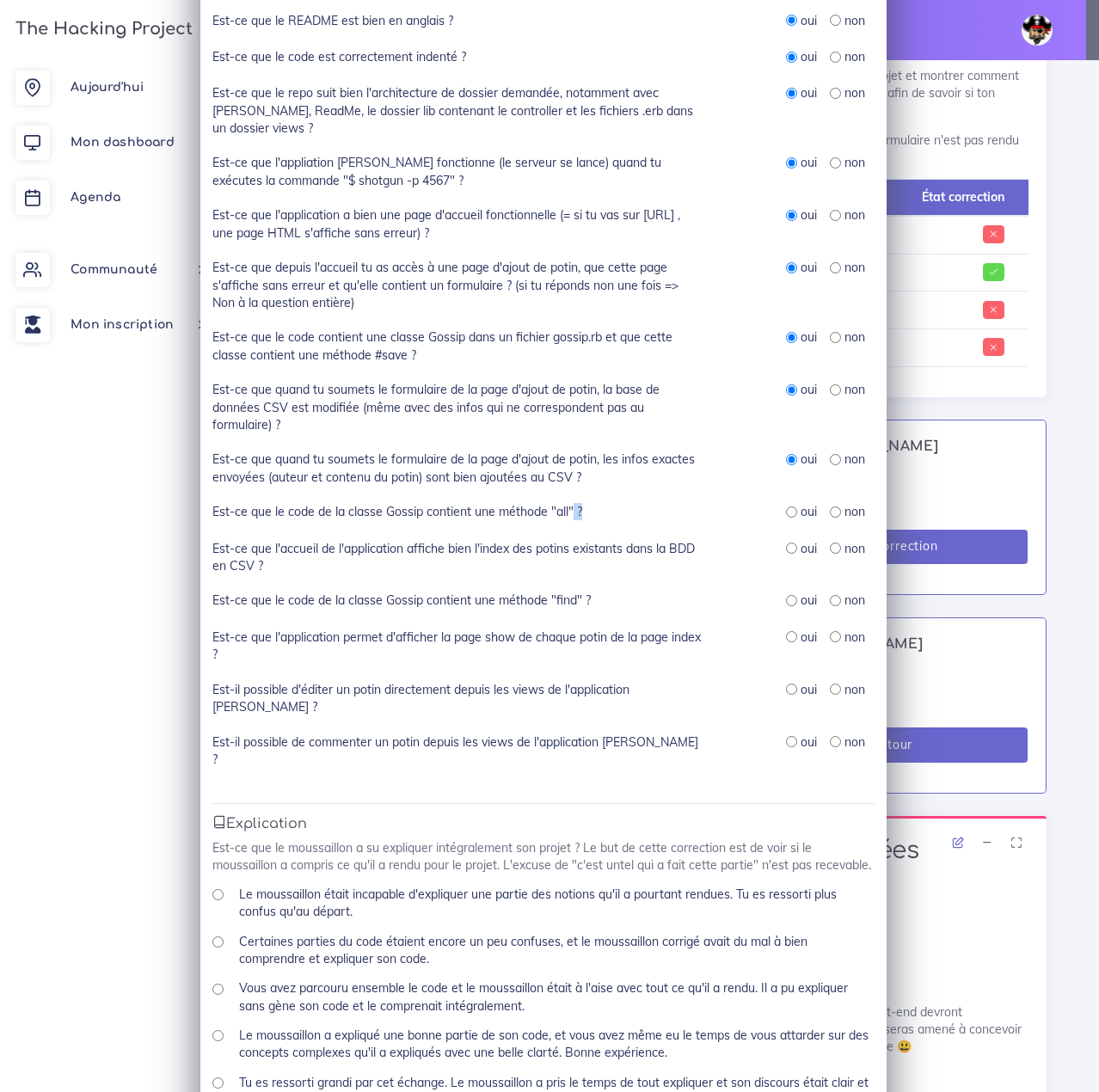
drag, startPoint x: 590, startPoint y: 515, endPoint x: 564, endPoint y: 515, distance: 26.0
click at [564, 515] on div "Est-ce que le code de la classe Gossip contient une méthode "all" ?" at bounding box center [457, 512] width 516 height 19
click at [576, 518] on div "Est-ce que le code de la classe Gossip contient une méthode "all" ?" at bounding box center [457, 512] width 516 height 19
click at [786, 508] on input "radio" at bounding box center [792, 512] width 11 height 11
radio input "true"
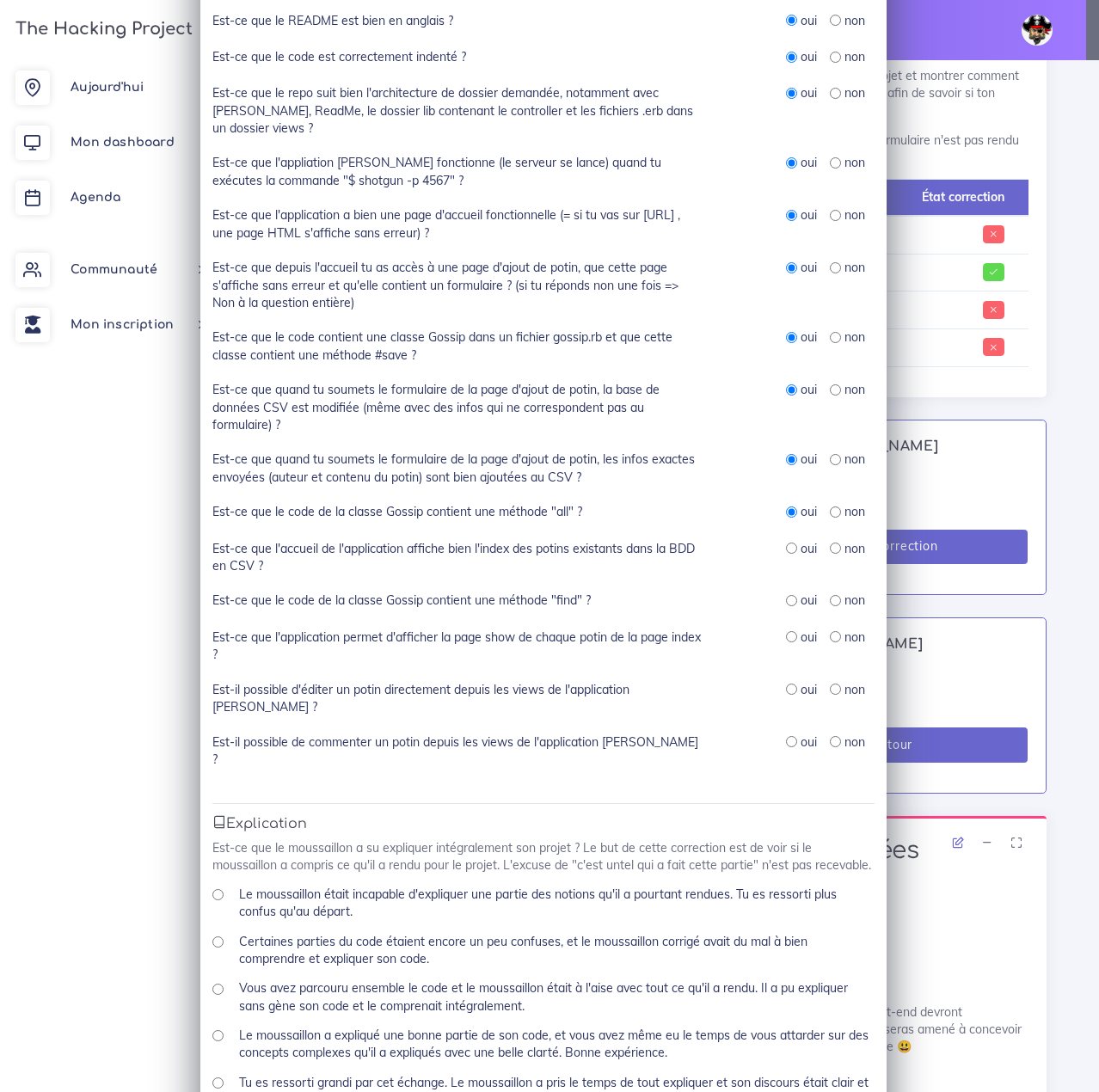
click at [790, 549] on div "oui" at bounding box center [801, 549] width 31 height 17
click at [786, 543] on input "radio" at bounding box center [792, 549] width 11 height 11
radio input "true"
click at [786, 604] on input "radio" at bounding box center [792, 601] width 11 height 11
radio input "true"
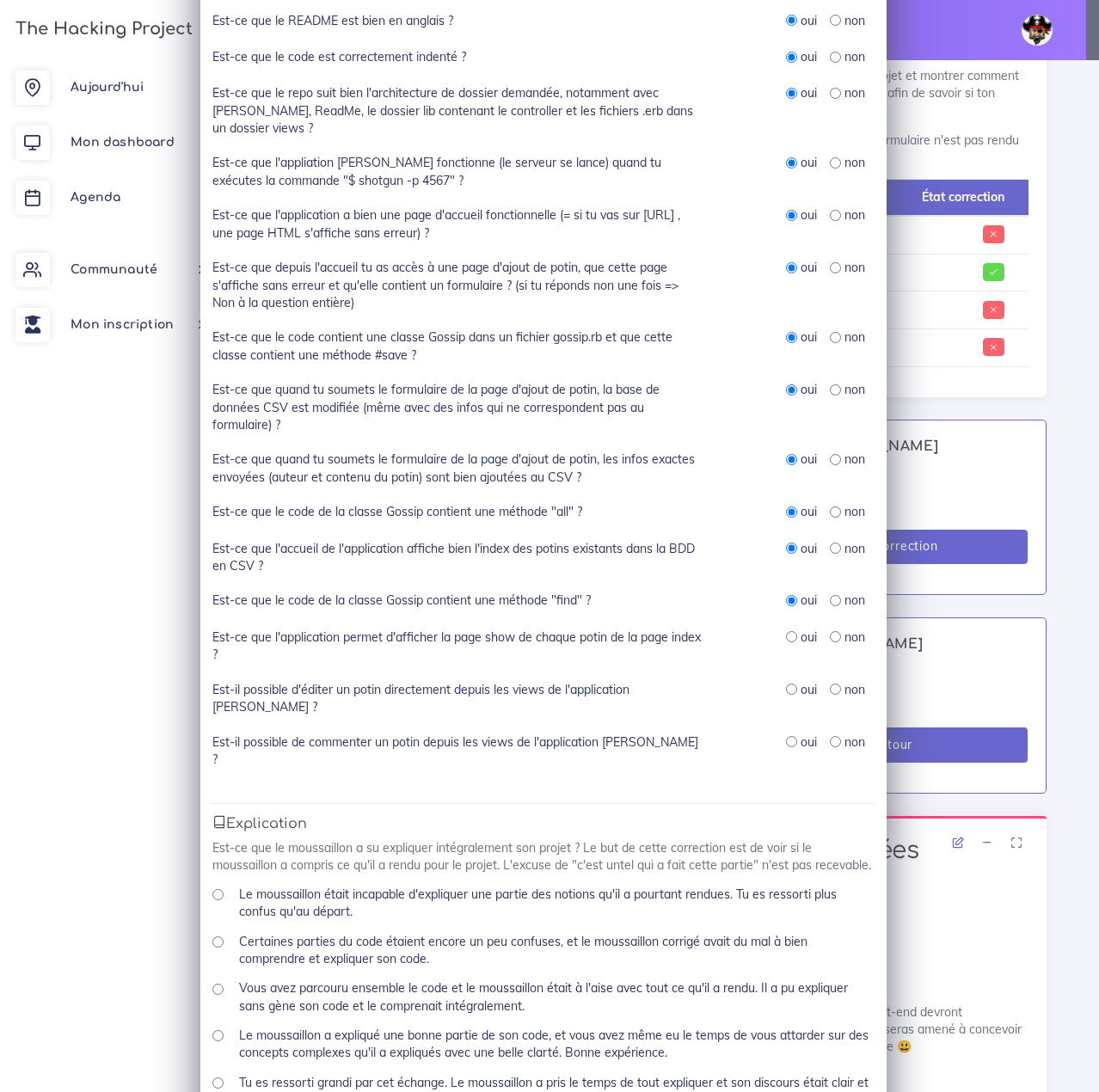
click at [787, 637] on input "radio" at bounding box center [792, 637] width 11 height 11
radio input "true"
click at [830, 694] on input "radio" at bounding box center [835, 689] width 11 height 11
radio input "true"
click at [831, 734] on div "non" at bounding box center [848, 742] width 36 height 17
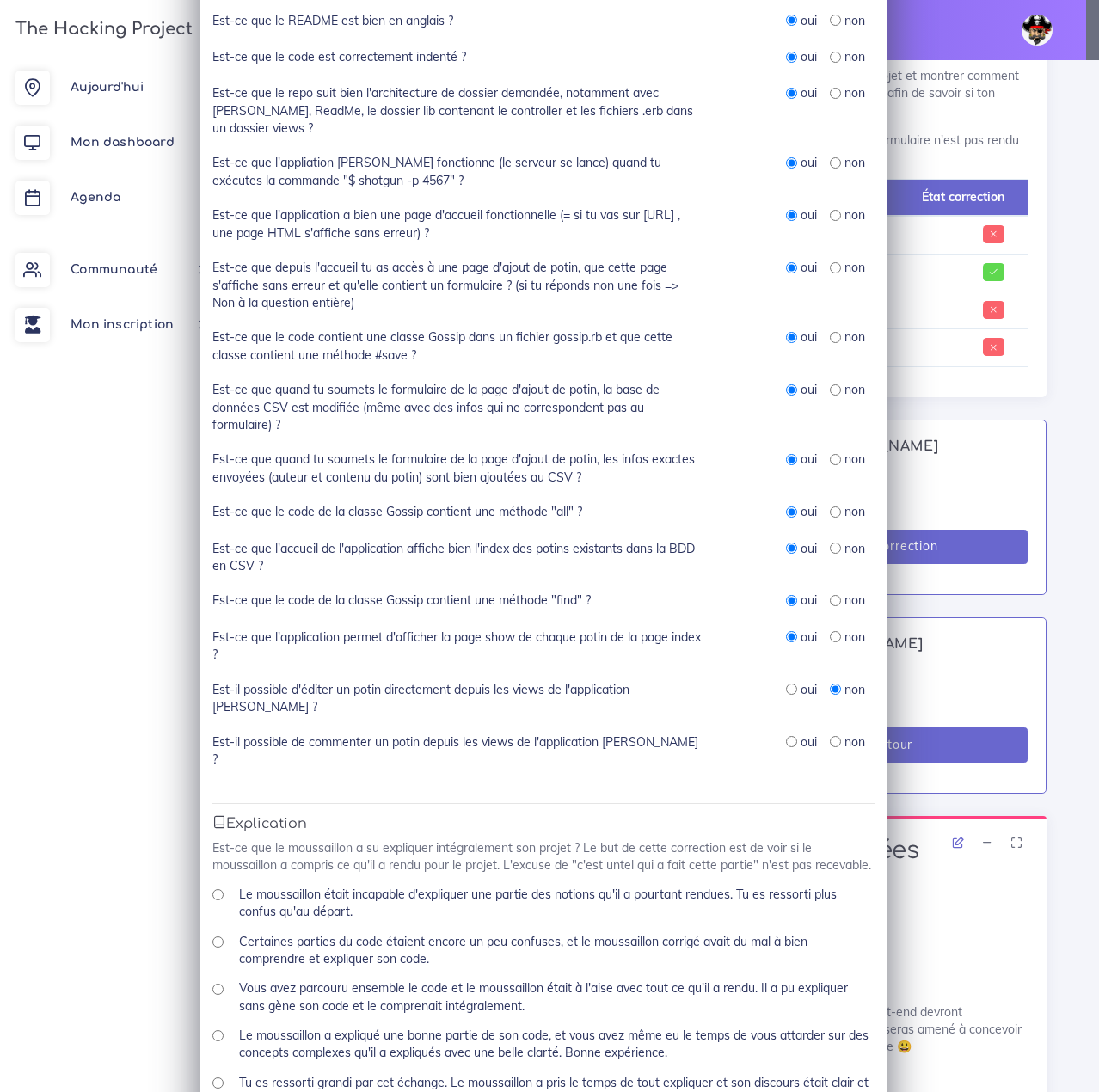
click at [830, 736] on input "radio" at bounding box center [835, 741] width 11 height 11
radio input "true"
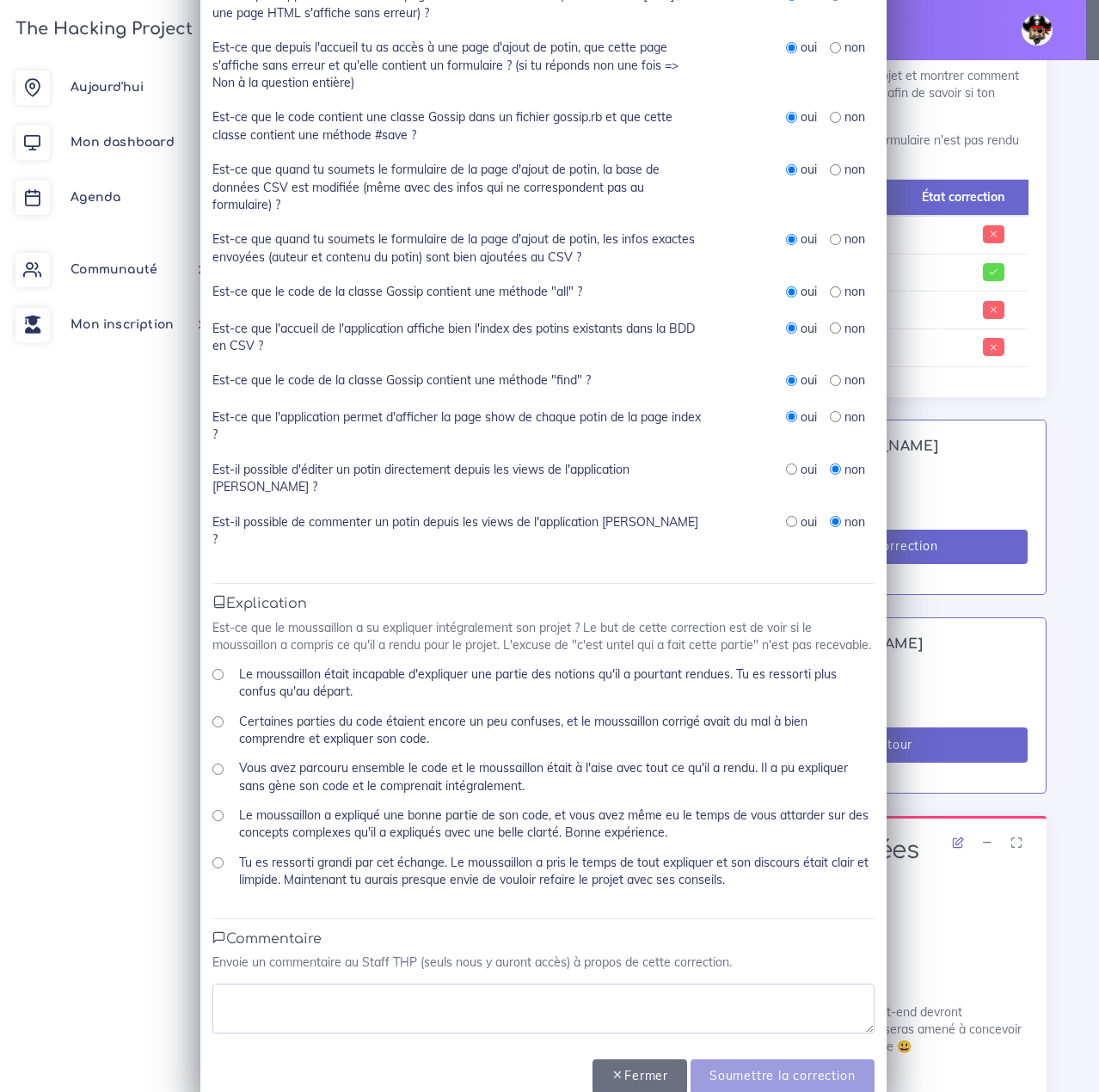
scroll to position [481, 0]
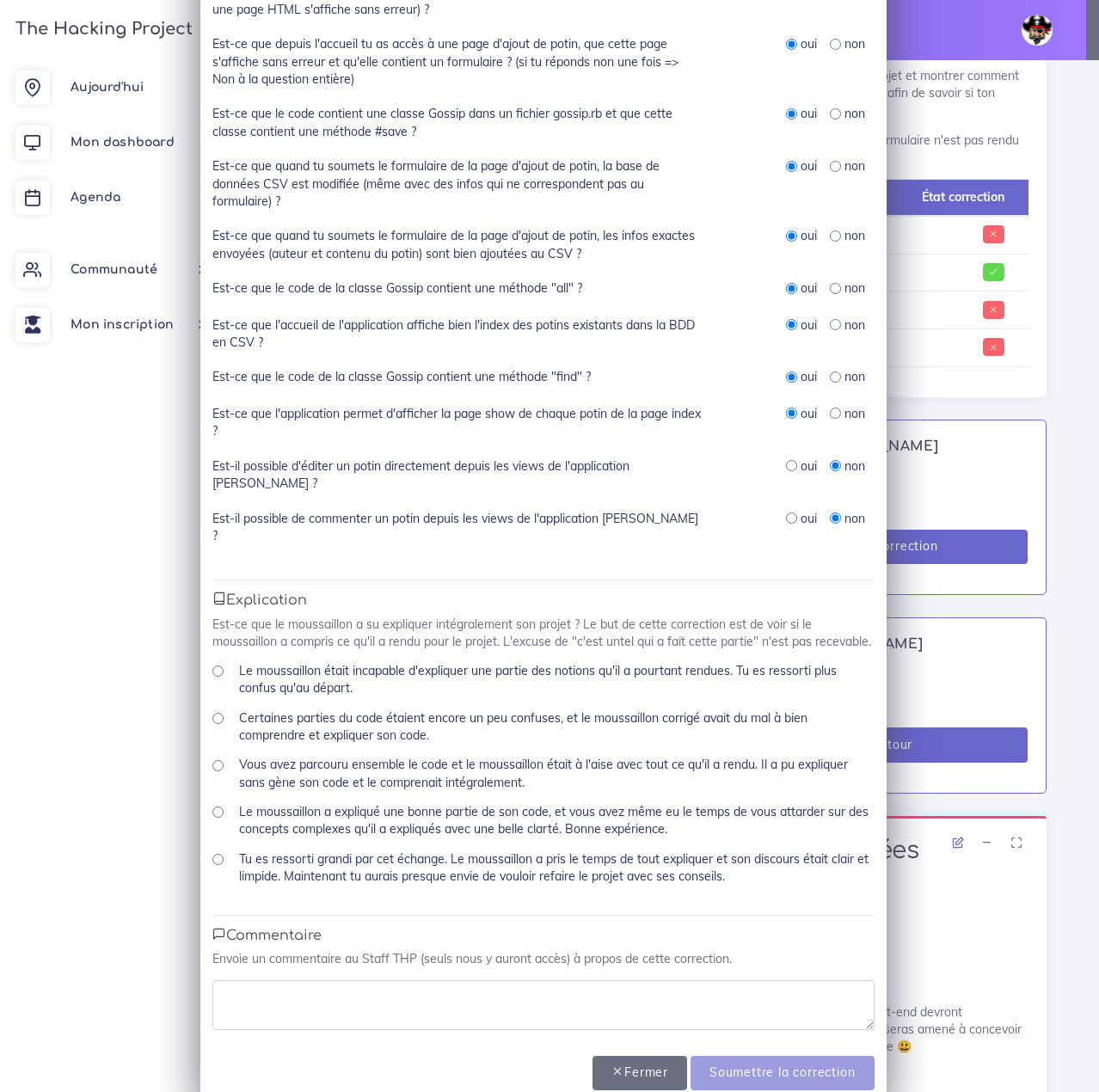
click at [212, 851] on div "Tu es ressorti grandi par cet échange. Le moussaillon a pris le temps de tout e…" at bounding box center [543, 874] width 662 height 48
click at [212, 855] on input "Tu es ressorti grandi par cet échange. Le moussaillon a pris le temps de tout e…" at bounding box center [218, 860] width 11 height 11
radio input "true"
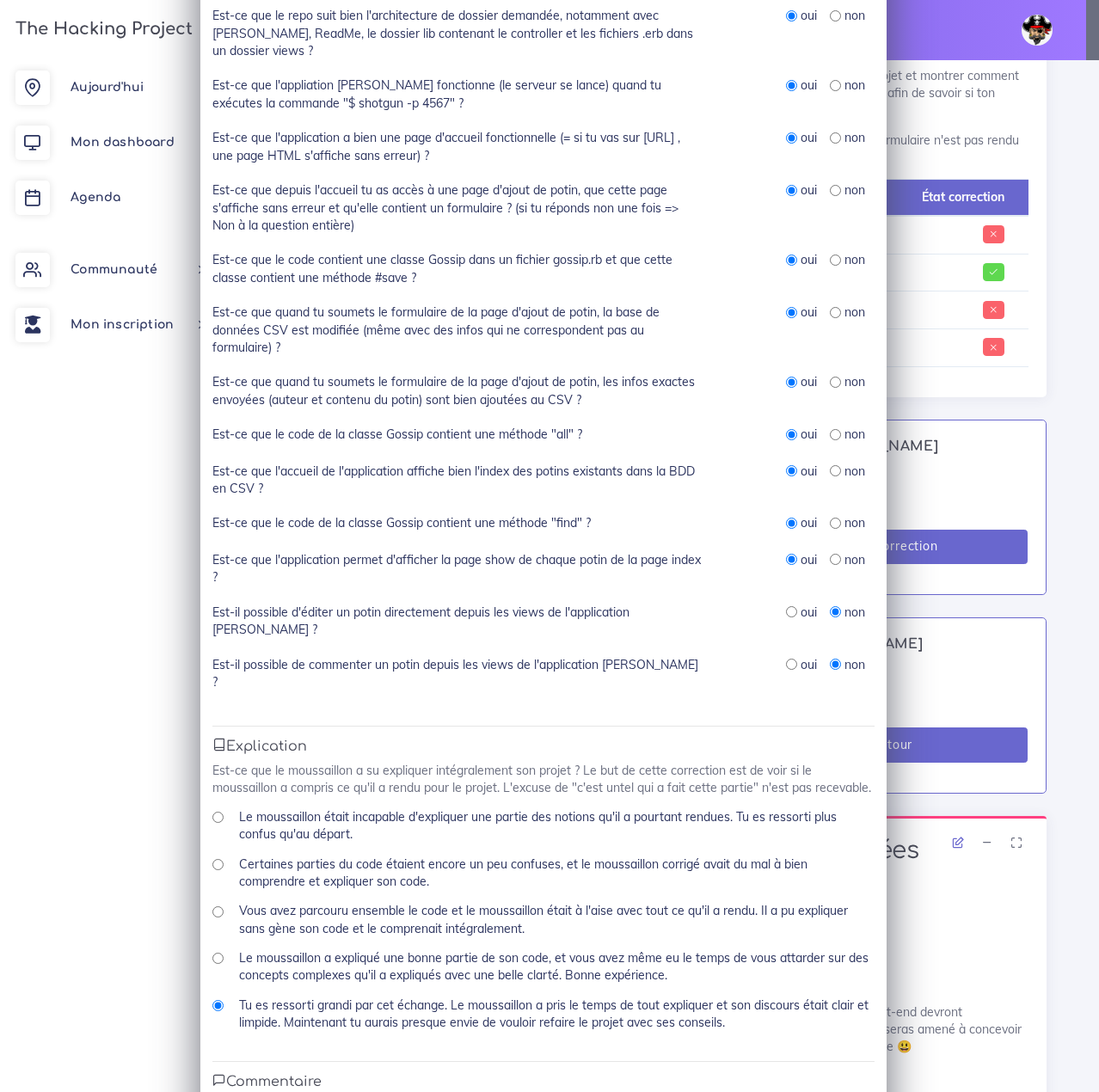
scroll to position [430, 0]
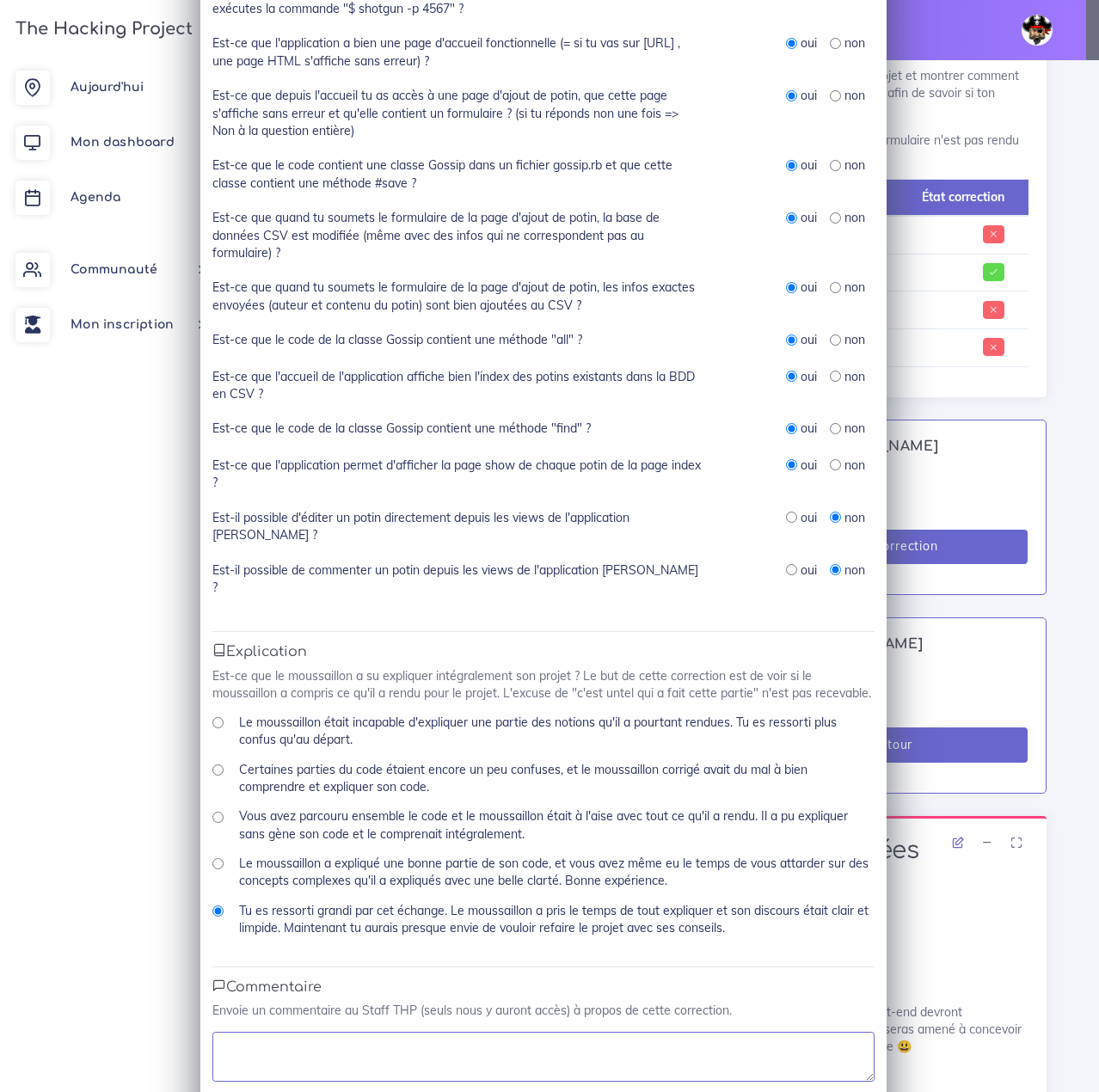
click at [297, 1032] on textarea at bounding box center [543, 1056] width 662 height 50
type textarea "parfait"
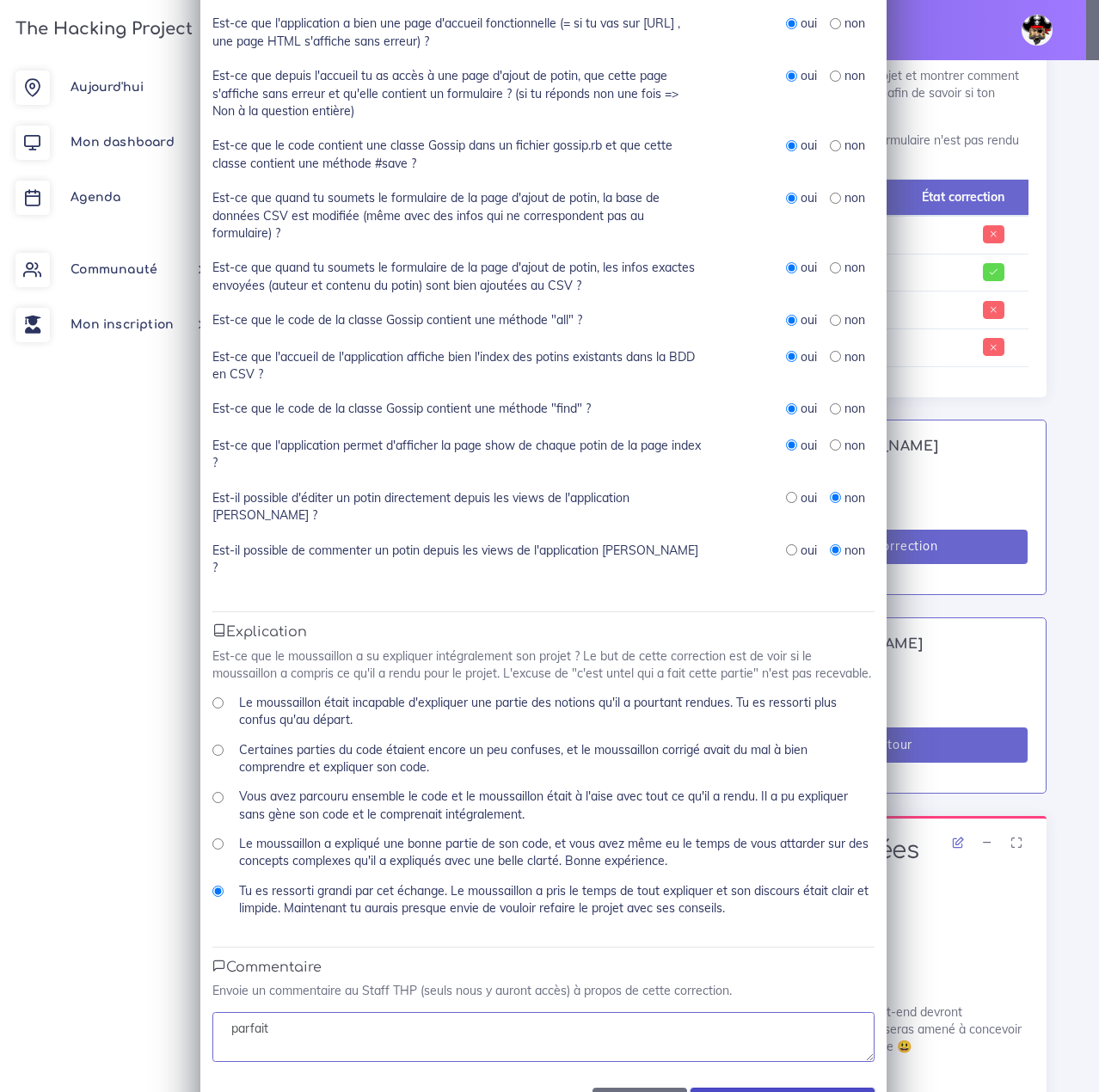
scroll to position [481, 0]
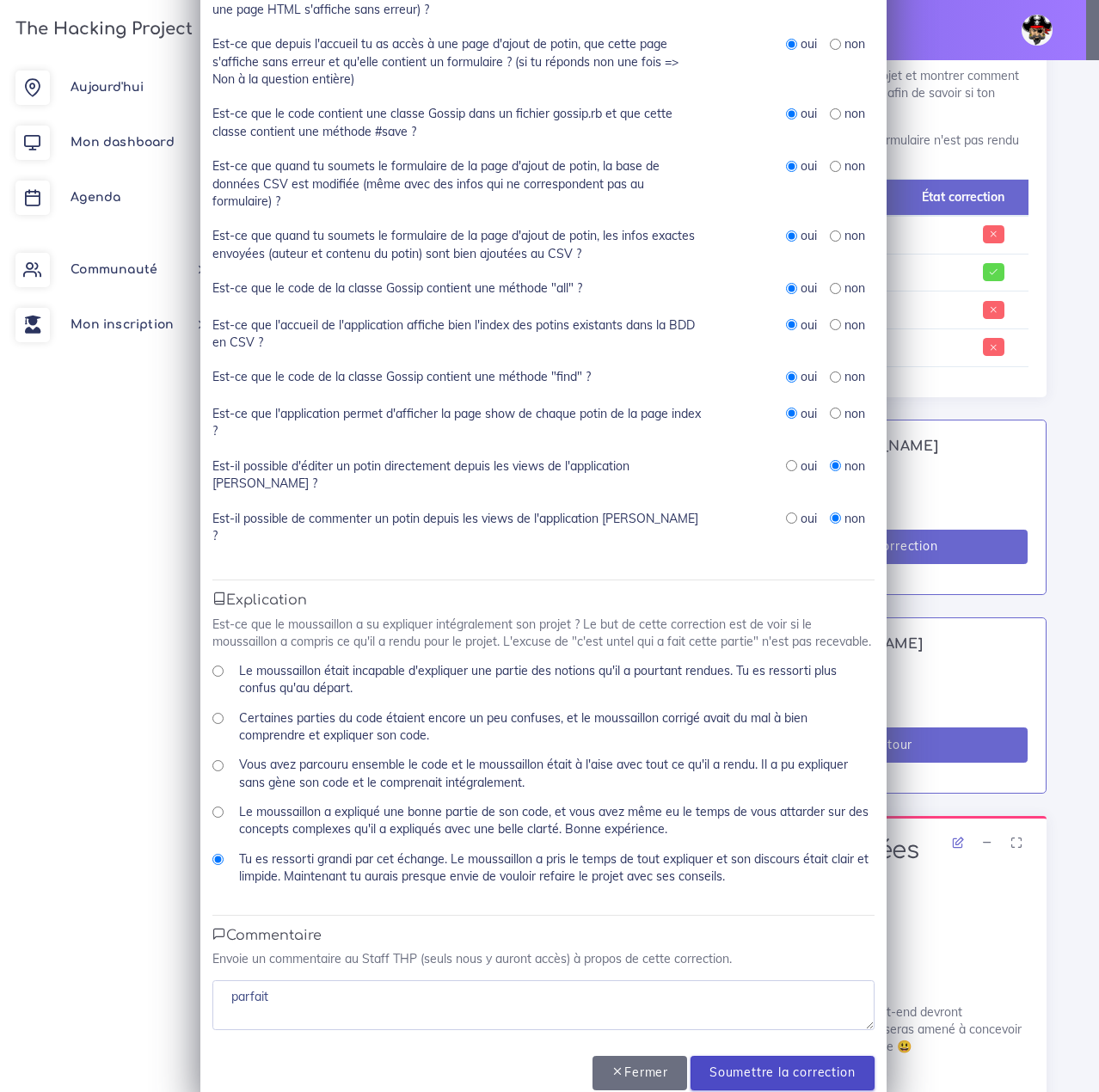
click at [778, 1056] on input "Soumettre la correction" at bounding box center [782, 1074] width 183 height 36
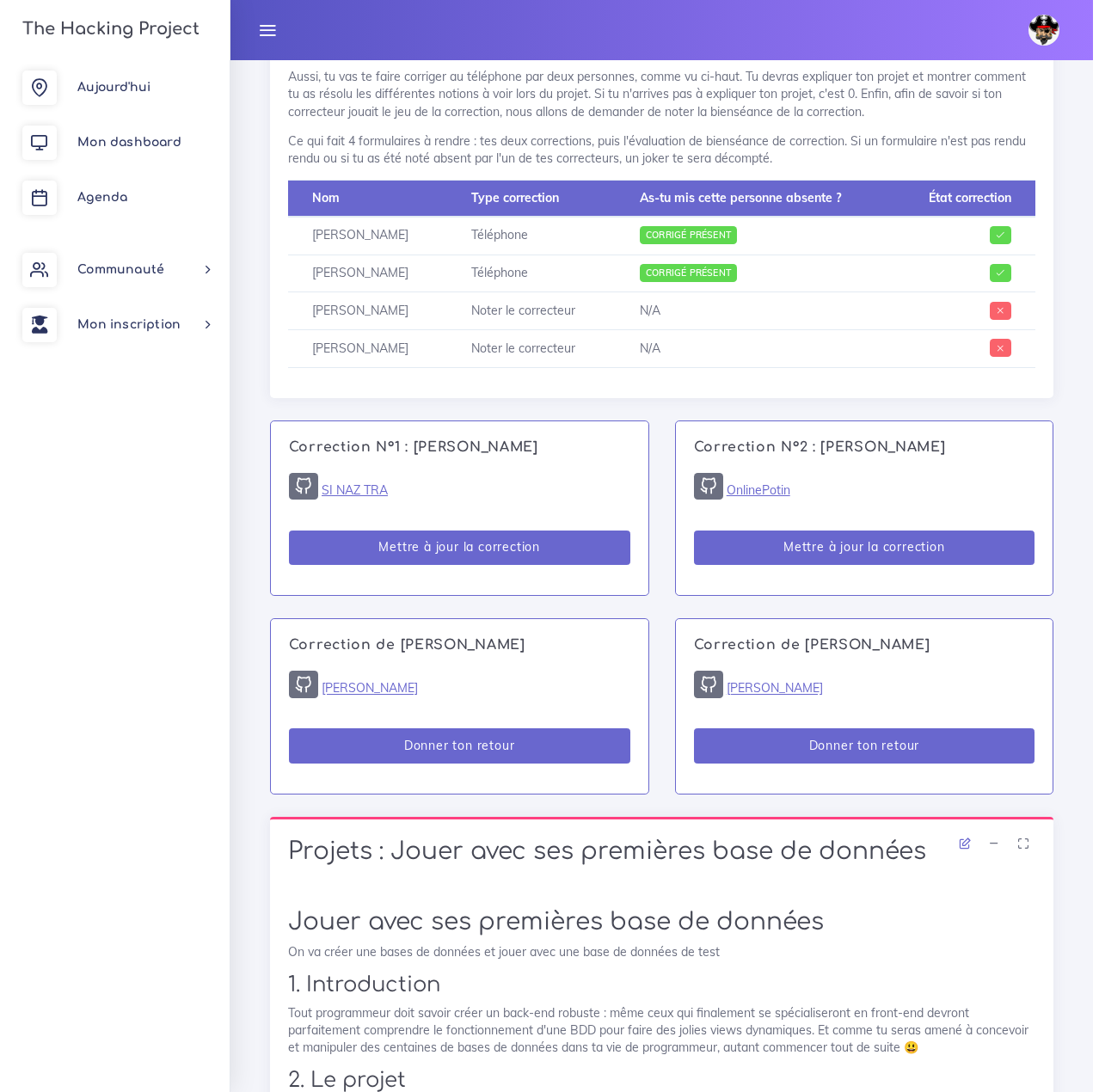
scroll to position [1119, 0]
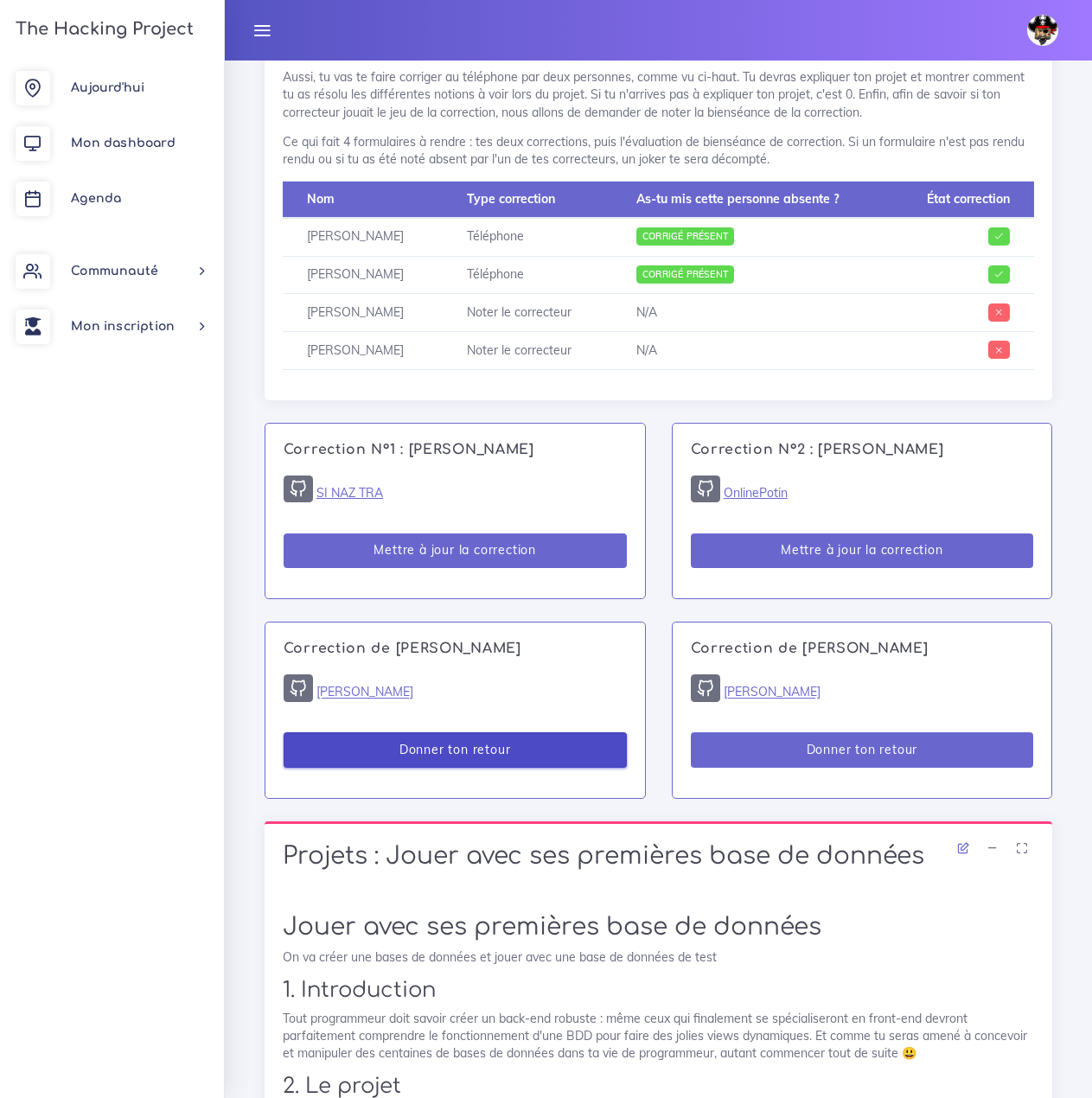
click at [407, 747] on button "Donner ton retour" at bounding box center [455, 750] width 343 height 36
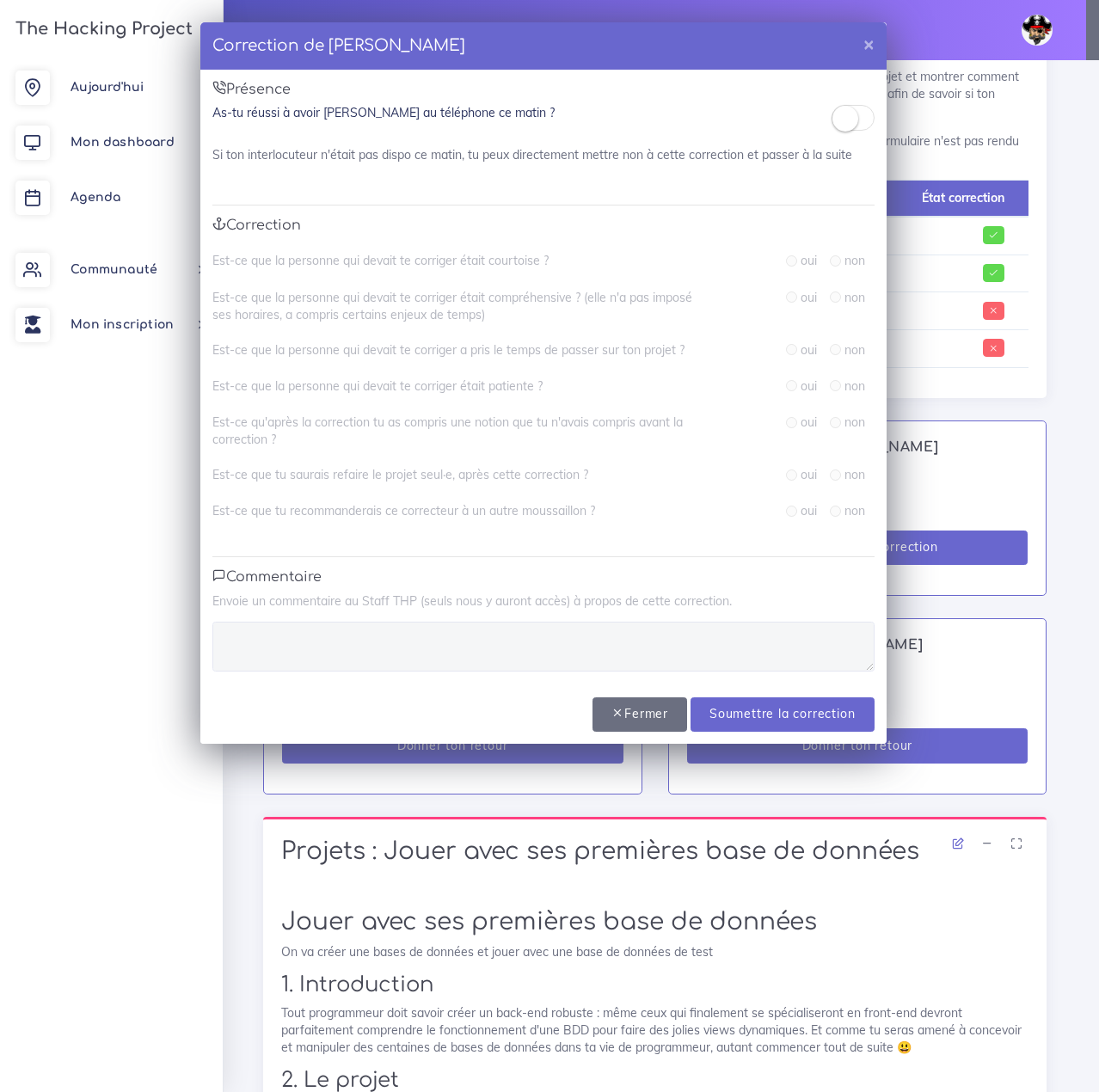
click at [855, 122] on small at bounding box center [846, 119] width 26 height 26
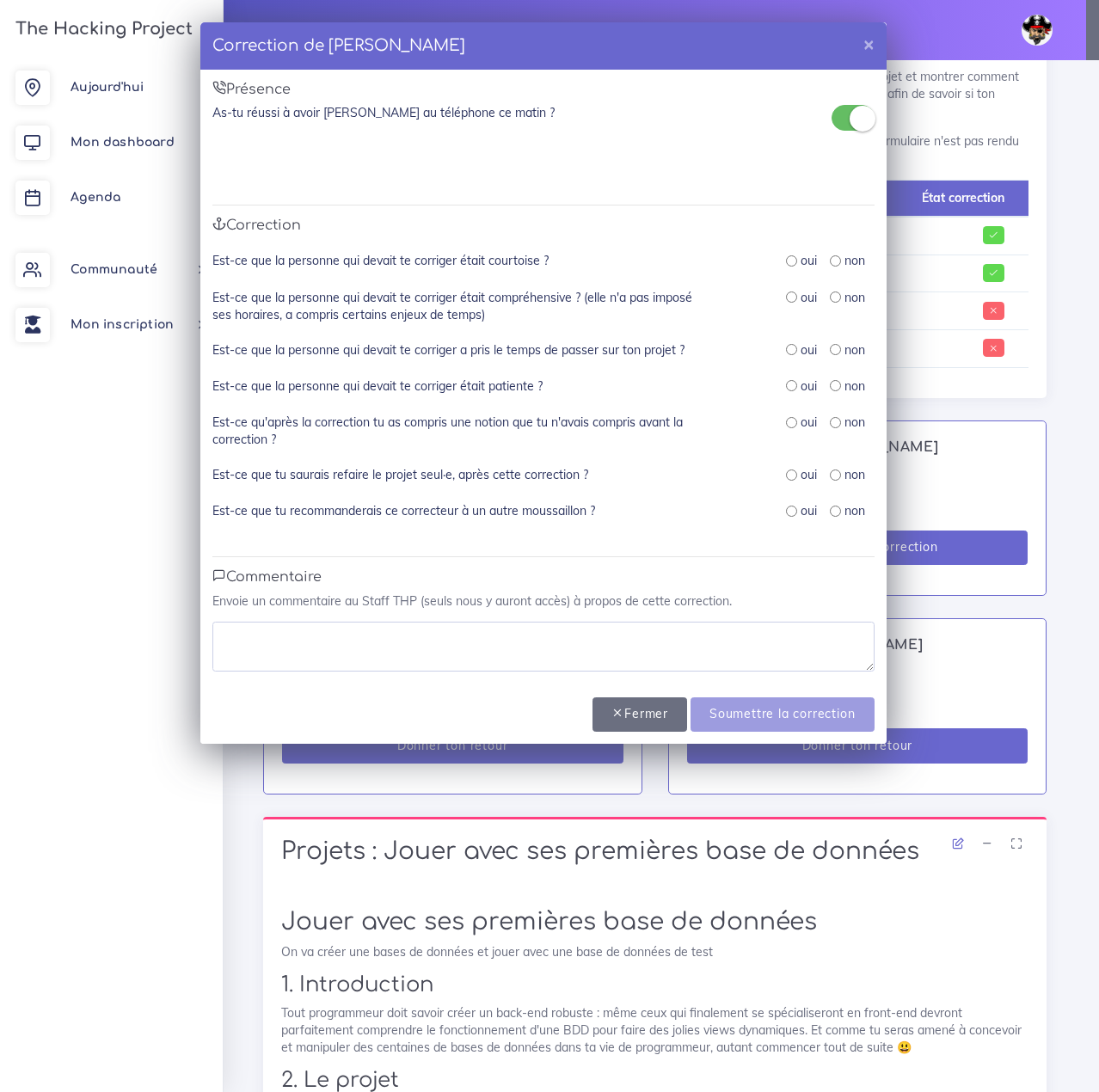
click at [795, 263] on input "radio" at bounding box center [792, 261] width 11 height 11
radio input "true"
click at [790, 298] on input "radio" at bounding box center [792, 297] width 11 height 11
radio input "true"
click at [790, 341] on div "Est-ce que la personne qui devait te corriger était courtoise ? oui non Est-ce …" at bounding box center [543, 395] width 662 height 286
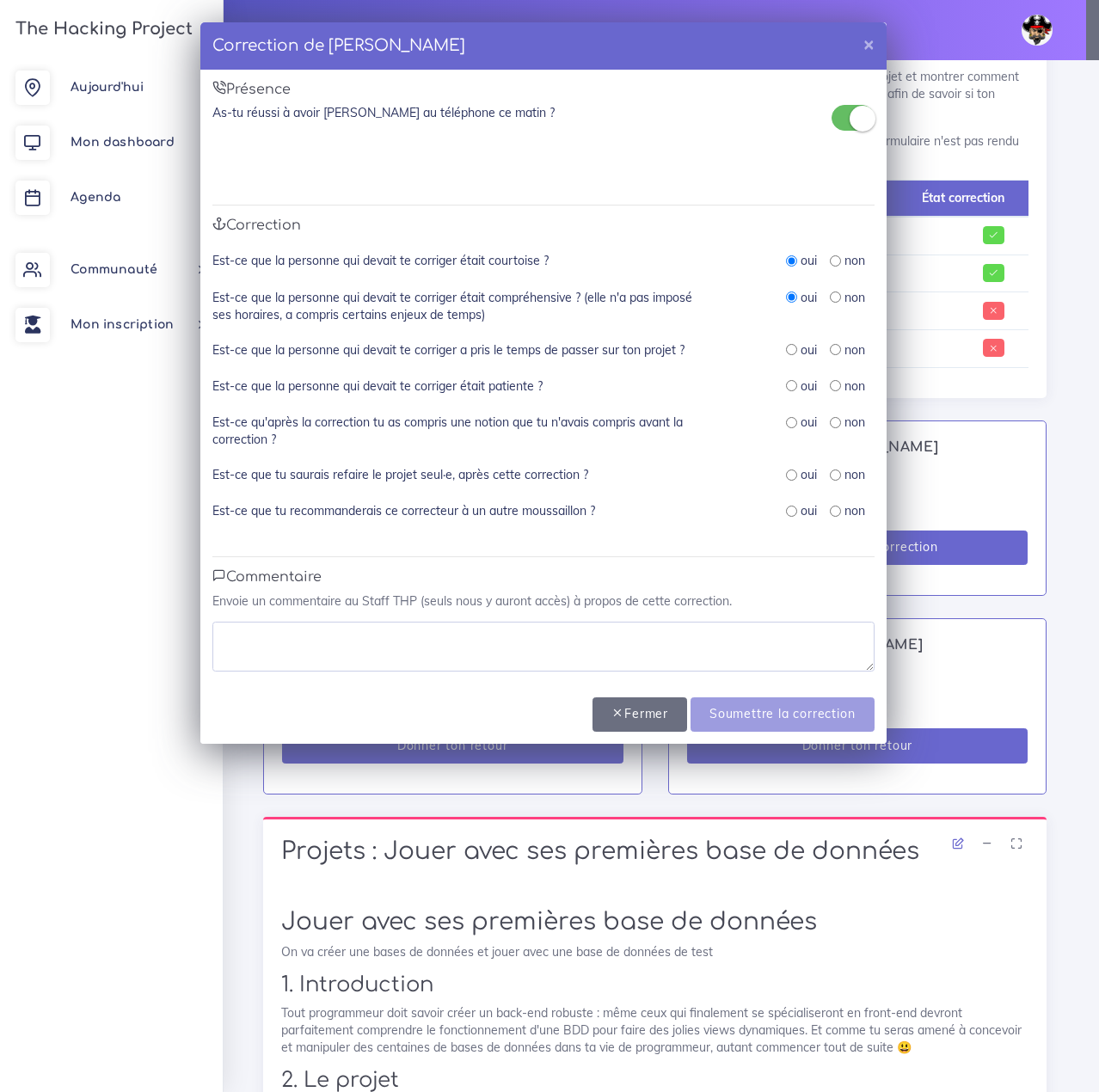
click at [787, 356] on div "oui" at bounding box center [801, 350] width 31 height 17
click at [793, 476] on div "oui" at bounding box center [801, 475] width 31 height 17
click at [792, 472] on input "radio" at bounding box center [792, 475] width 11 height 11
radio input "true"
click at [792, 423] on input "radio" at bounding box center [792, 423] width 11 height 11
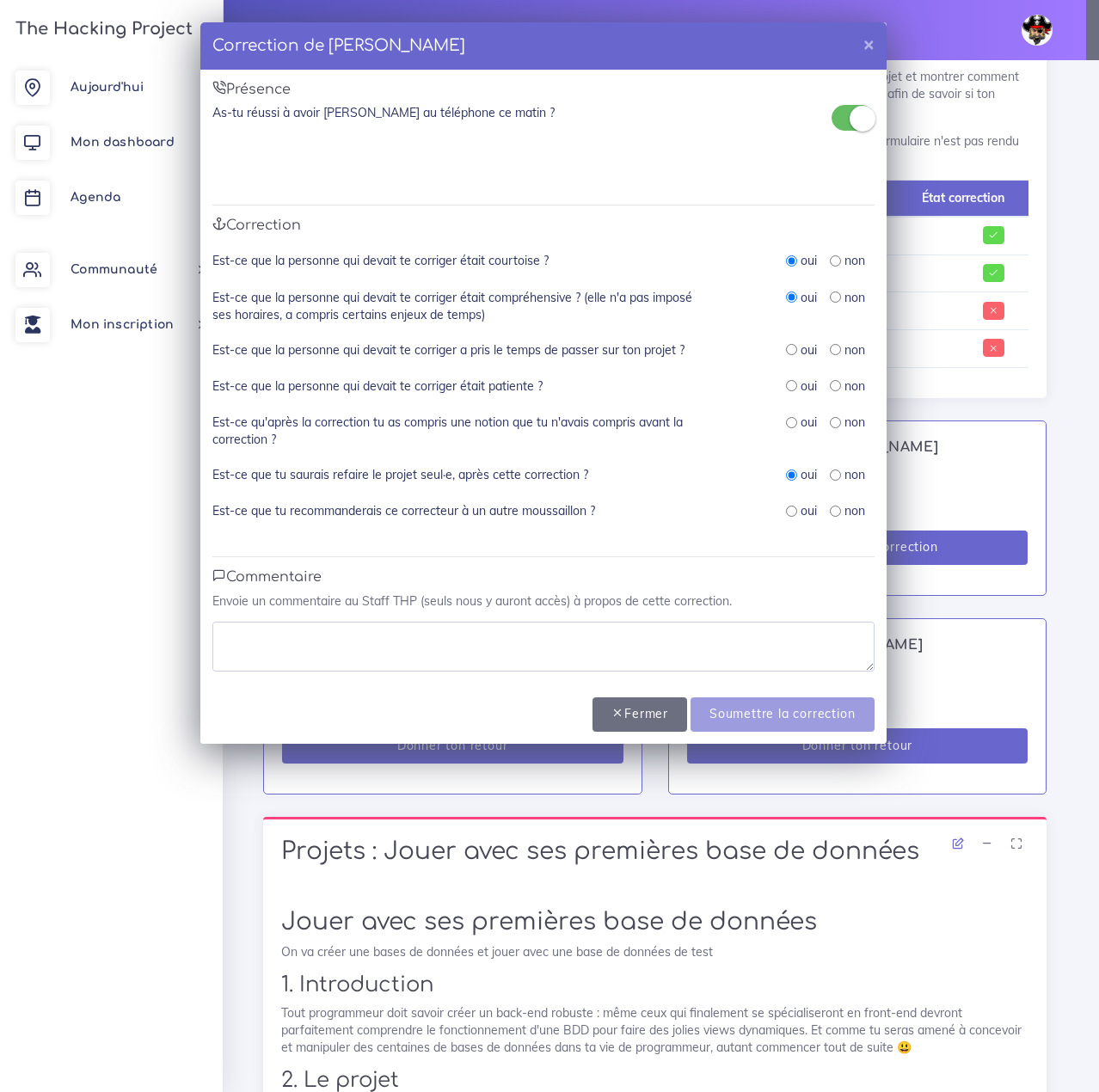
radio input "true"
click at [792, 389] on input "radio" at bounding box center [792, 386] width 11 height 11
radio input "true"
click at [792, 355] on input "radio" at bounding box center [792, 350] width 11 height 11
radio input "true"
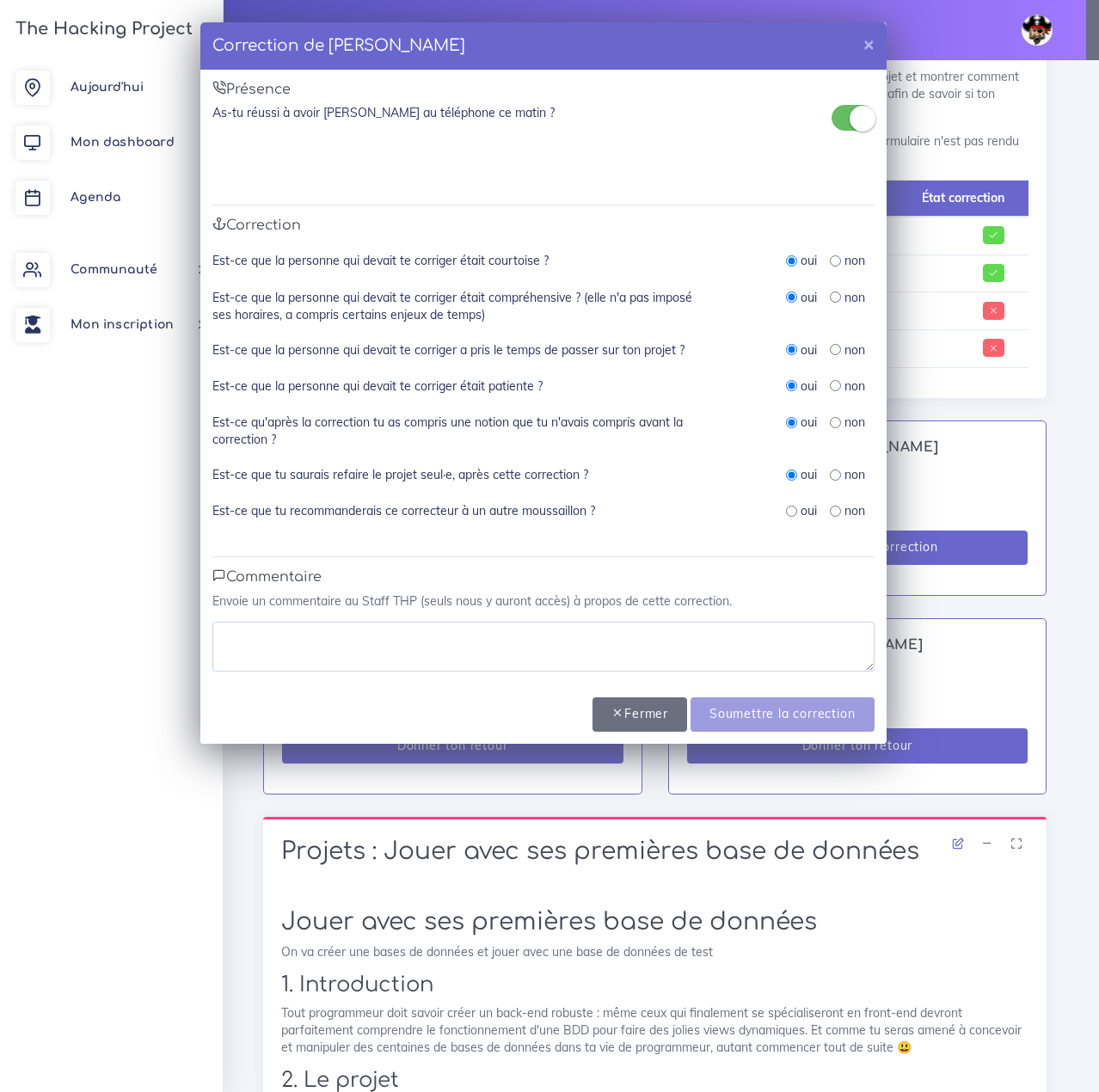
click at [787, 511] on div "oui" at bounding box center [801, 510] width 31 height 17
click at [785, 505] on div "oui non" at bounding box center [801, 511] width 172 height 19
click at [789, 508] on input "radio" at bounding box center [792, 511] width 11 height 11
radio input "true"
click at [477, 649] on textarea at bounding box center [543, 646] width 662 height 50
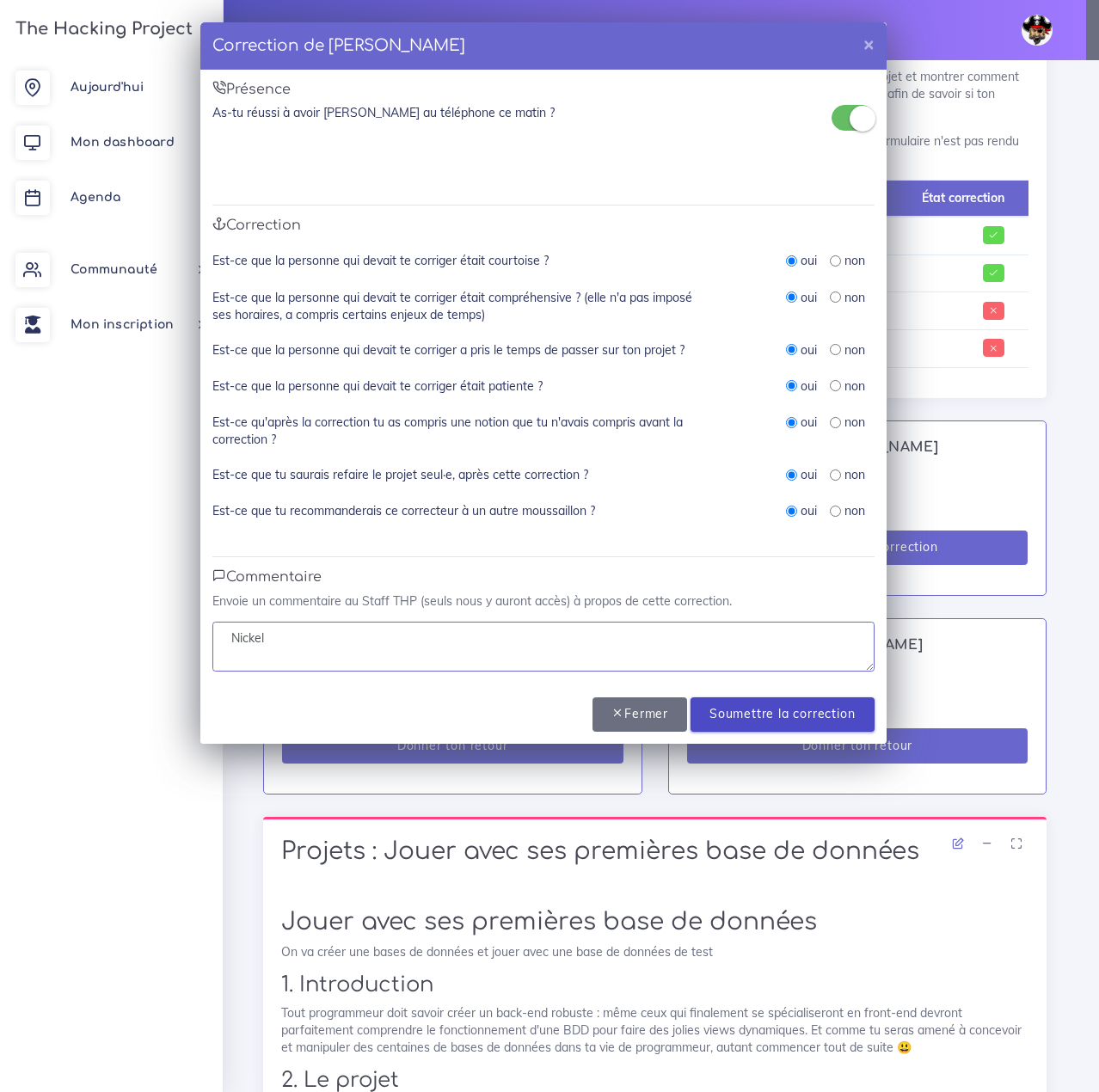
type textarea "Nickel"
click at [846, 708] on input "Soumettre la correction" at bounding box center [782, 715] width 183 height 36
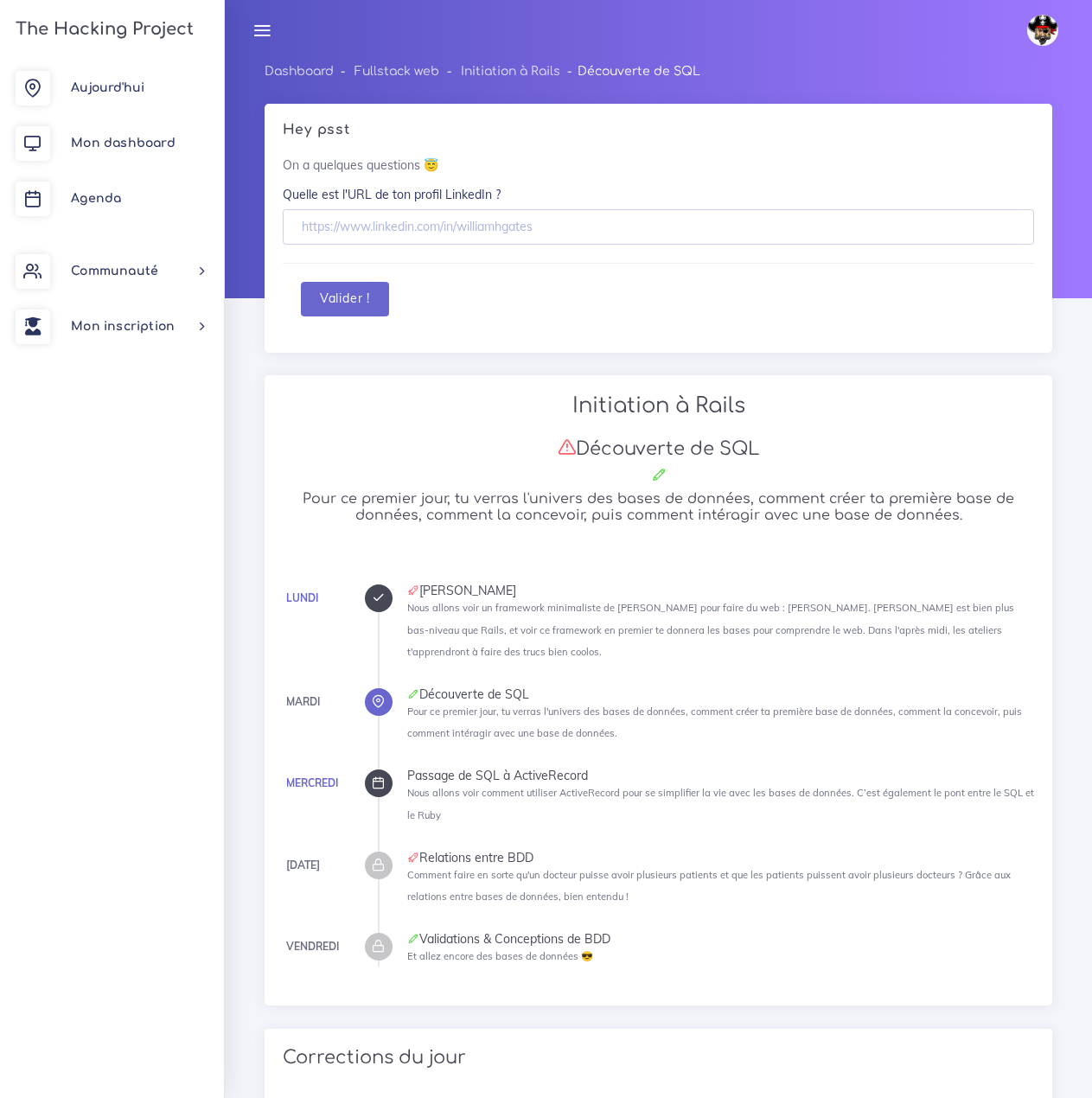
scroll to position [1124, 0]
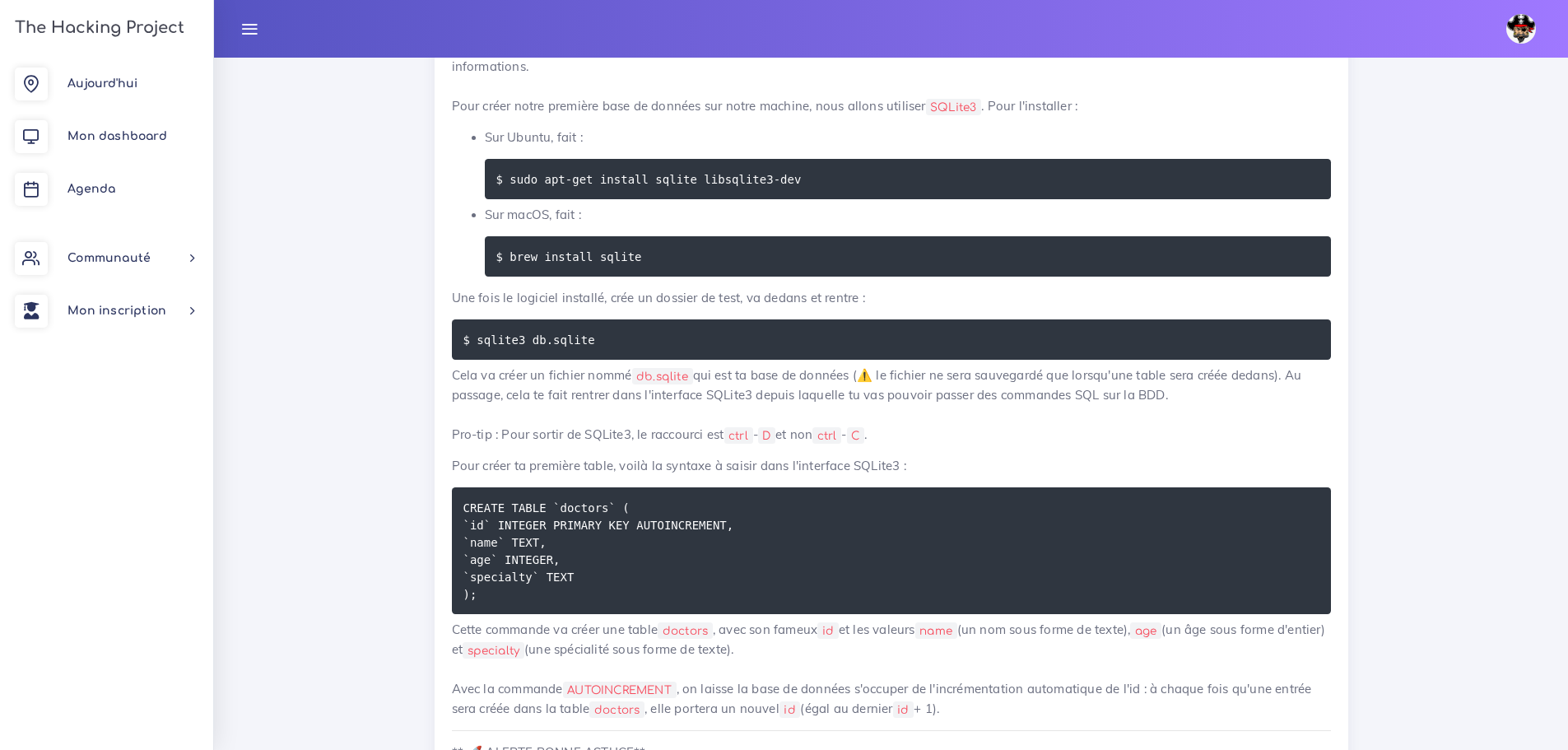
scroll to position [5956, 0]
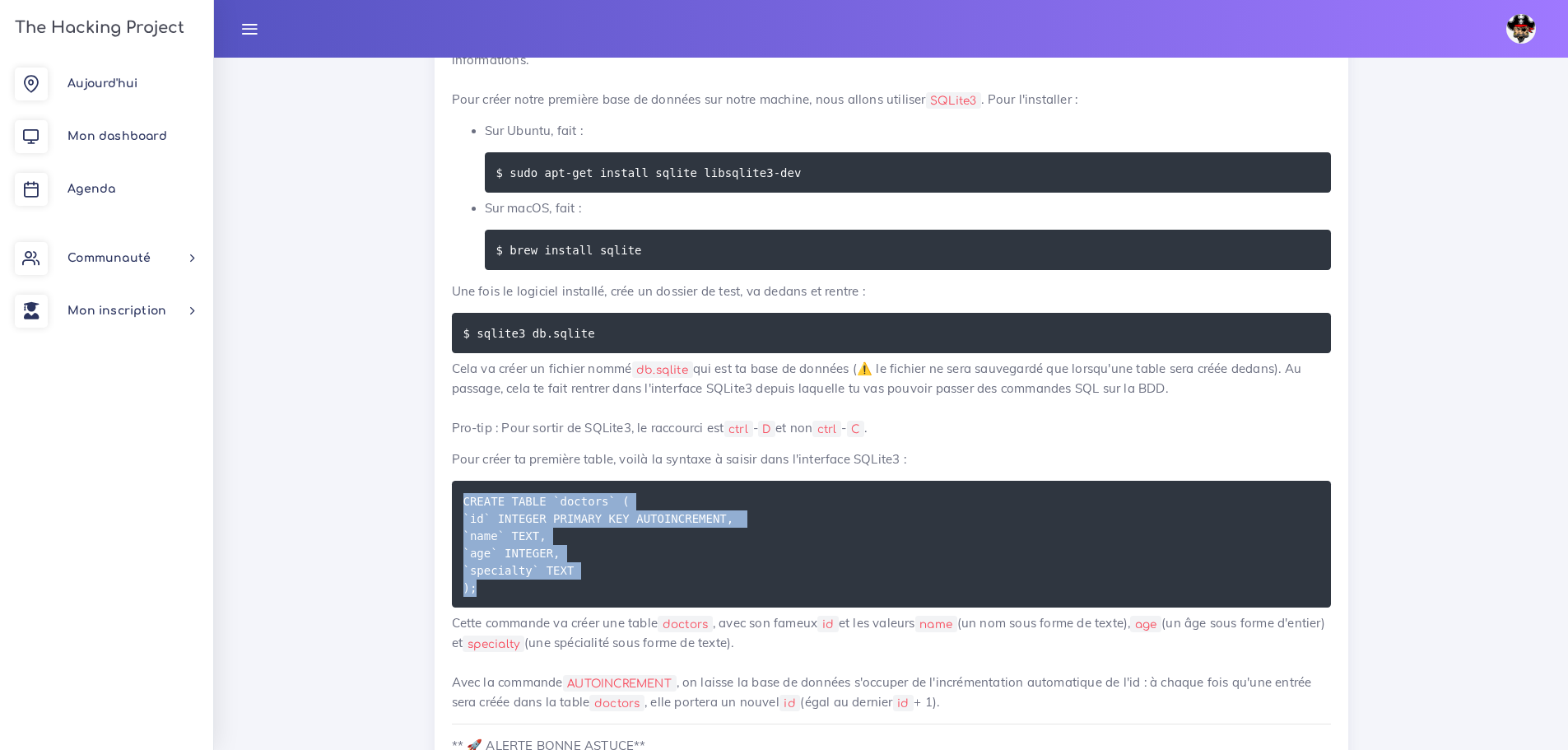
drag, startPoint x: 494, startPoint y: 595, endPoint x: 448, endPoint y: 498, distance: 107.4
click at [448, 498] on div "SQL pour débutants [DATE] nous allons découvrir les bases de données et SQL 1. …" at bounding box center [891, 675] width 913 height 5922
copy code "CREATE TABLE `doctors` ( `id` INTEGER PRIMARY KEY AUTOINCREMENT, `name` TEXT, `…"
click at [871, 570] on pre "CREATE TABLE `doctors` ( `id` INTEGER PRIMARY KEY AUTOINCREMENT, `name` TEXT, `…" at bounding box center [891, 544] width 879 height 127
drag, startPoint x: 490, startPoint y: 589, endPoint x: 462, endPoint y: 502, distance: 91.4
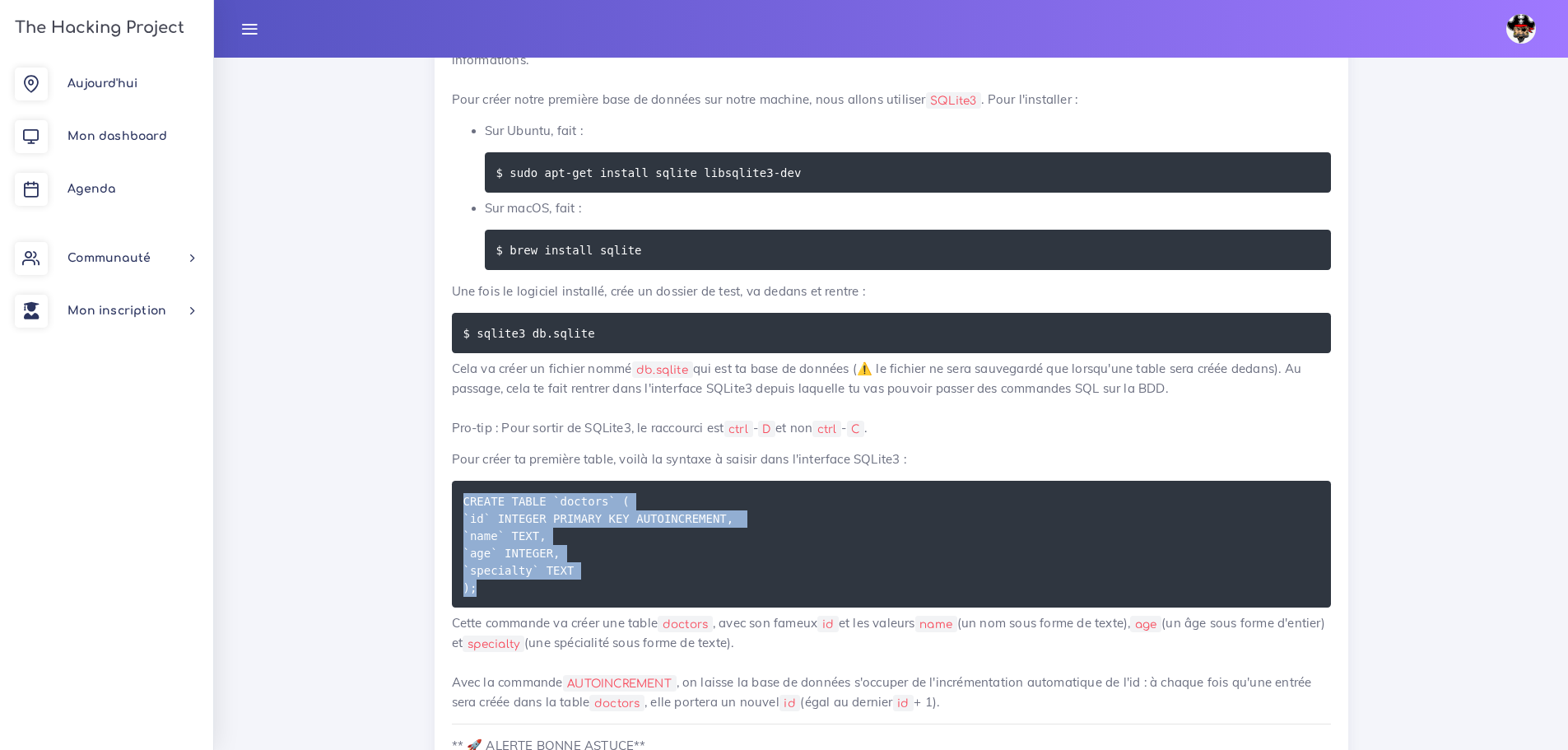
click at [462, 502] on pre "CREATE TABLE `doctors` ( `id` INTEGER PRIMARY KEY AUTOINCREMENT, `name` TEXT, `…" at bounding box center [891, 544] width 879 height 127
copy code "CREATE TABLE `doctors` ( `id` INTEGER PRIMARY KEY AUTOINCREMENT, `name` TEXT, `…"
click at [1348, 634] on div "Ressource : SQL pour débutants SQL pour débutants Aujourd'hui nous allons décou…" at bounding box center [891, 652] width 938 height 6014
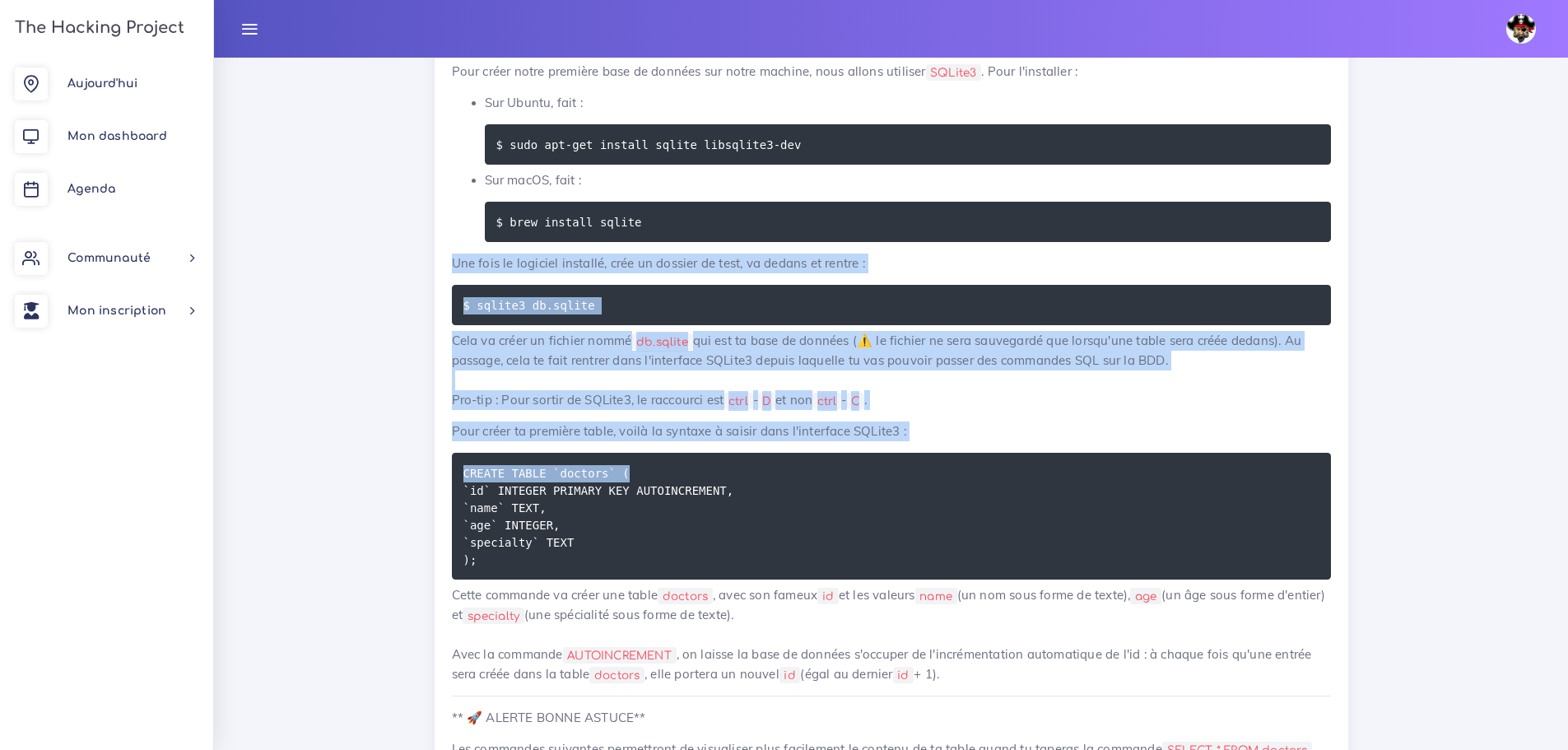
scroll to position [6038, 0]
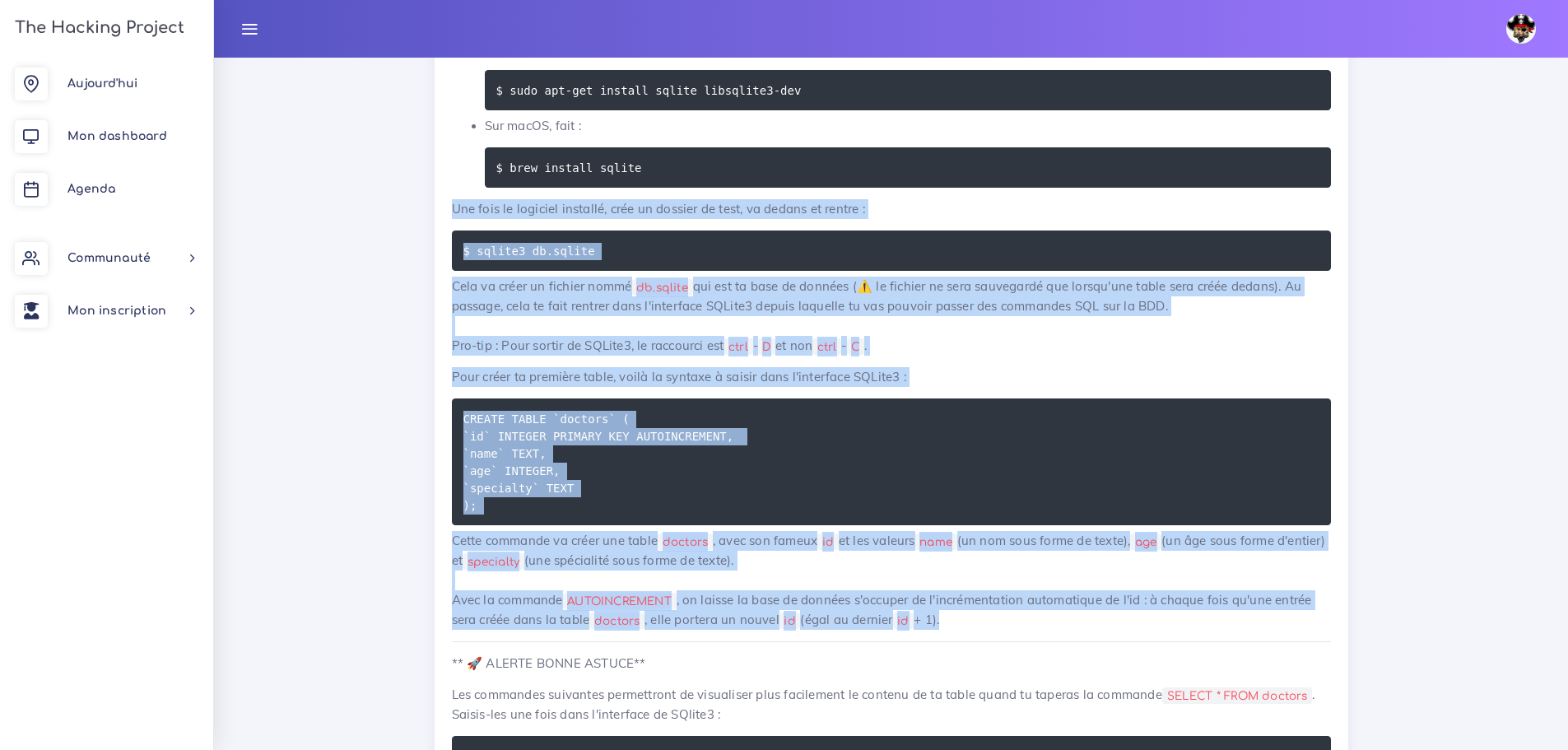
drag, startPoint x: 447, startPoint y: 286, endPoint x: 987, endPoint y: 632, distance: 641.3
click at [987, 632] on div "SQL pour débutants Aujourd'hui nous allons découvrir les bases de données et SQ…" at bounding box center [891, 592] width 913 height 5922
copy div "Une fois le logiciel installé, crée un dossier de test, va dedans et rentre : $…"
click at [458, 396] on div "SQL pour débutants Aujourd'hui nous allons découvrir les bases de données et SQ…" at bounding box center [891, 587] width 879 height 5876
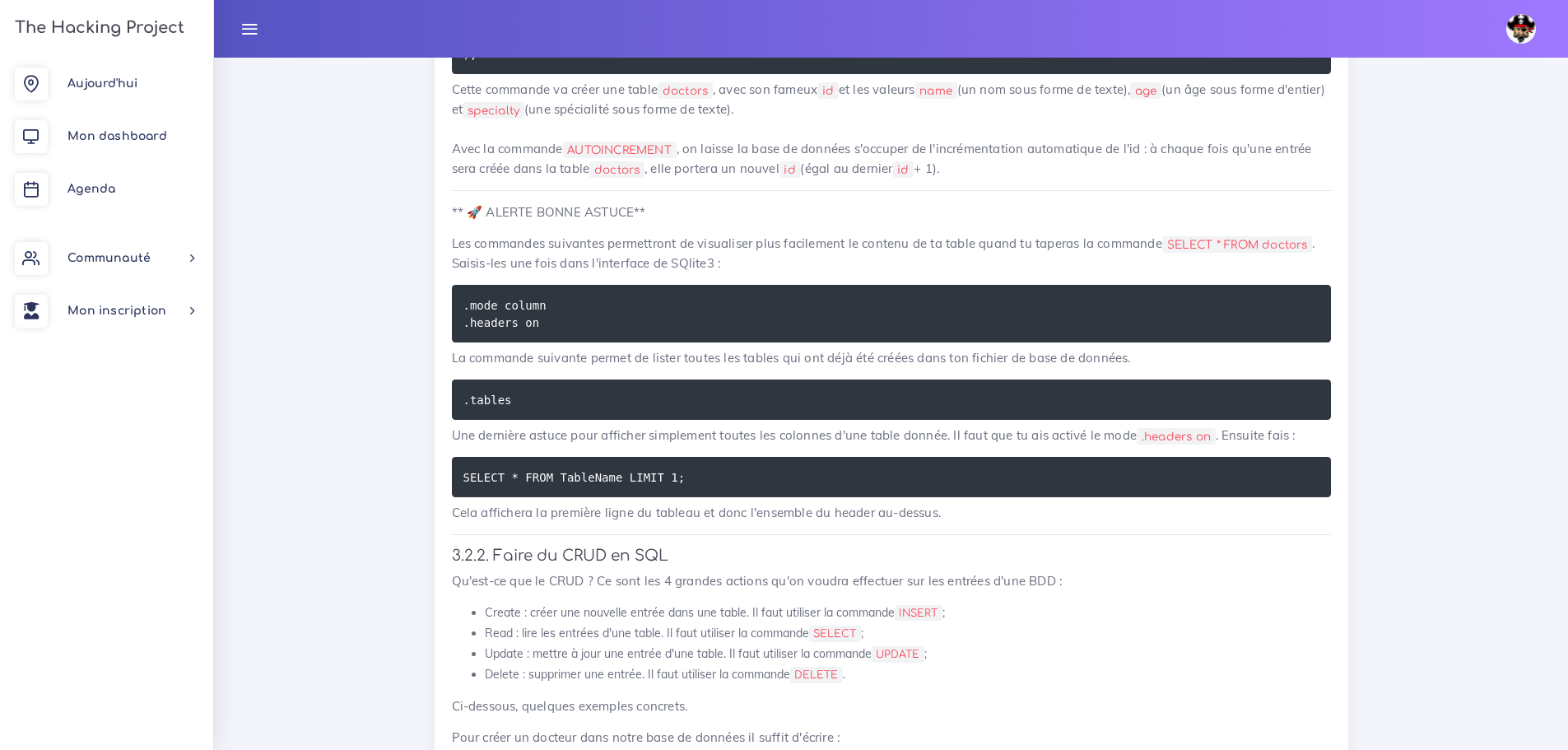
scroll to position [6533, 0]
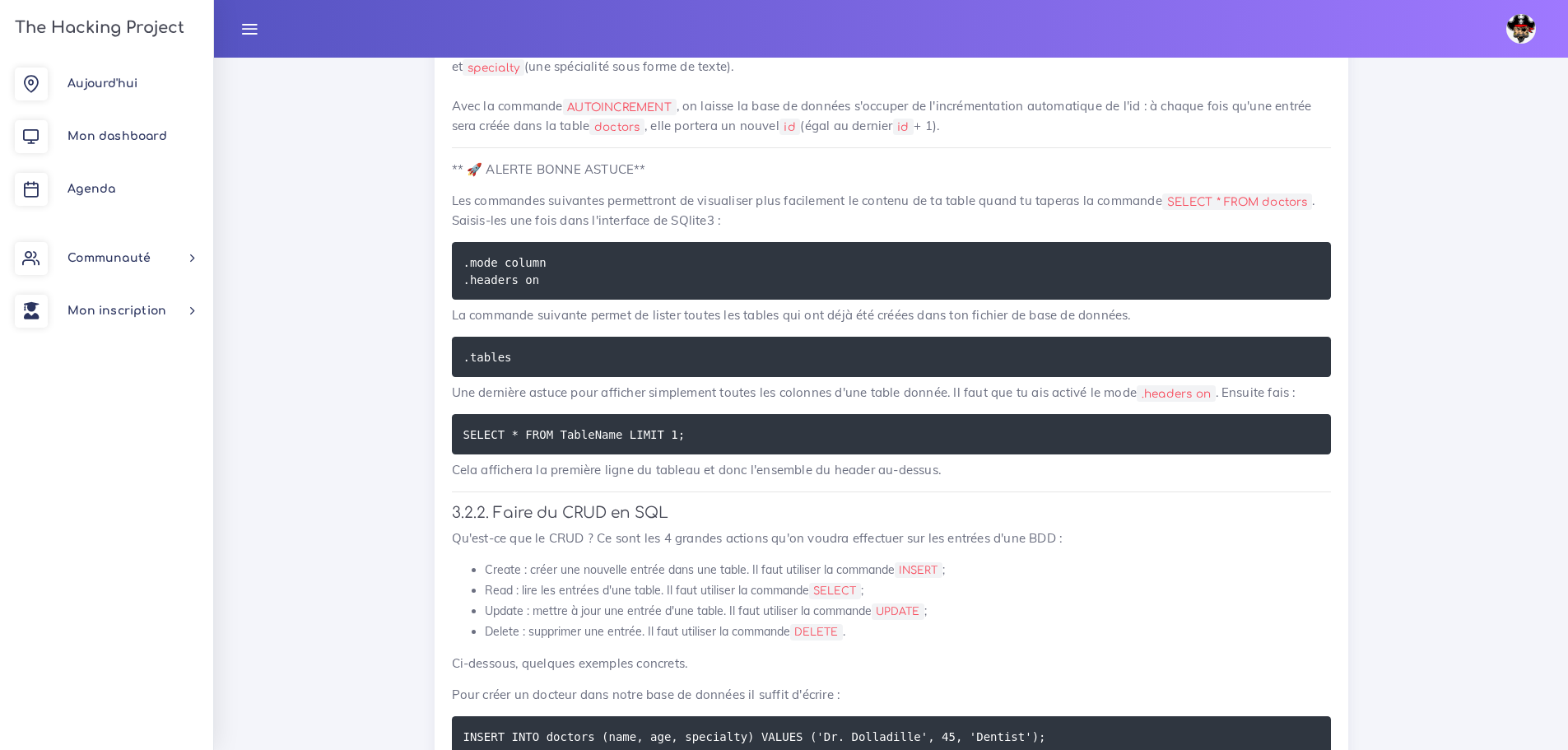
click at [553, 439] on code "SELECT * FROM TableName LIMIT 1;" at bounding box center [576, 435] width 226 height 18
copy div "SELECT * FROM TableName LIMIT 1;"
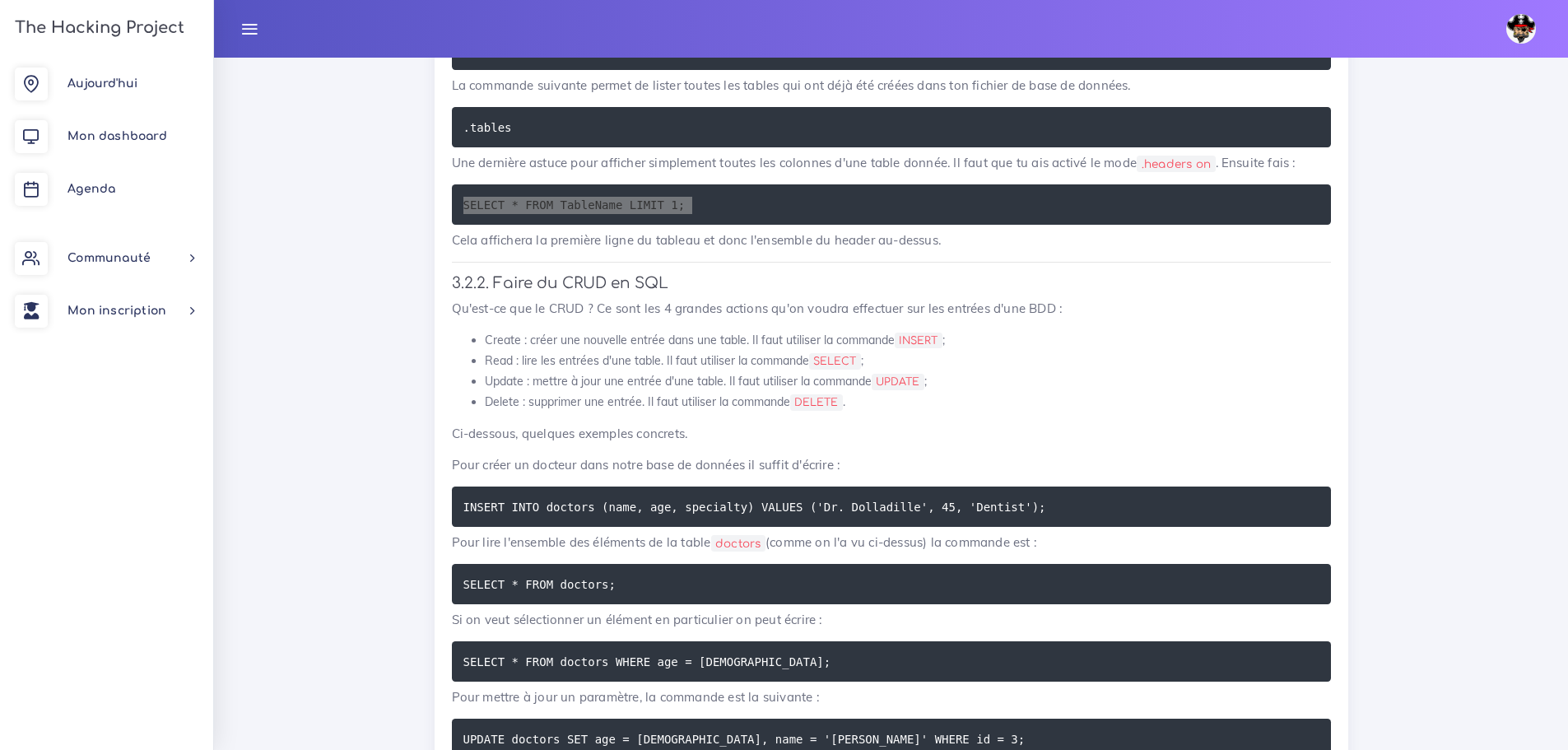
scroll to position [6862, 0]
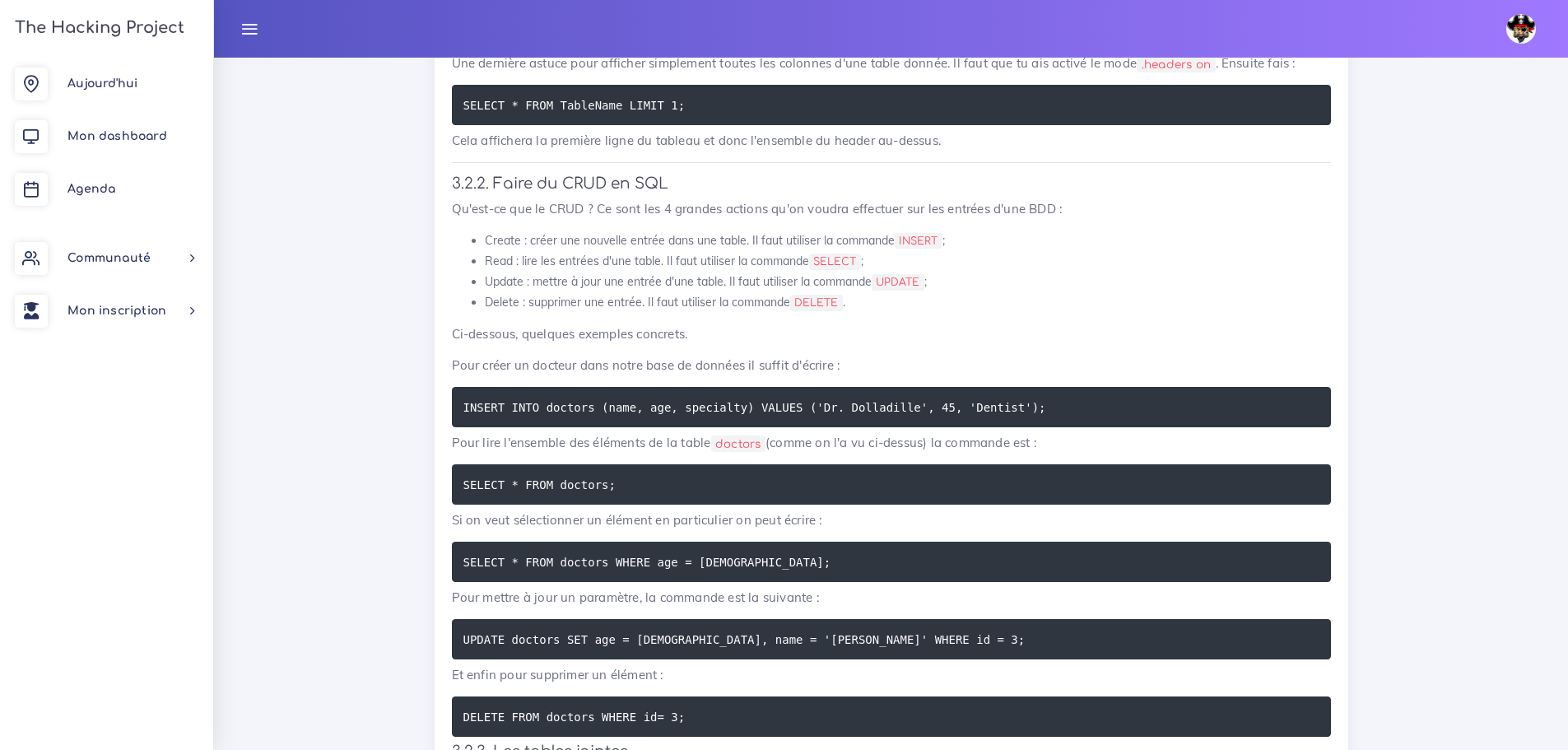
click at [939, 420] on pre "INSERT INTO doctors (name, age, specialty) VALUES ('Dr. Dolladille', 45, 'Denti…" at bounding box center [891, 406] width 879 height 40
click at [945, 413] on code "INSERT INTO doctors (name, age, specialty) VALUES ('Dr. Dolladille', 45, 'Denti…" at bounding box center [757, 407] width 588 height 18
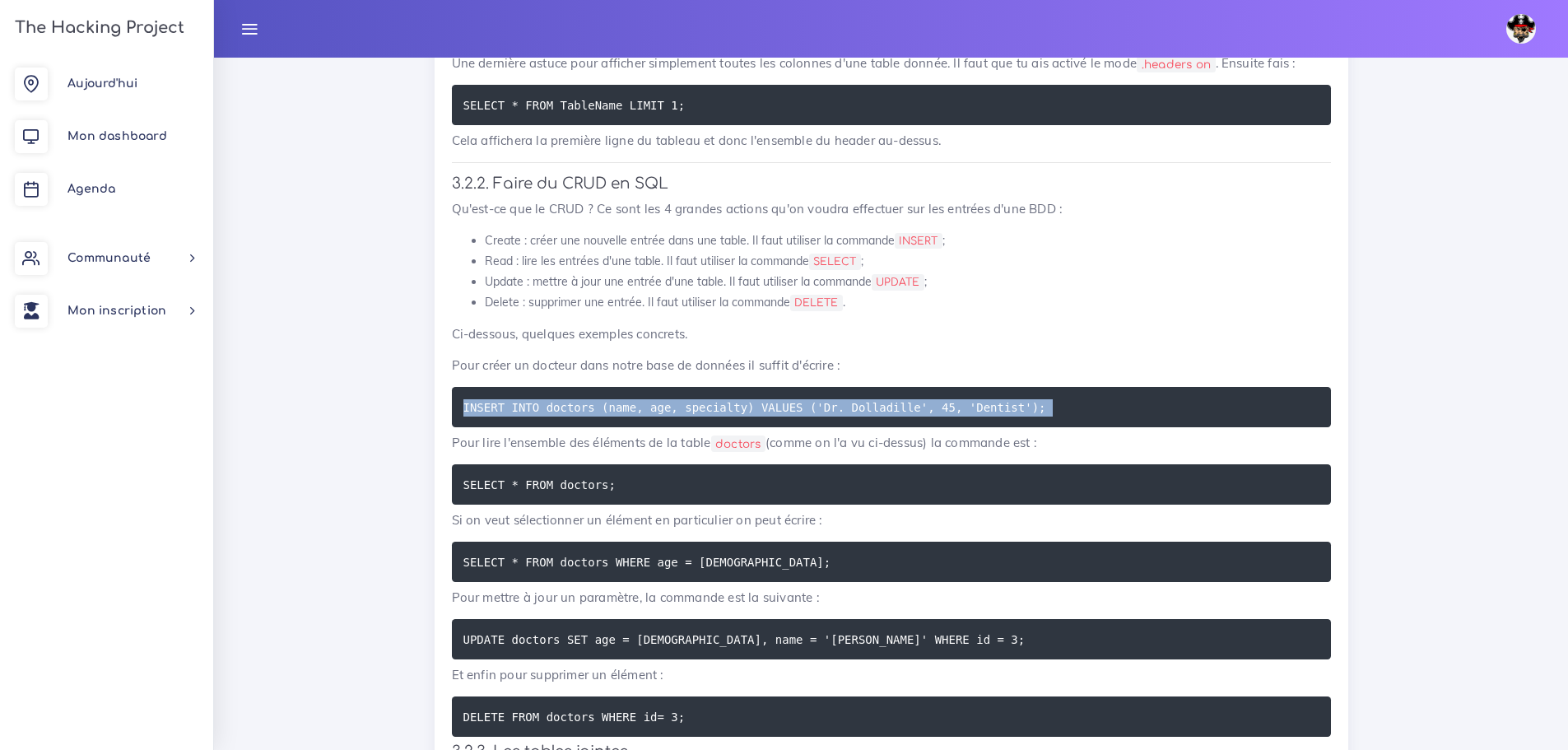
click at [945, 413] on code "INSERT INTO doctors (name, age, specialty) VALUES ('Dr. Dolladille', 45, 'Denti…" at bounding box center [757, 407] width 588 height 18
copy div "INSERT INTO doctors (name, age, specialty) VALUES ('Dr. Dolladille', 45, 'Denti…"
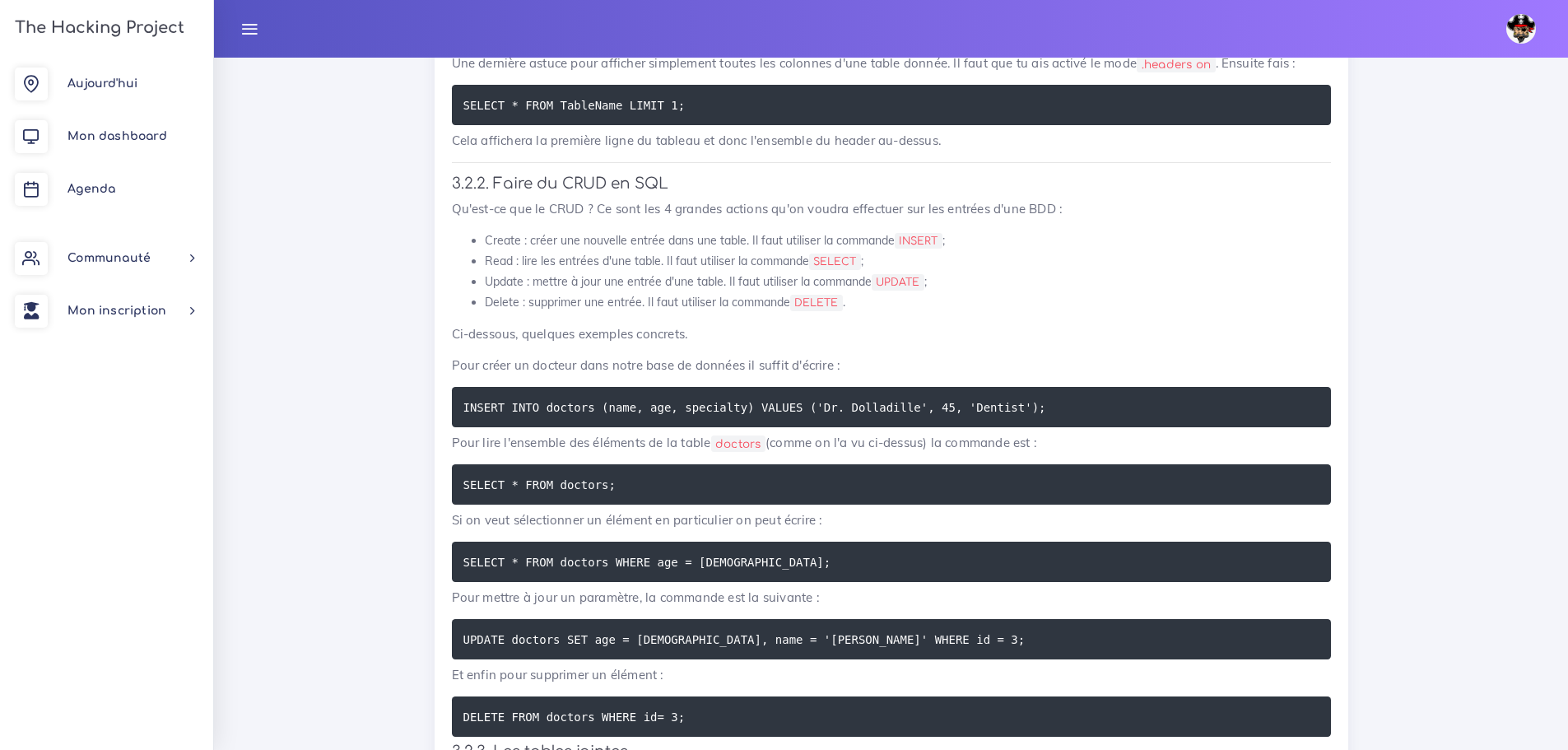
click at [809, 479] on pre "SELECT * FROM doctors;" at bounding box center [891, 484] width 879 height 40
copy div "SELECT * FROM doctors;"
click at [714, 595] on p "Pour mettre à jour un paramètre, la commande est la suivante :" at bounding box center [891, 598] width 879 height 20
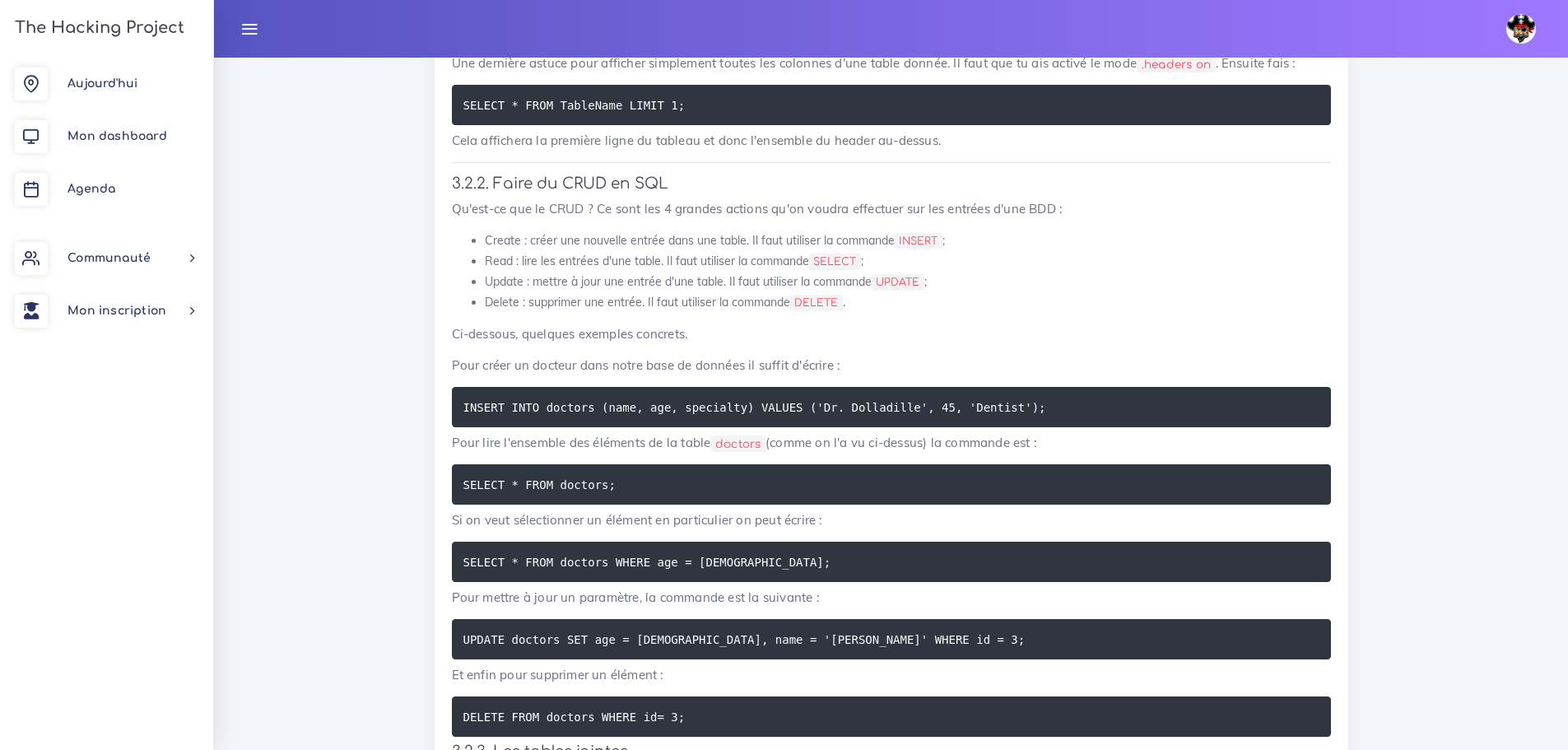
click at [730, 582] on pre "SELECT * FROM doctors WHERE age = [DEMOGRAPHIC_DATA];" at bounding box center [891, 561] width 879 height 40
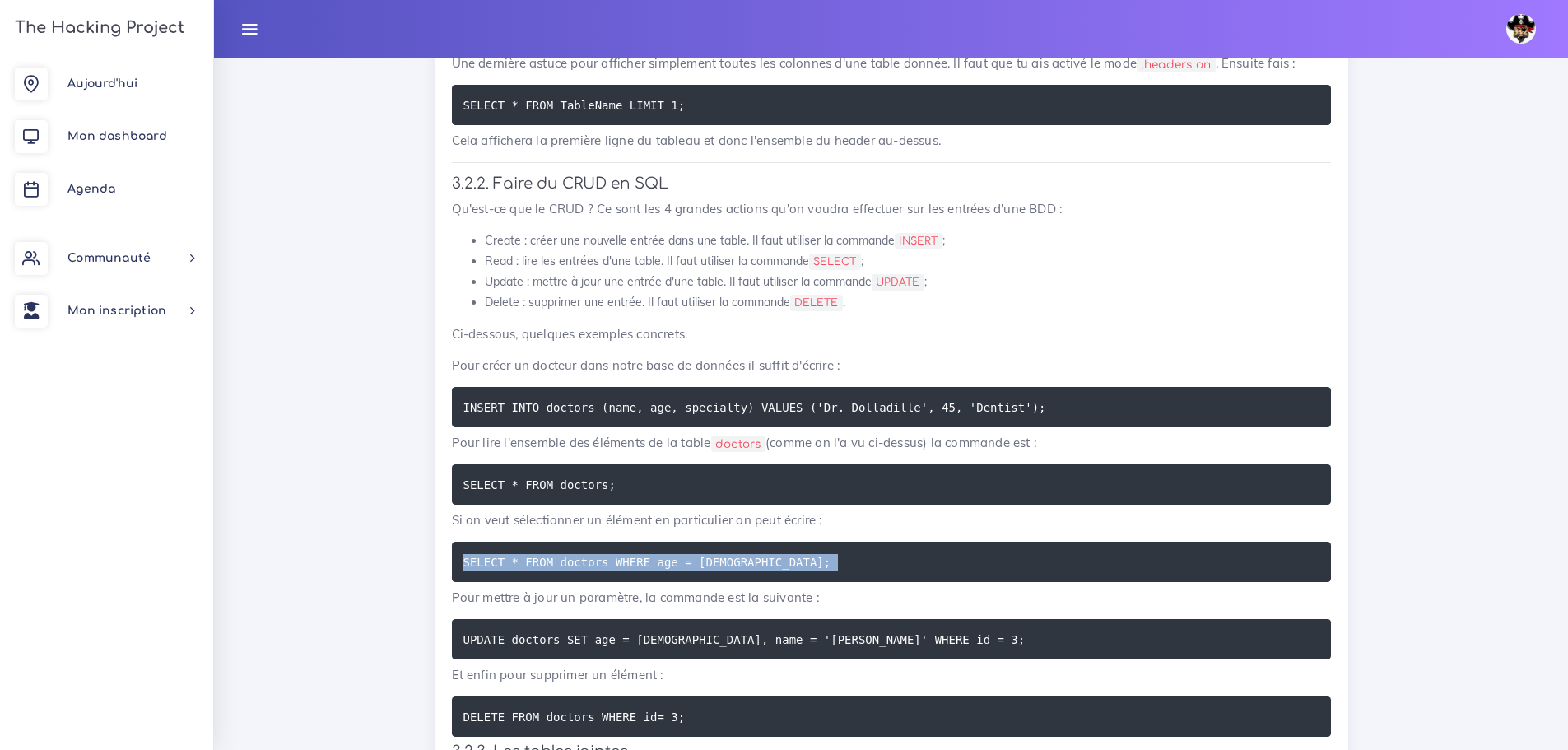
click at [730, 582] on pre "SELECT * FROM doctors WHERE age = [DEMOGRAPHIC_DATA];" at bounding box center [891, 561] width 879 height 40
copy div "SELECT * FROM doctors WHERE age = [DEMOGRAPHIC_DATA];"
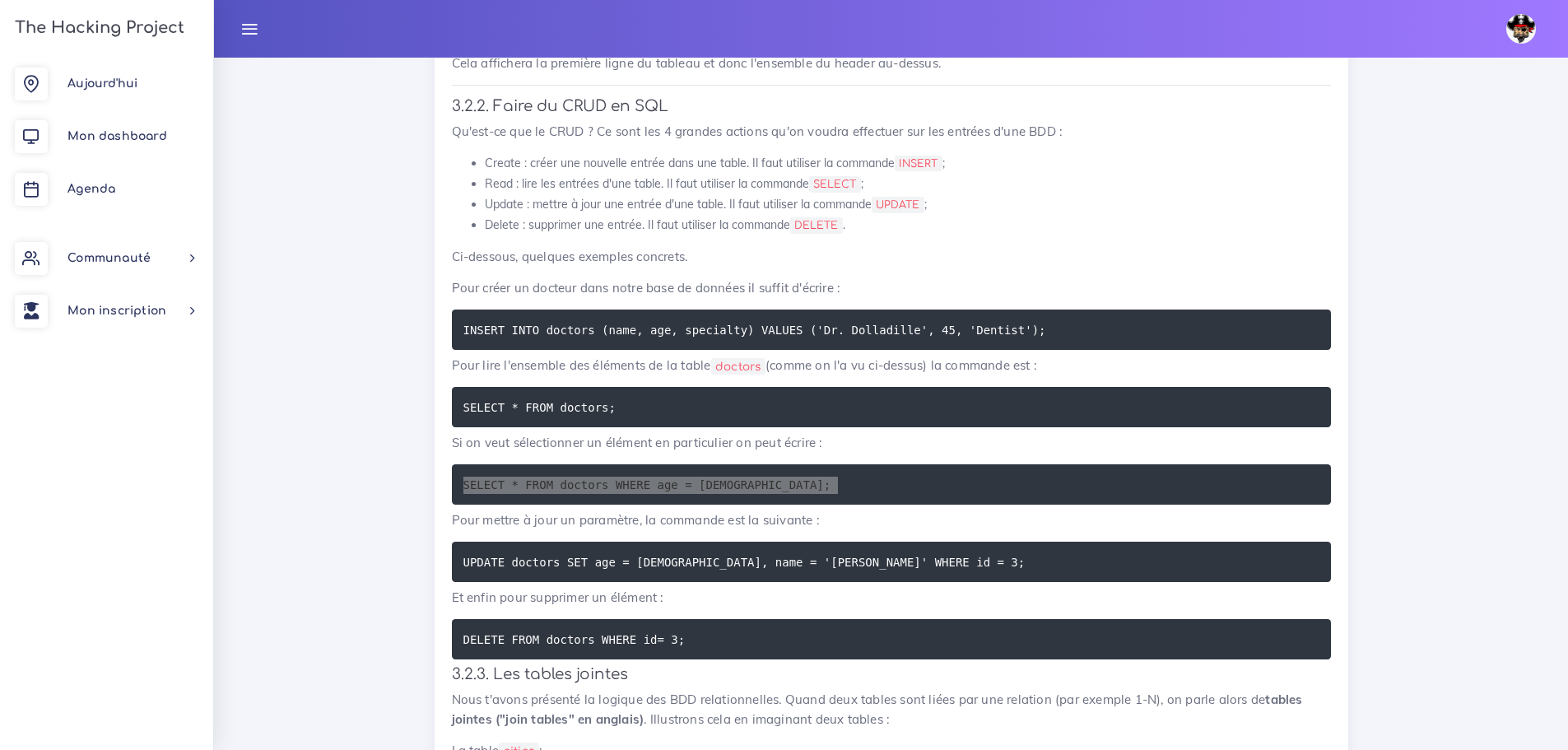
scroll to position [6944, 0]
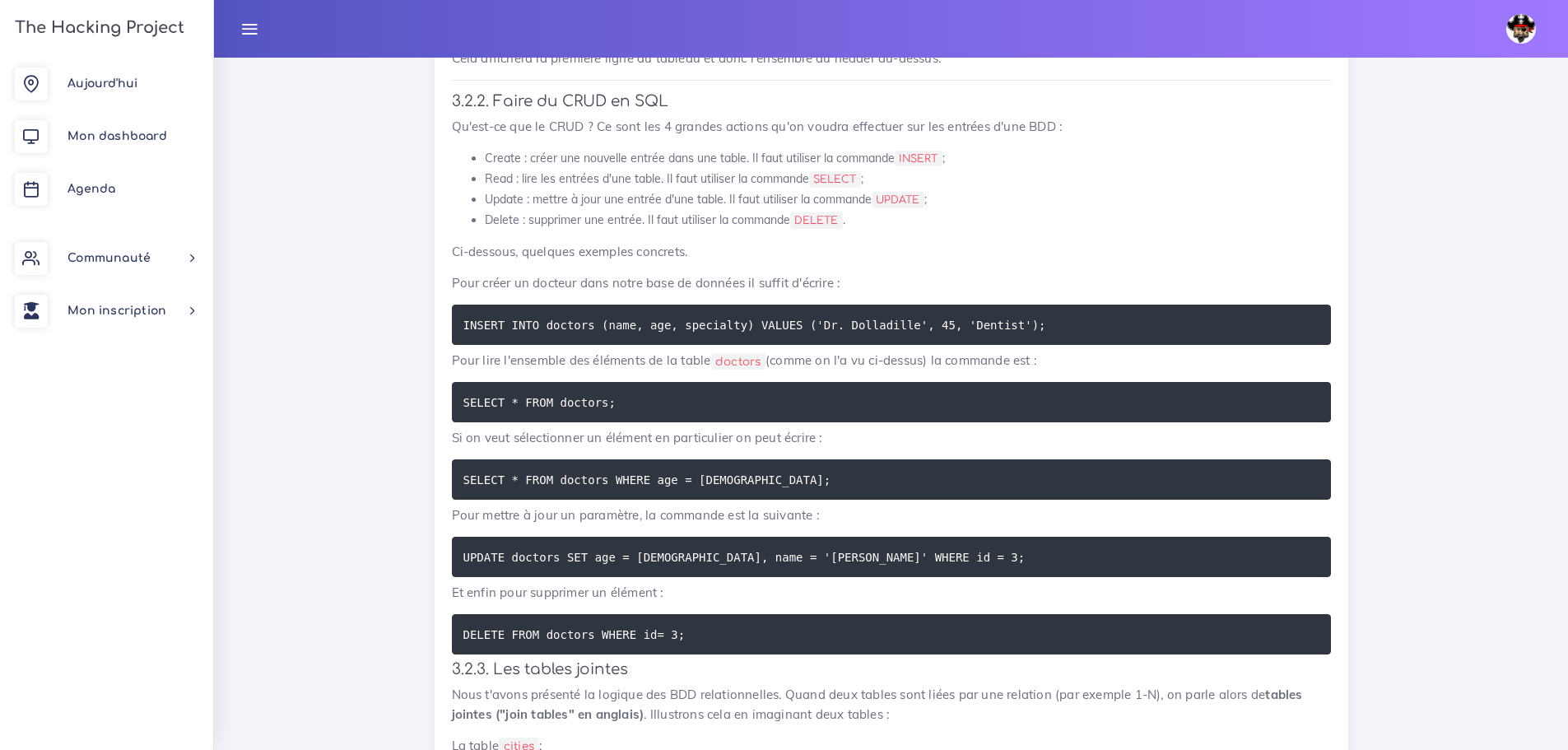
click at [674, 559] on code "UPDATE doctors SET age = [DEMOGRAPHIC_DATA], name = '[PERSON_NAME]' WHERE id = …" at bounding box center [746, 558] width 566 height 18
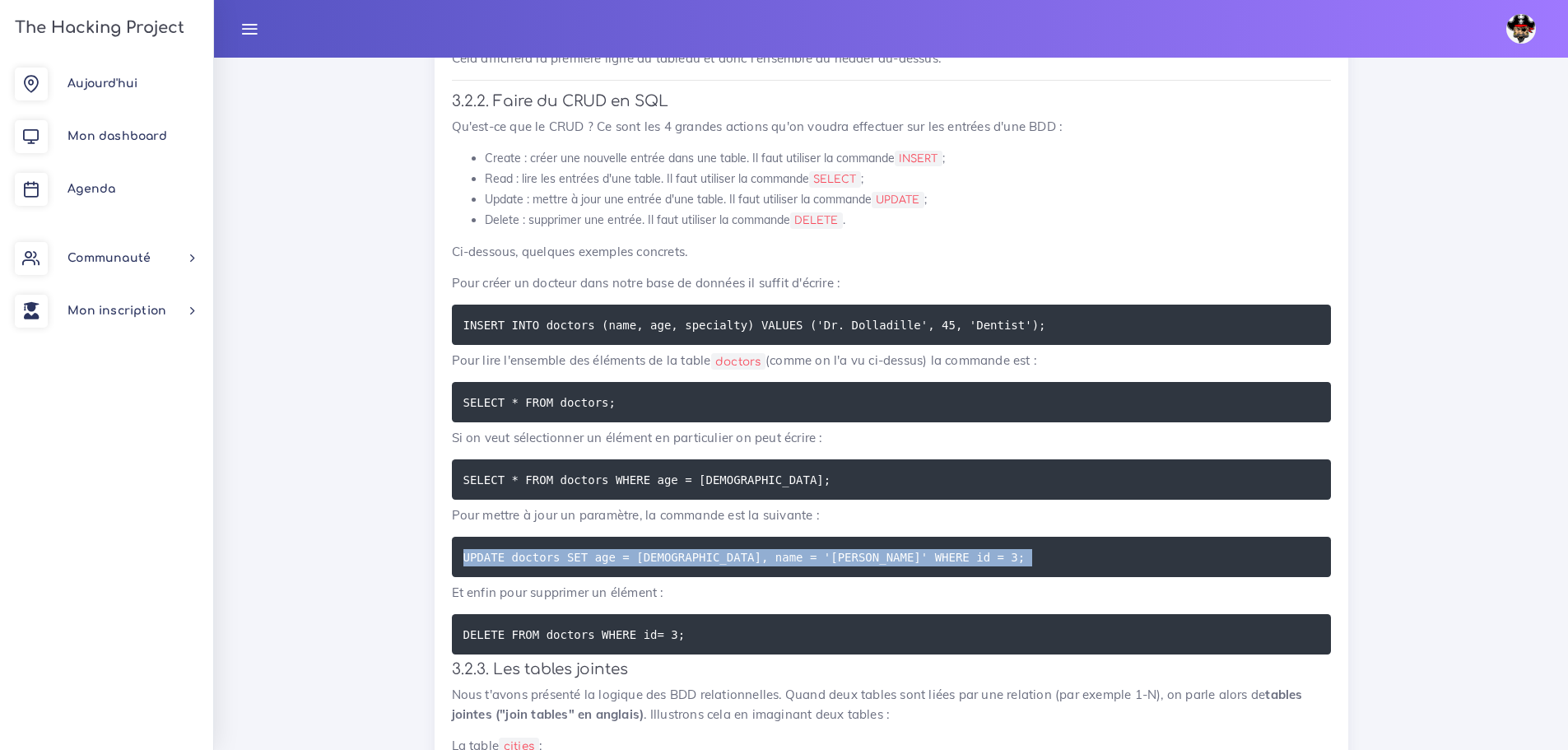
click at [674, 559] on code "UPDATE doctors SET age = [DEMOGRAPHIC_DATA], name = '[PERSON_NAME]' WHERE id = …" at bounding box center [746, 558] width 566 height 18
copy div "UPDATE doctors SET age = [DEMOGRAPHIC_DATA], name = '[PERSON_NAME]' WHERE id = …"
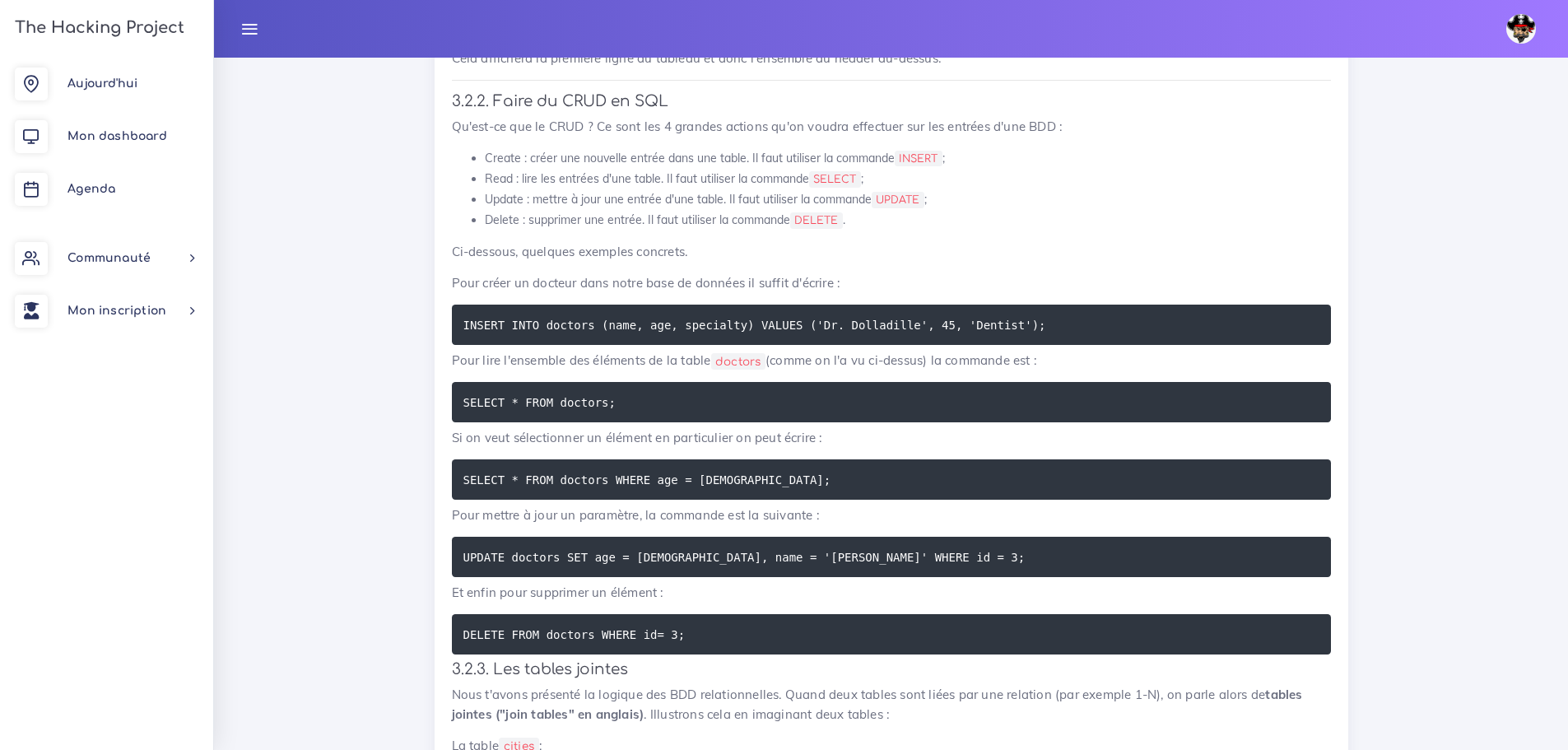
click at [735, 644] on pre "DELETE FROM doctors WHERE id= 3;" at bounding box center [891, 634] width 879 height 40
click at [736, 643] on pre "DELETE FROM doctors WHERE id= 3;" at bounding box center [891, 634] width 879 height 40
copy div "DELETE FROM doctors WHERE id= 3;"
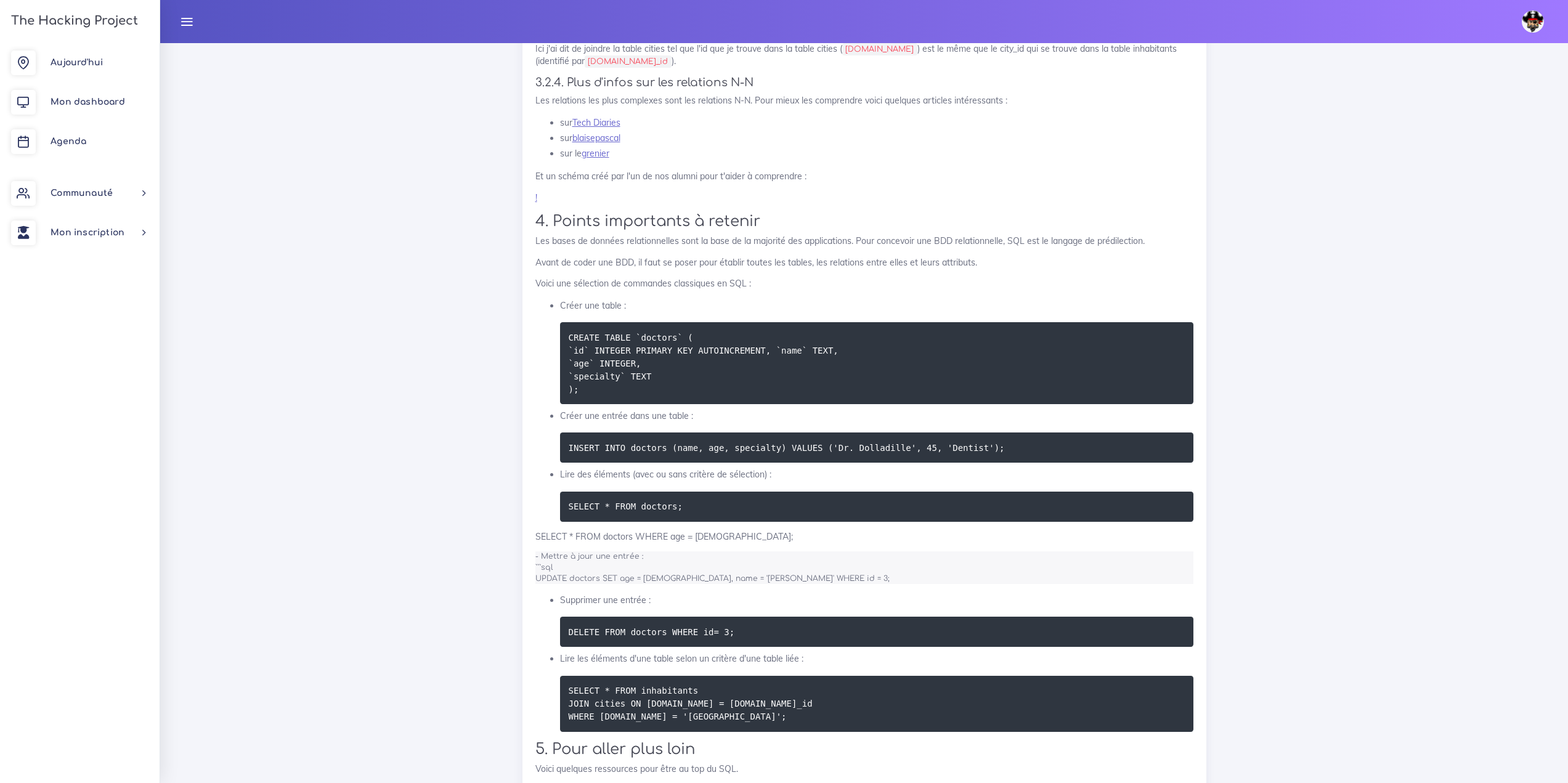
scroll to position [5998, 0]
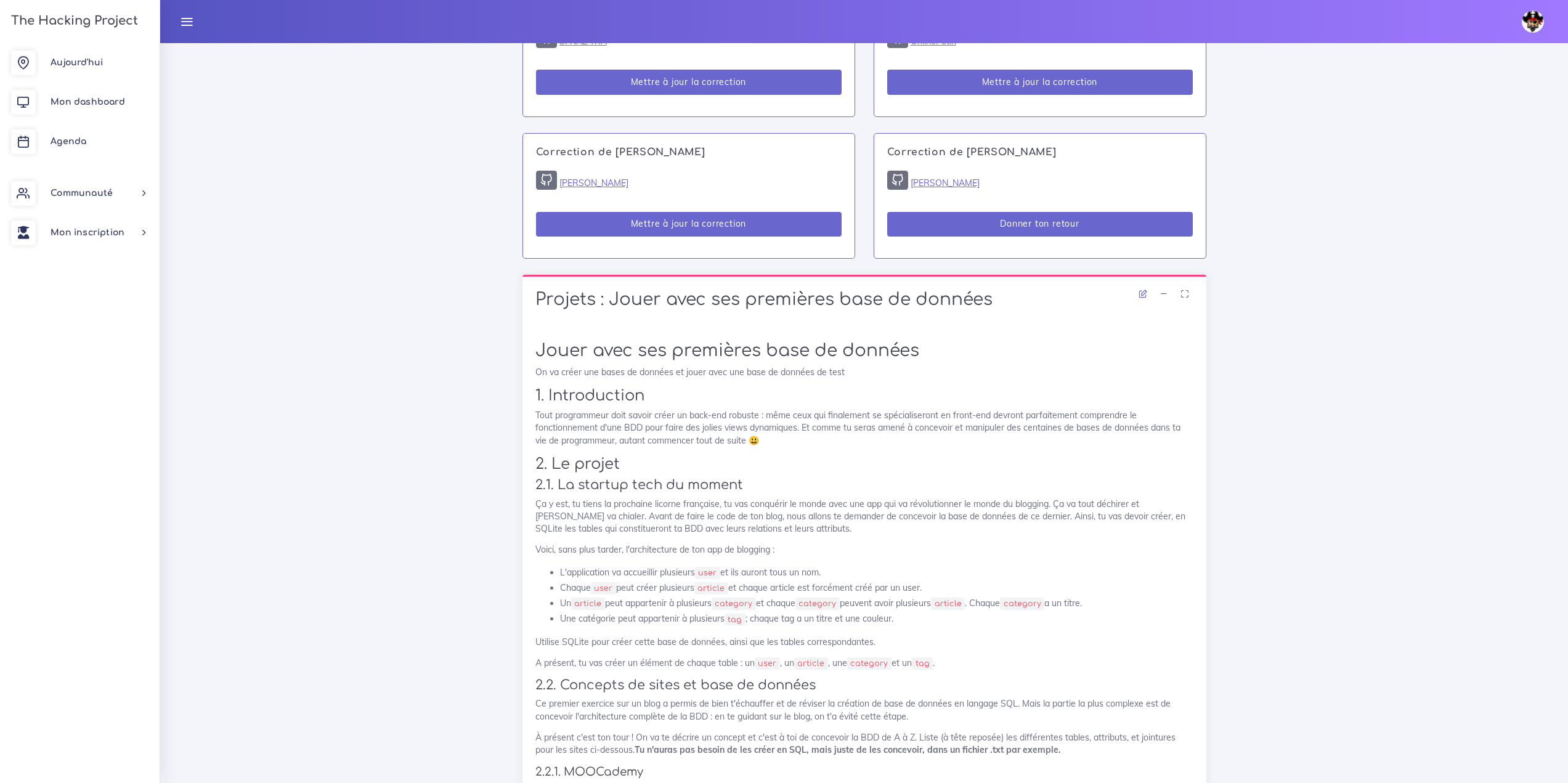
scroll to position [1294, 0]
